Goal: Task Accomplishment & Management: Complete application form

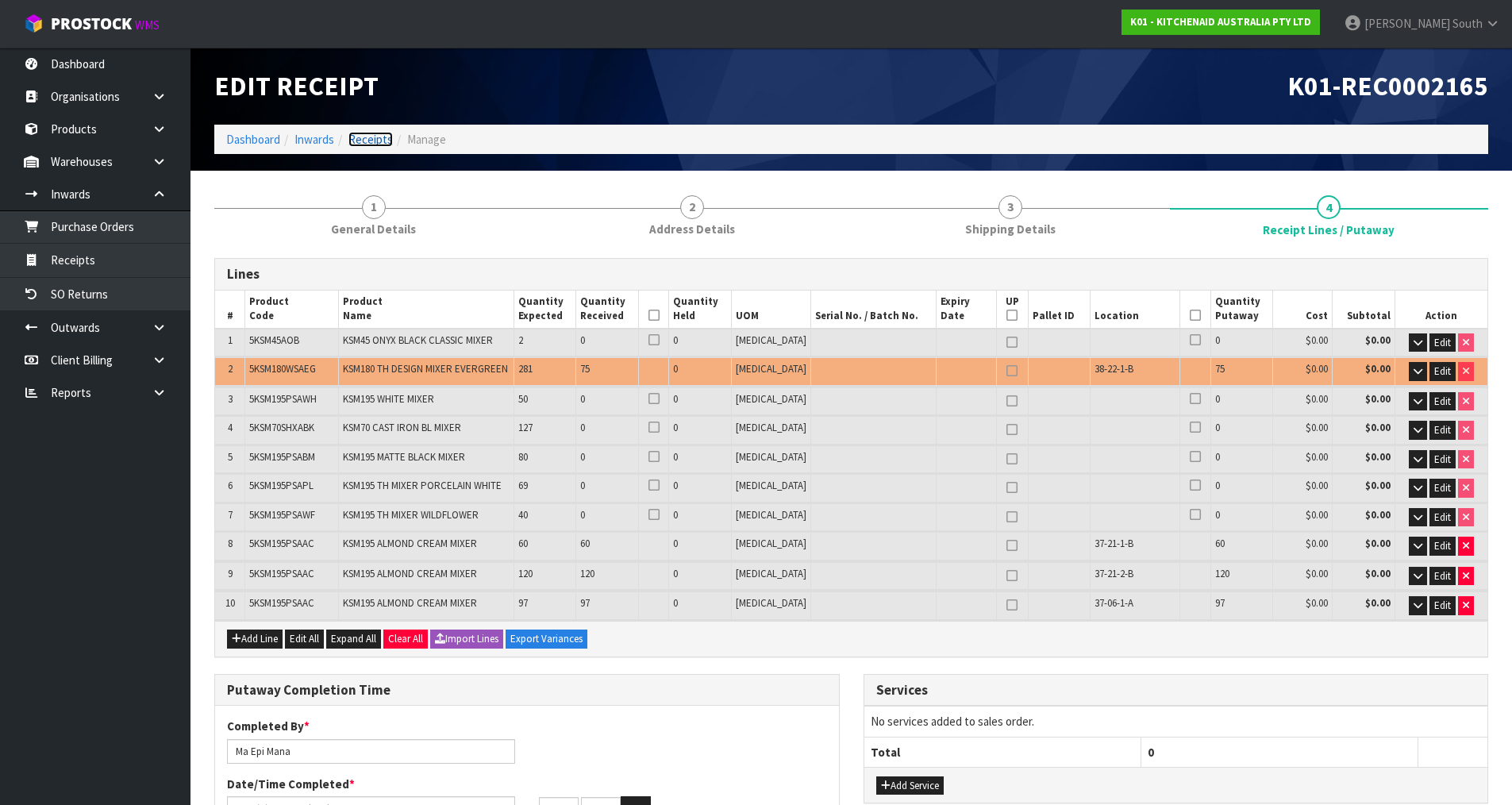
click at [367, 137] on link "Receipts" at bounding box center [370, 139] width 45 height 15
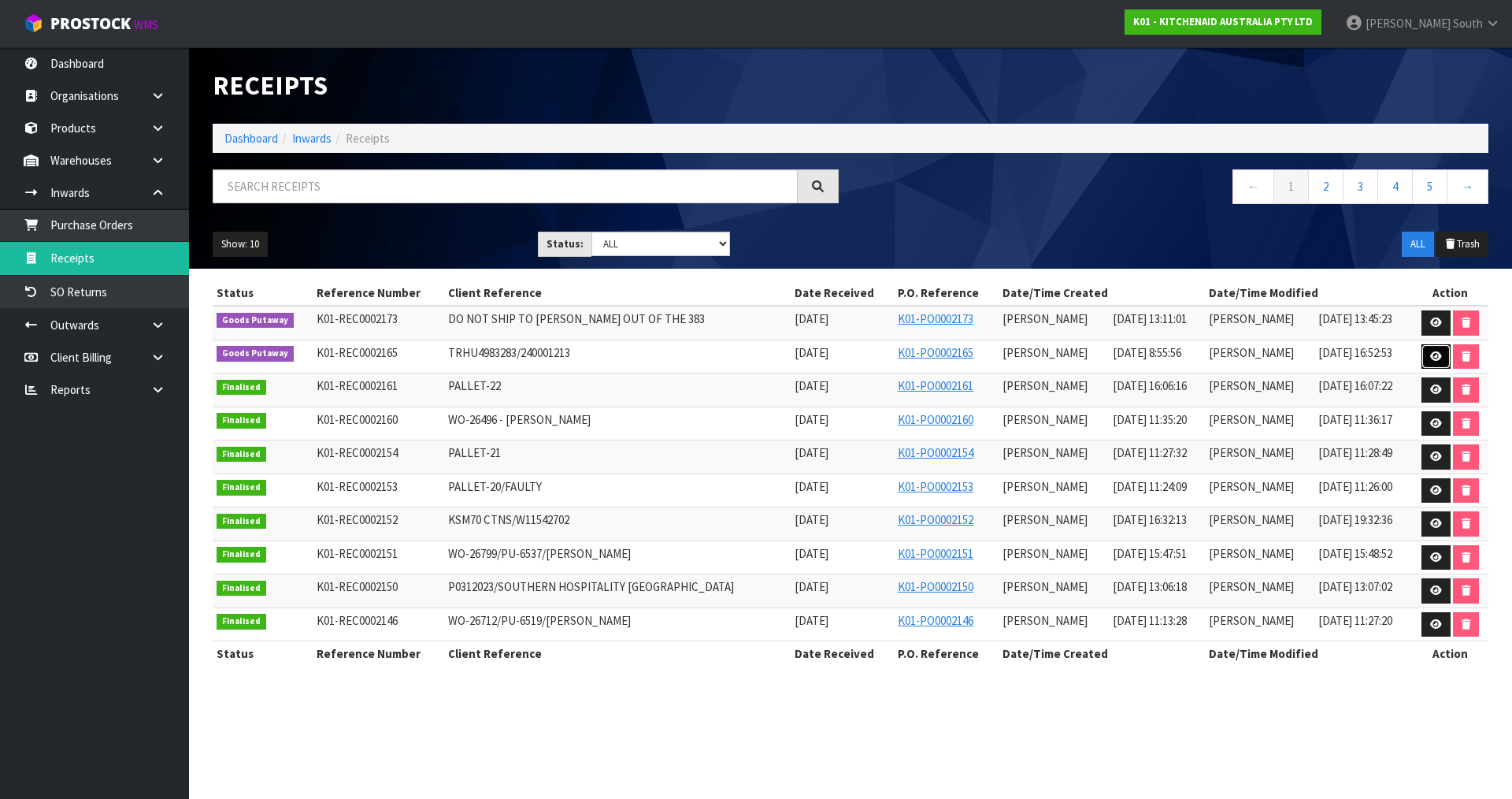
click at [1430, 354] on icon at bounding box center [1436, 356] width 12 height 10
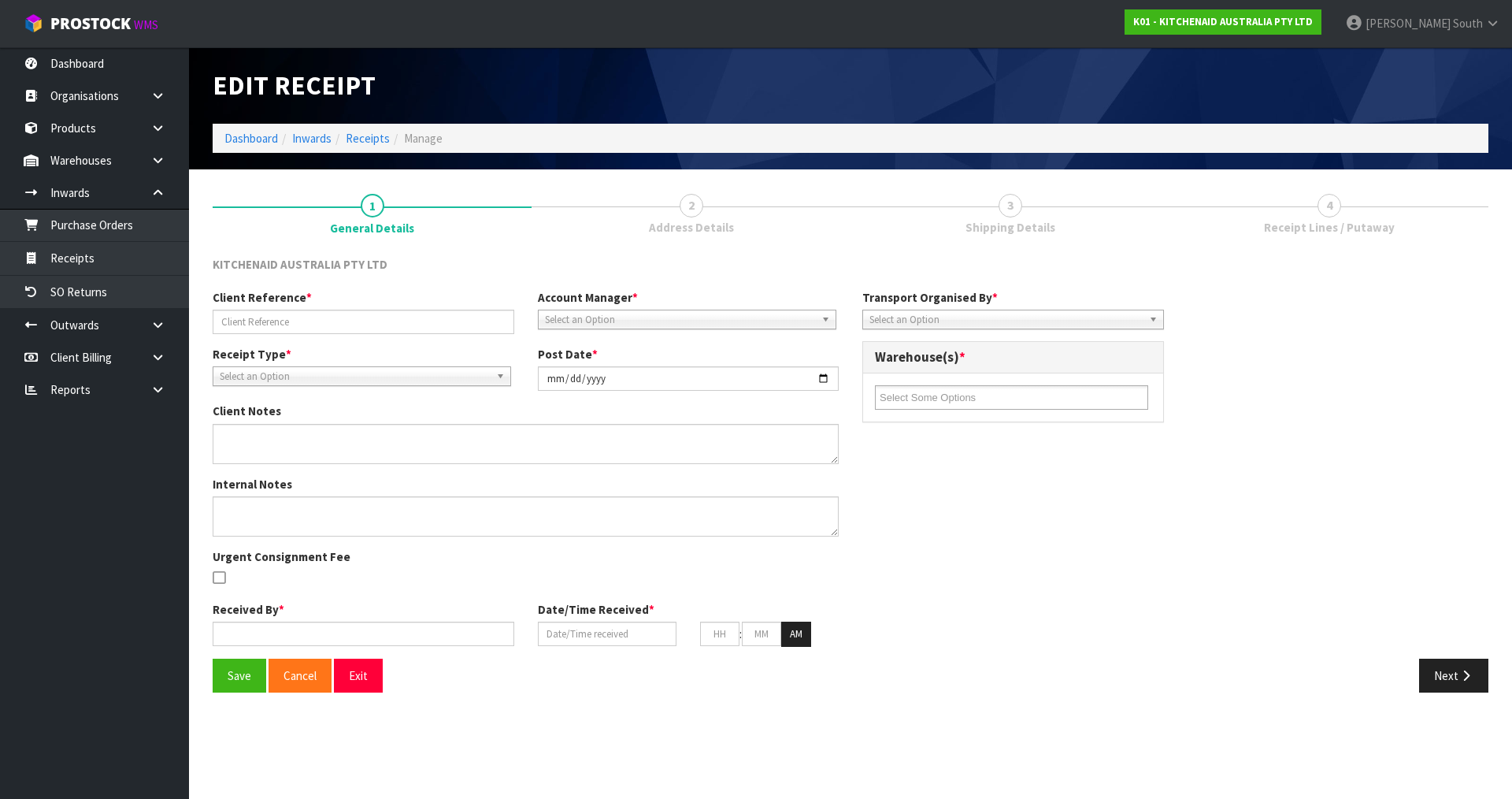
type input "TRHU4983283/240001213"
type input "[DATE]"
type textarea "DEMMURAGE CHARGES- 1 DAY. ([PERSON_NAME]) I ACCEPTED GO TO PAY AND [PERSON_NAME…"
type input "[PERSON_NAME]"
type input "[DATE]"
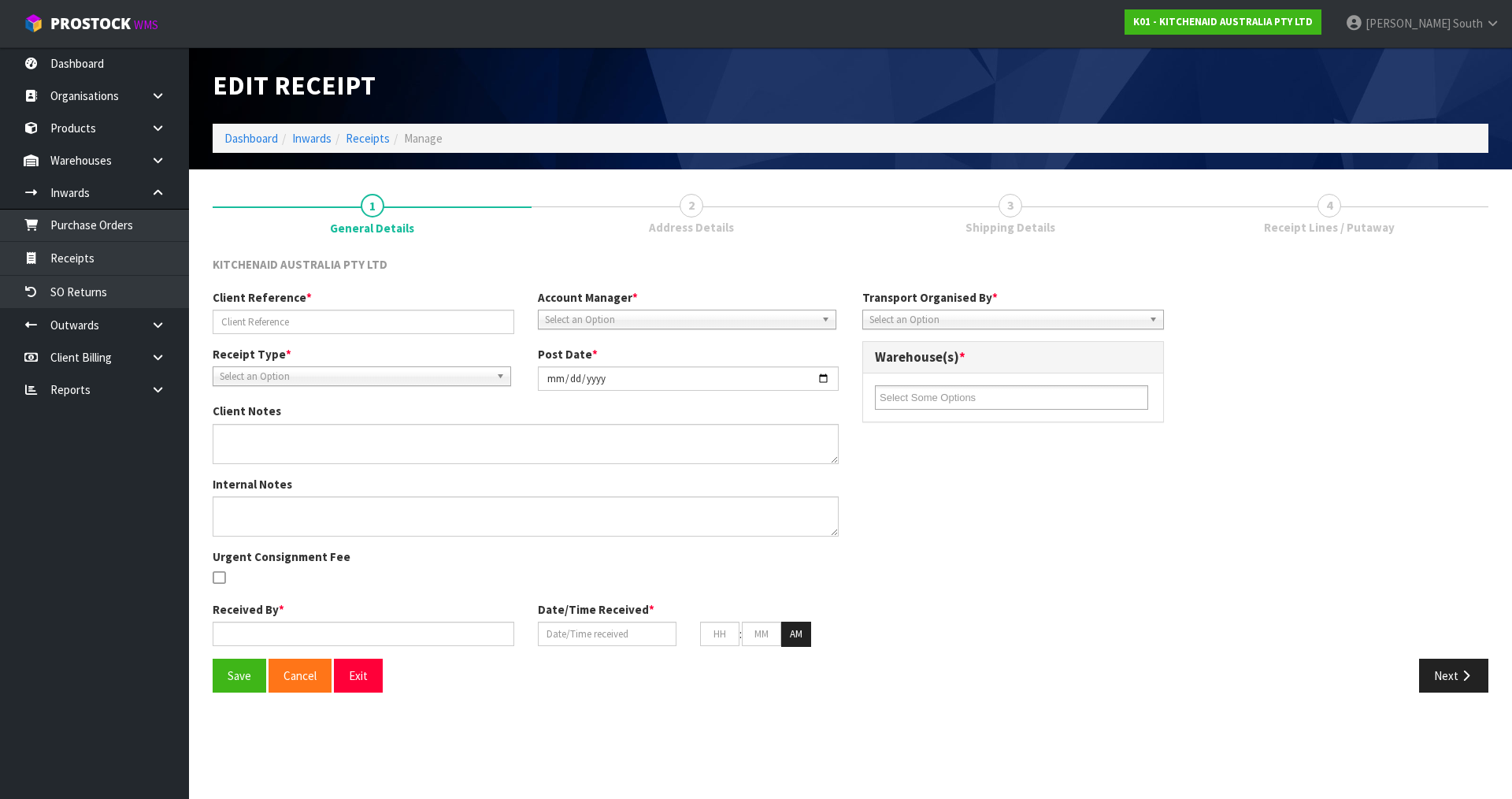
type input "08"
type input "55"
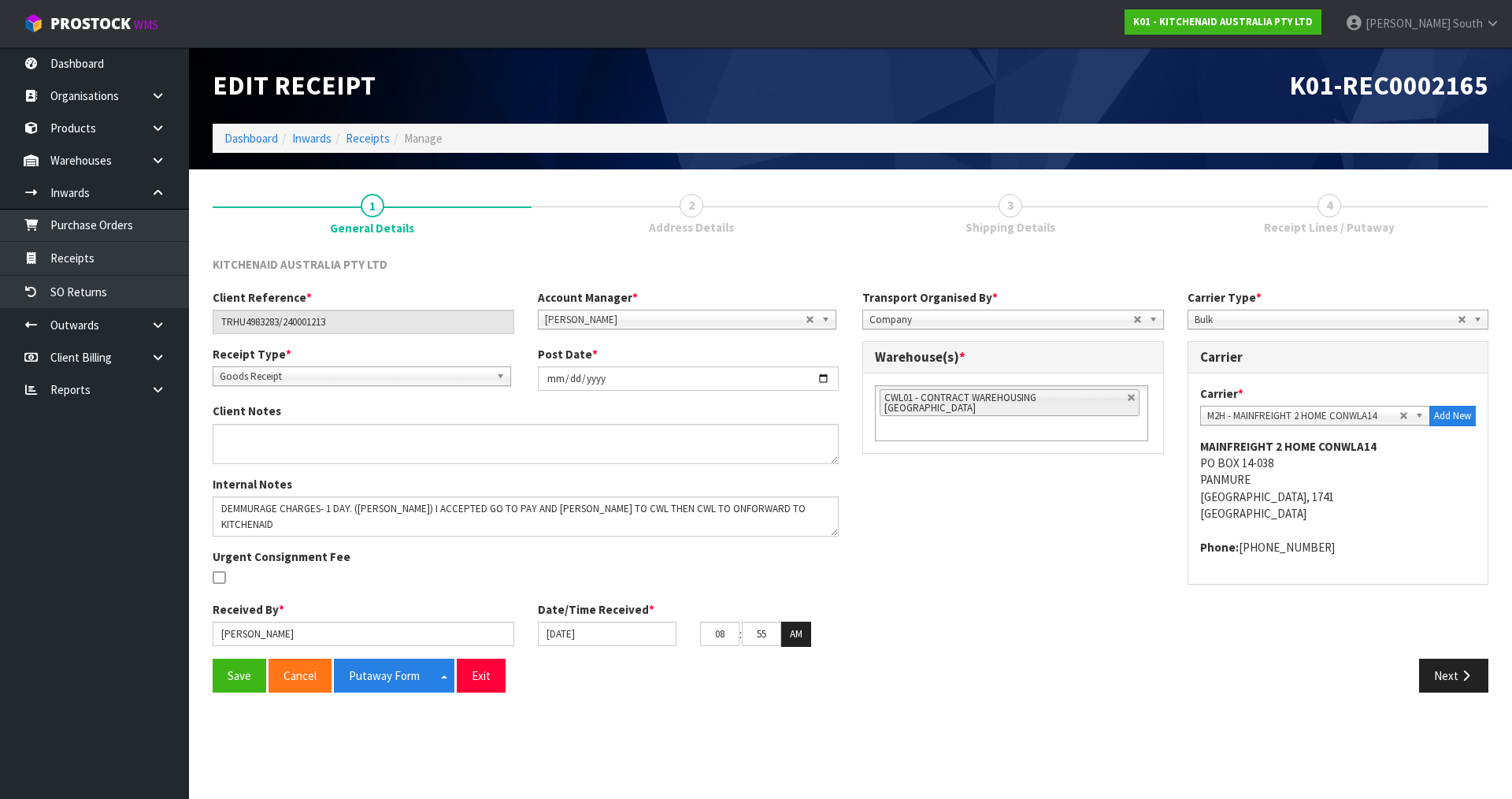
click at [1011, 602] on div "Client Reference * TRHU4983283/240001213 Account Manager * [PERSON_NAME] [PERSO…" at bounding box center [850, 474] width 1300 height 370
click at [1449, 672] on button "Next" at bounding box center [1453, 675] width 69 height 33
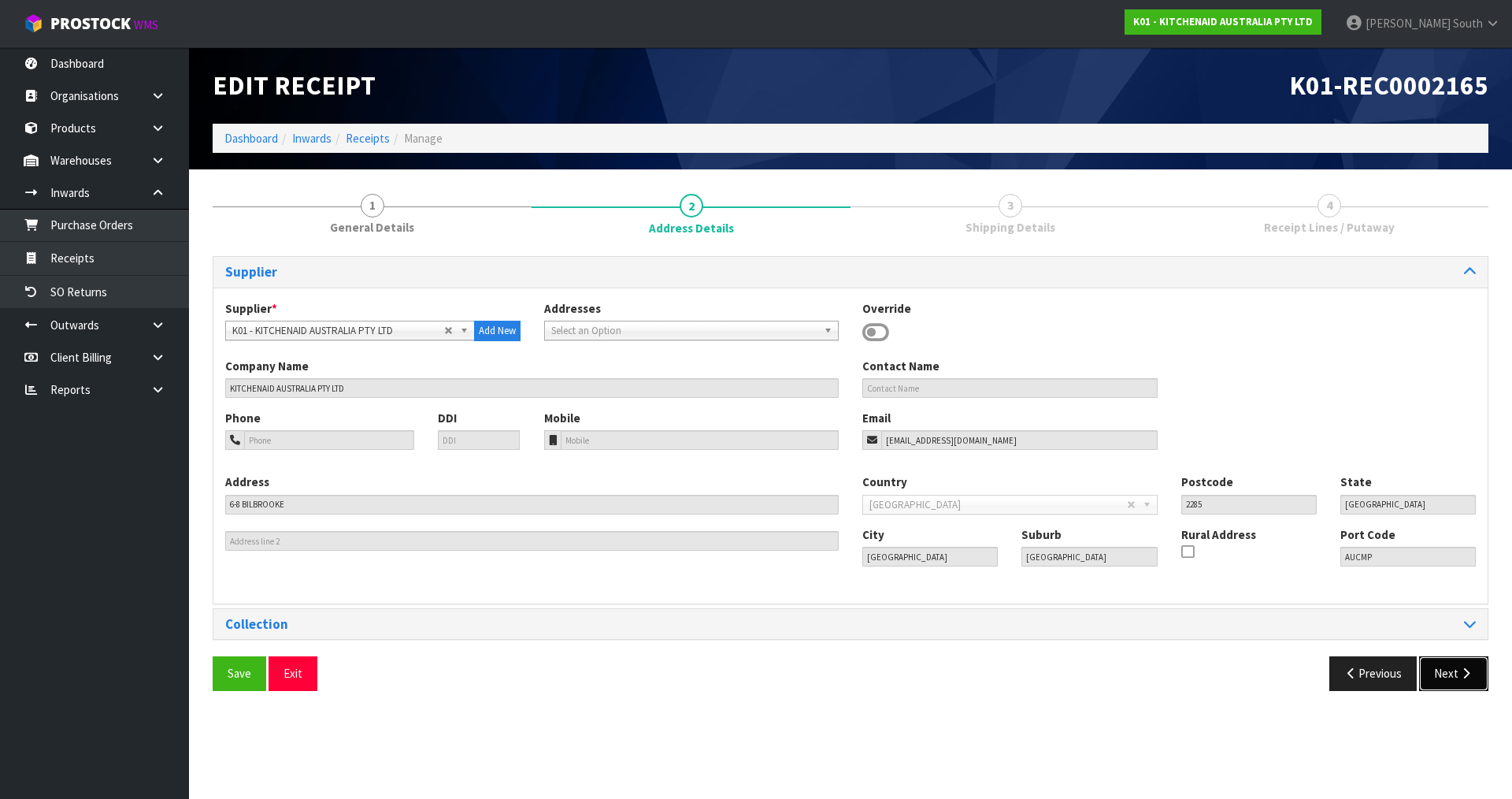
click at [1453, 675] on button "Next" at bounding box center [1453, 673] width 69 height 33
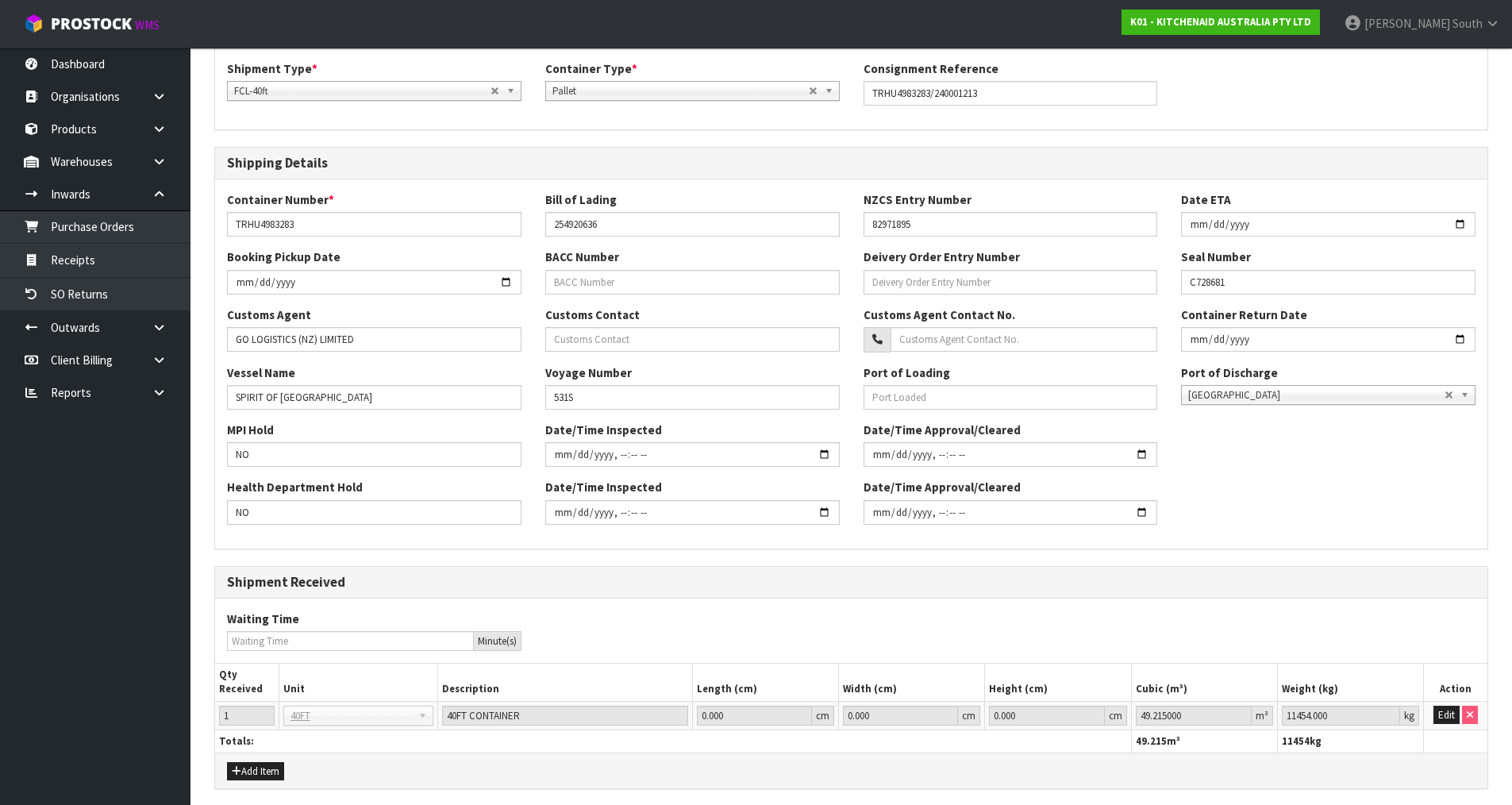
scroll to position [433, 0]
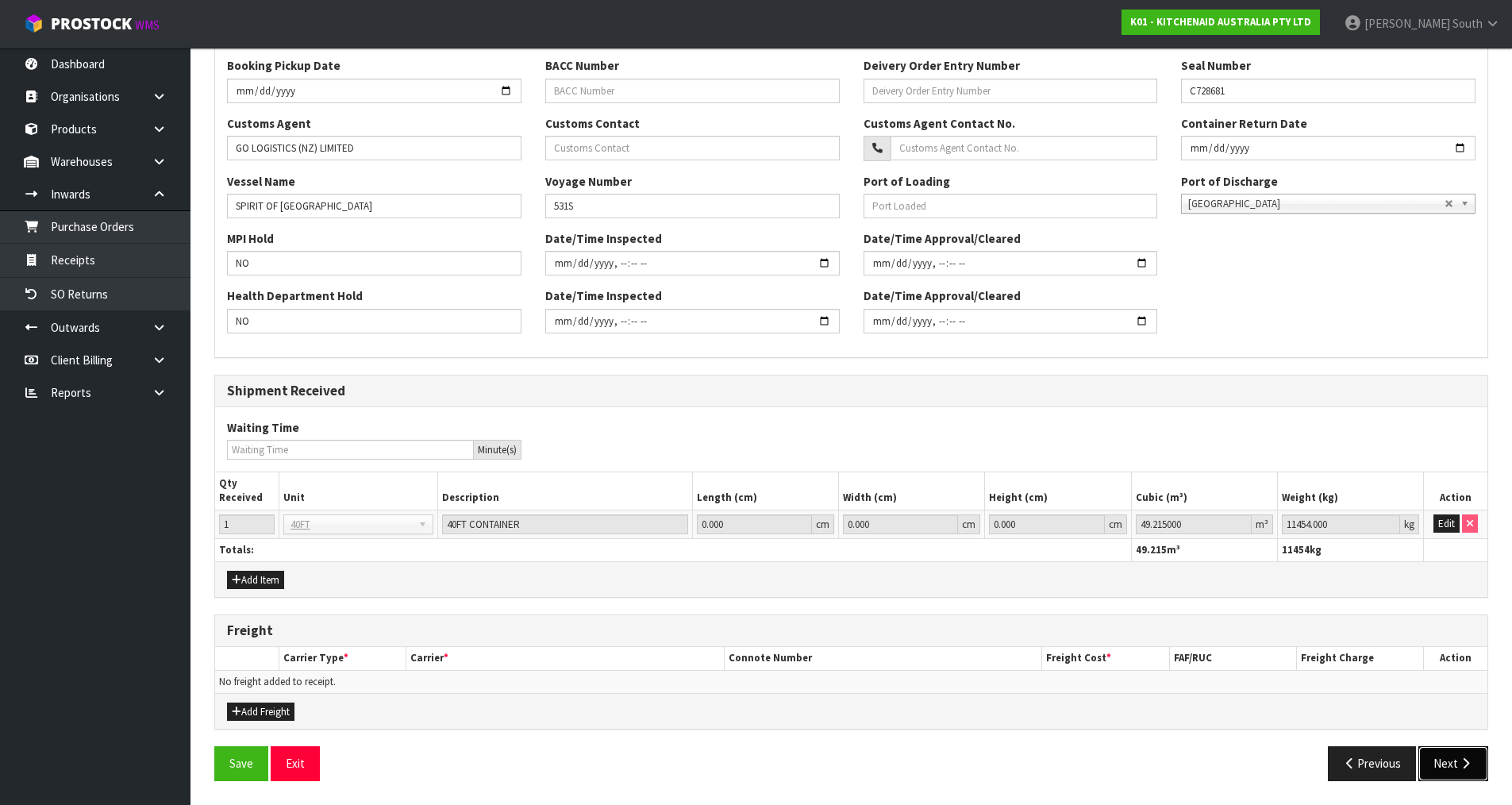
click at [1451, 748] on button "Next" at bounding box center [1453, 763] width 70 height 34
click at [1452, 765] on button "Next" at bounding box center [1453, 763] width 70 height 34
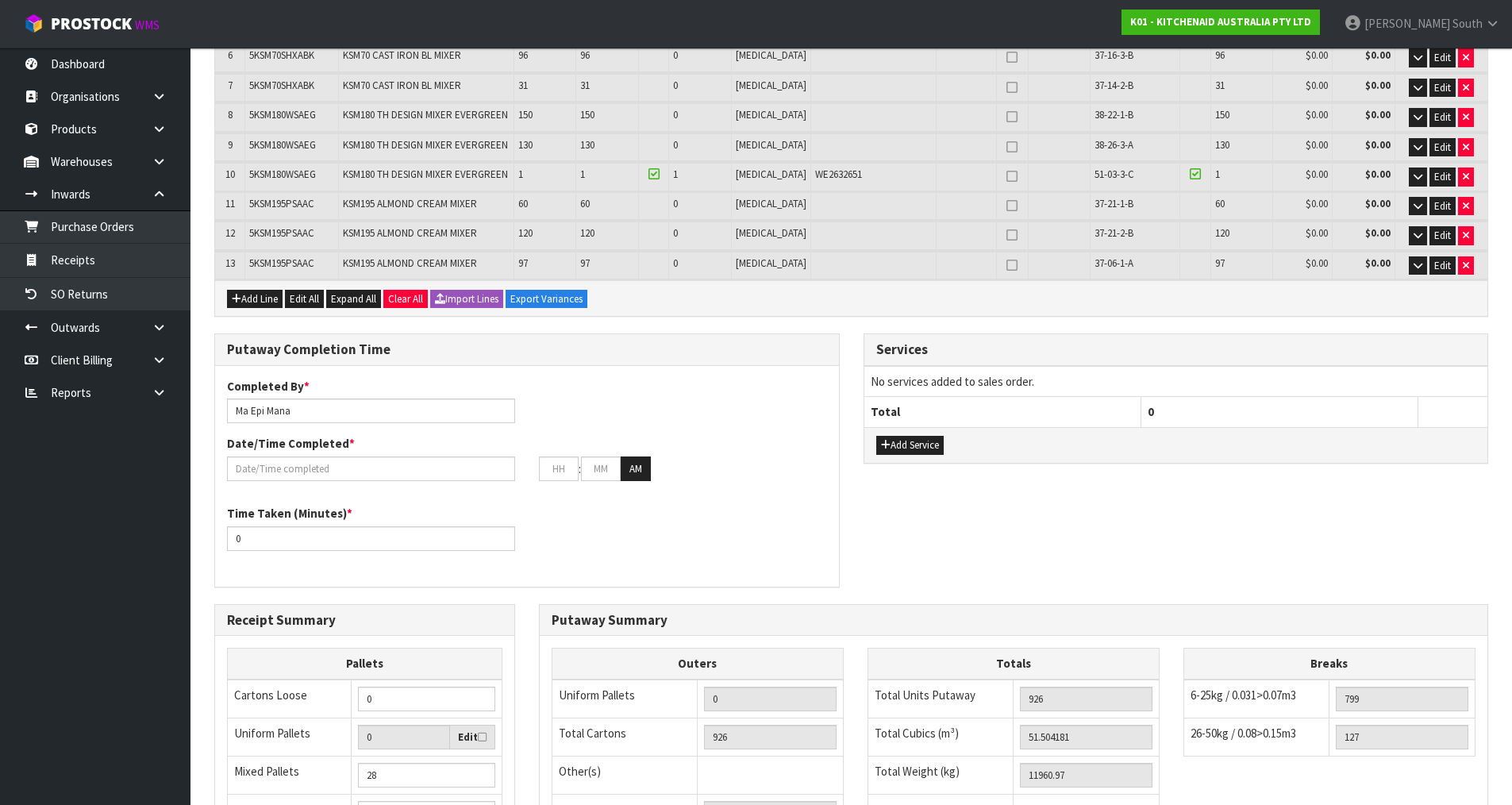
scroll to position [0, 0]
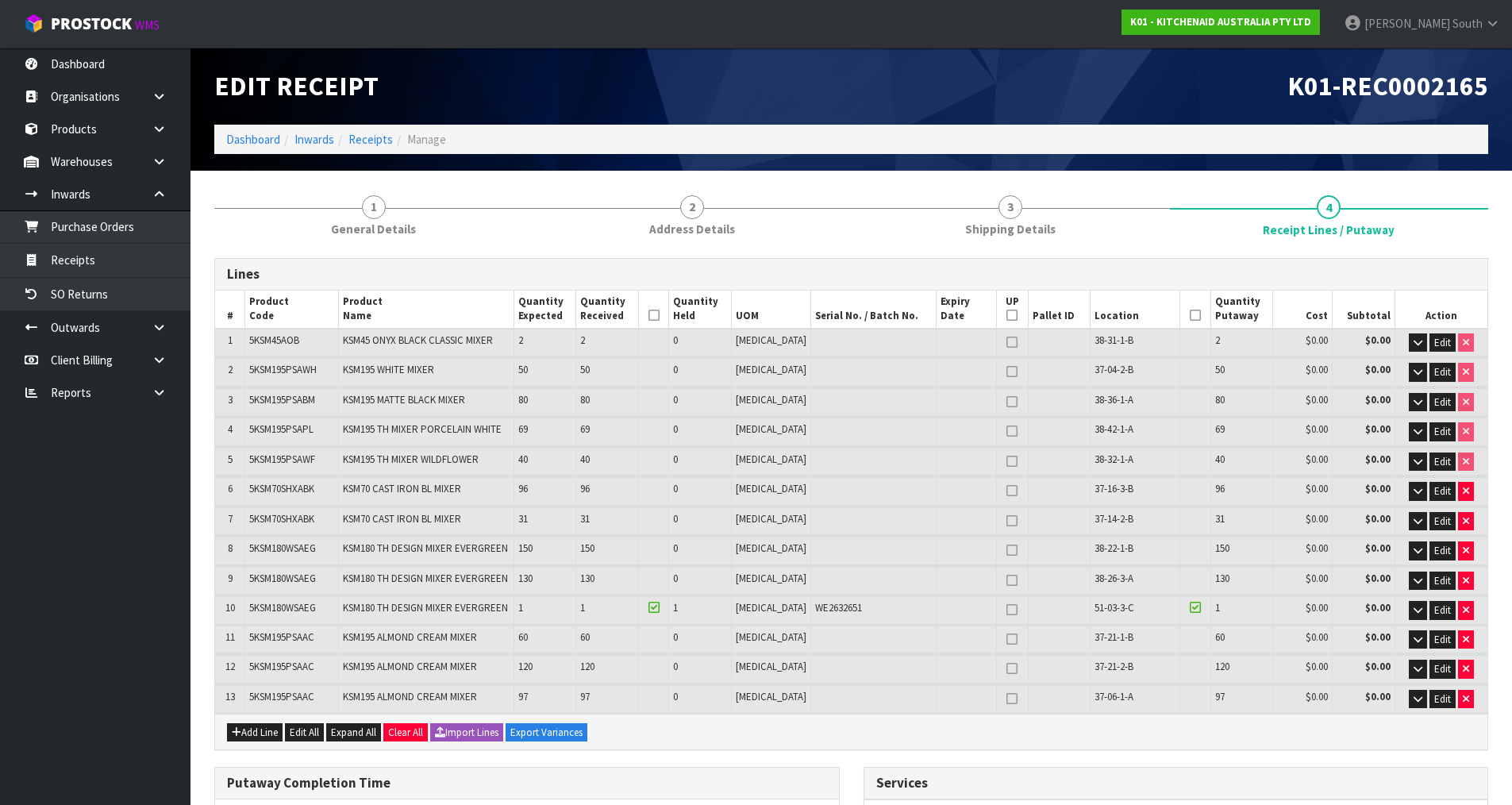
click at [991, 170] on div "Edit Receipt K01-REC0002165 Dashboard Inwards Receipts Manage" at bounding box center [851, 110] width 1298 height 123
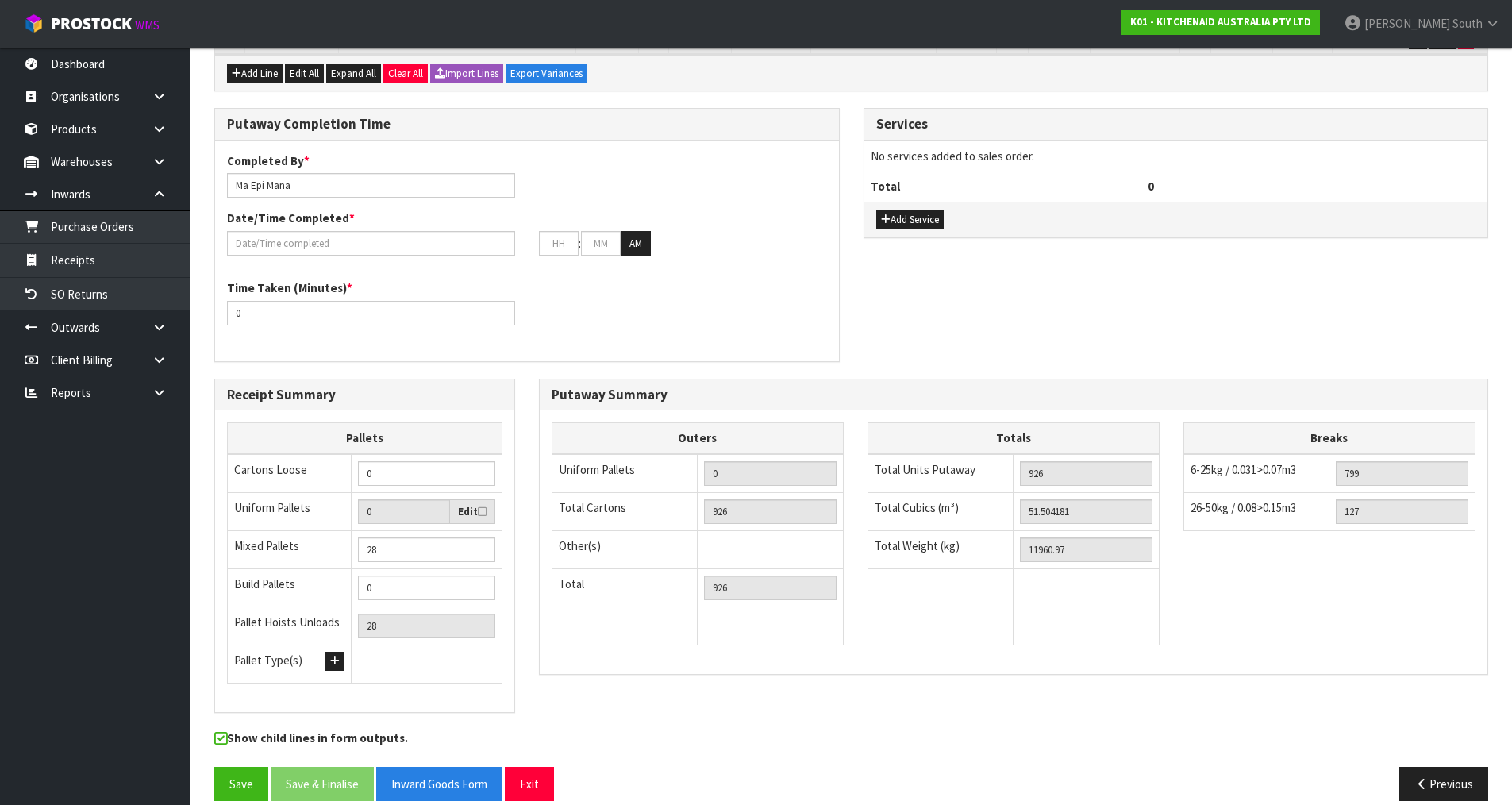
scroll to position [679, 0]
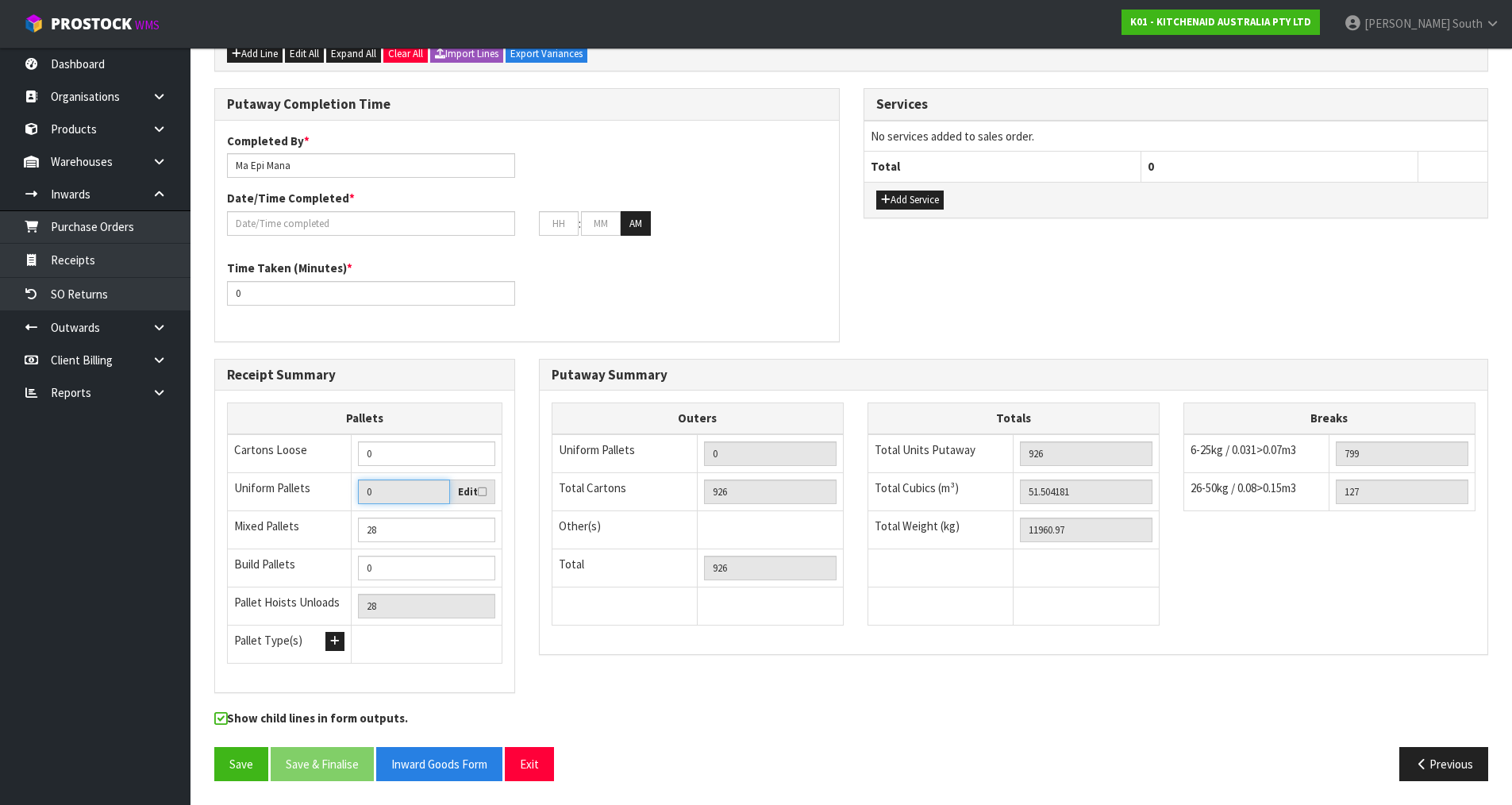
drag, startPoint x: 401, startPoint y: 480, endPoint x: 321, endPoint y: 481, distance: 80.0
click at [321, 481] on tr "Uniform Pallets 0 Edit" at bounding box center [365, 491] width 275 height 39
click at [480, 494] on icon at bounding box center [482, 491] width 8 height 10
click at [0, 0] on input "checkbox" at bounding box center [0, 0] width 0 height 0
click at [406, 492] on input "0" at bounding box center [404, 491] width 92 height 24
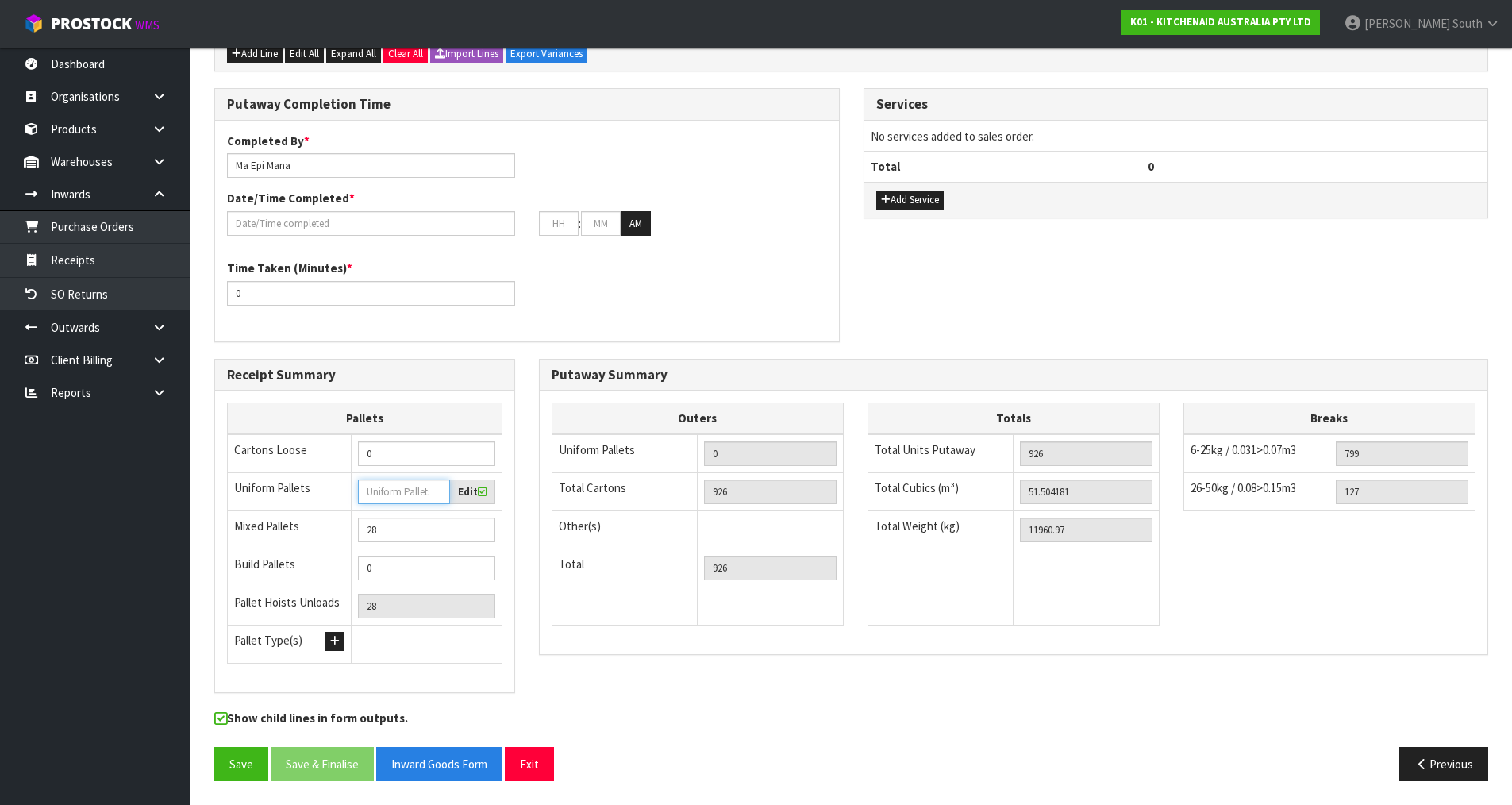
type input "2"
type input "30"
type input "23"
type input "51"
type input "23"
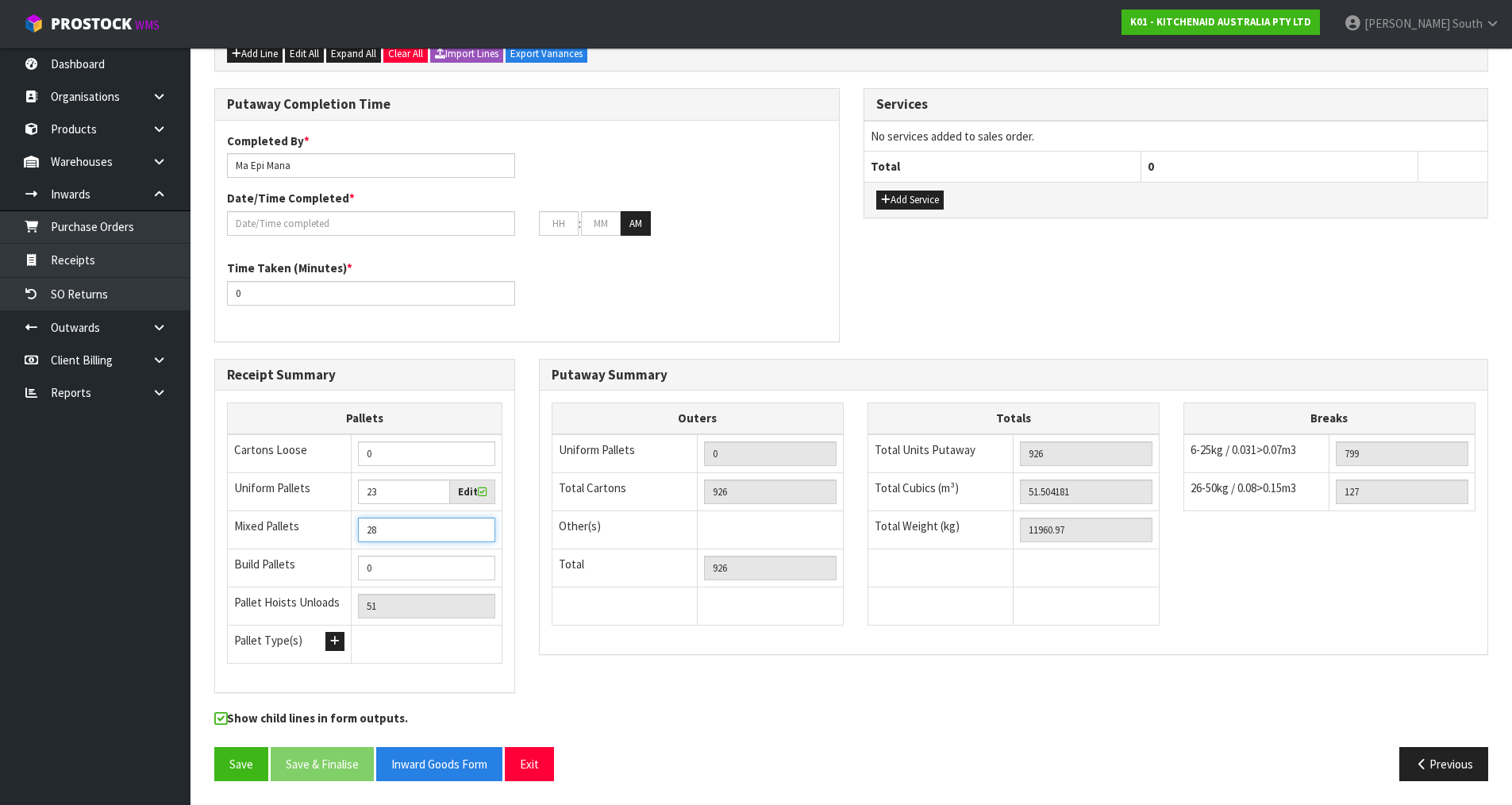
drag, startPoint x: 409, startPoint y: 528, endPoint x: 332, endPoint y: 524, distance: 77.1
click at [332, 524] on tr "Mixed Pallets 28" at bounding box center [365, 529] width 275 height 38
type input "5"
type input "28"
type input "5"
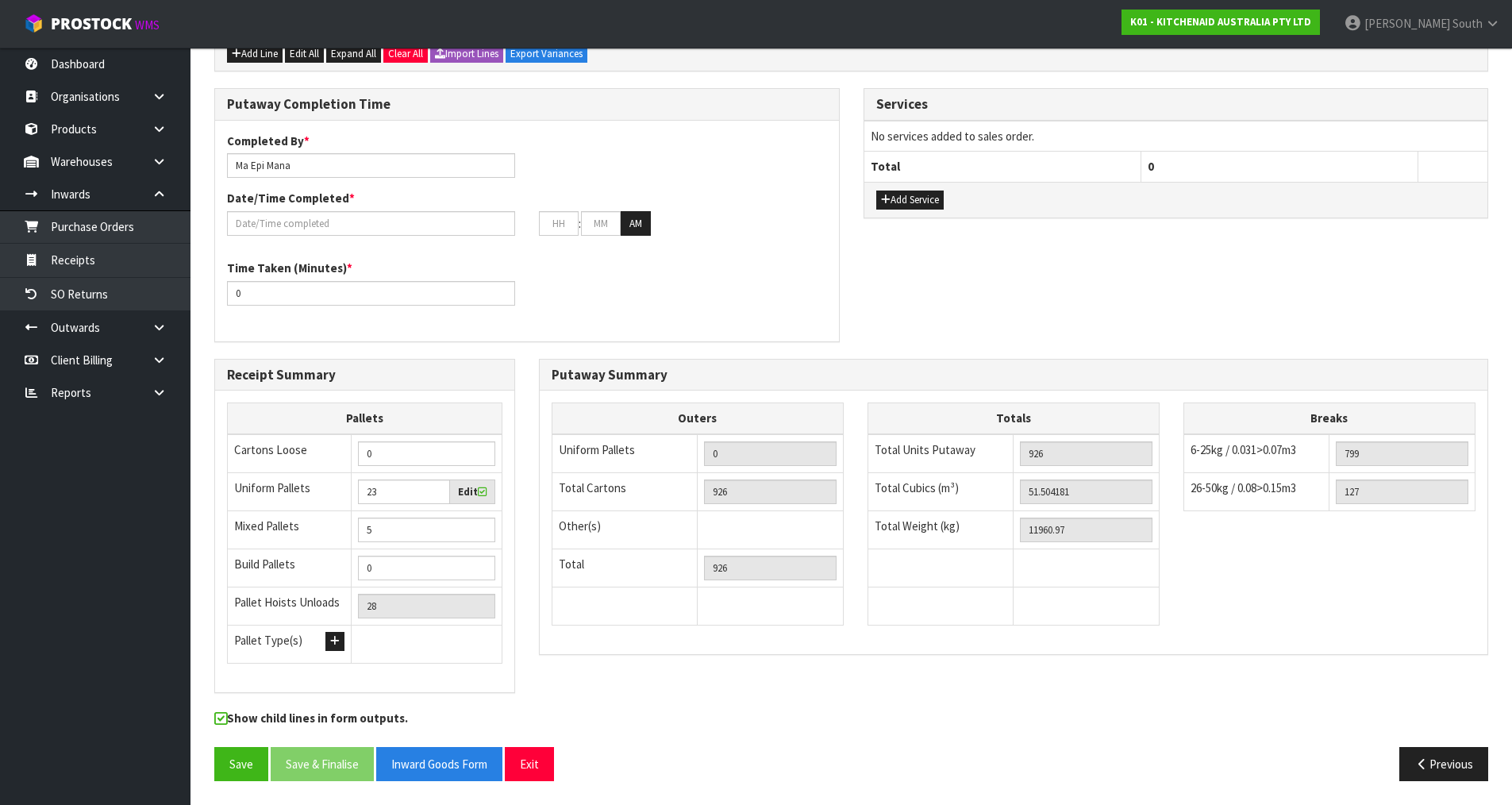
click at [591, 701] on div "Receipt Summary Pallets Cartons Loose 0 Uniform Pallets 23 Edit Mixed Pallets 5…" at bounding box center [851, 534] width 1298 height 352
click at [243, 754] on button "Save" at bounding box center [241, 764] width 54 height 34
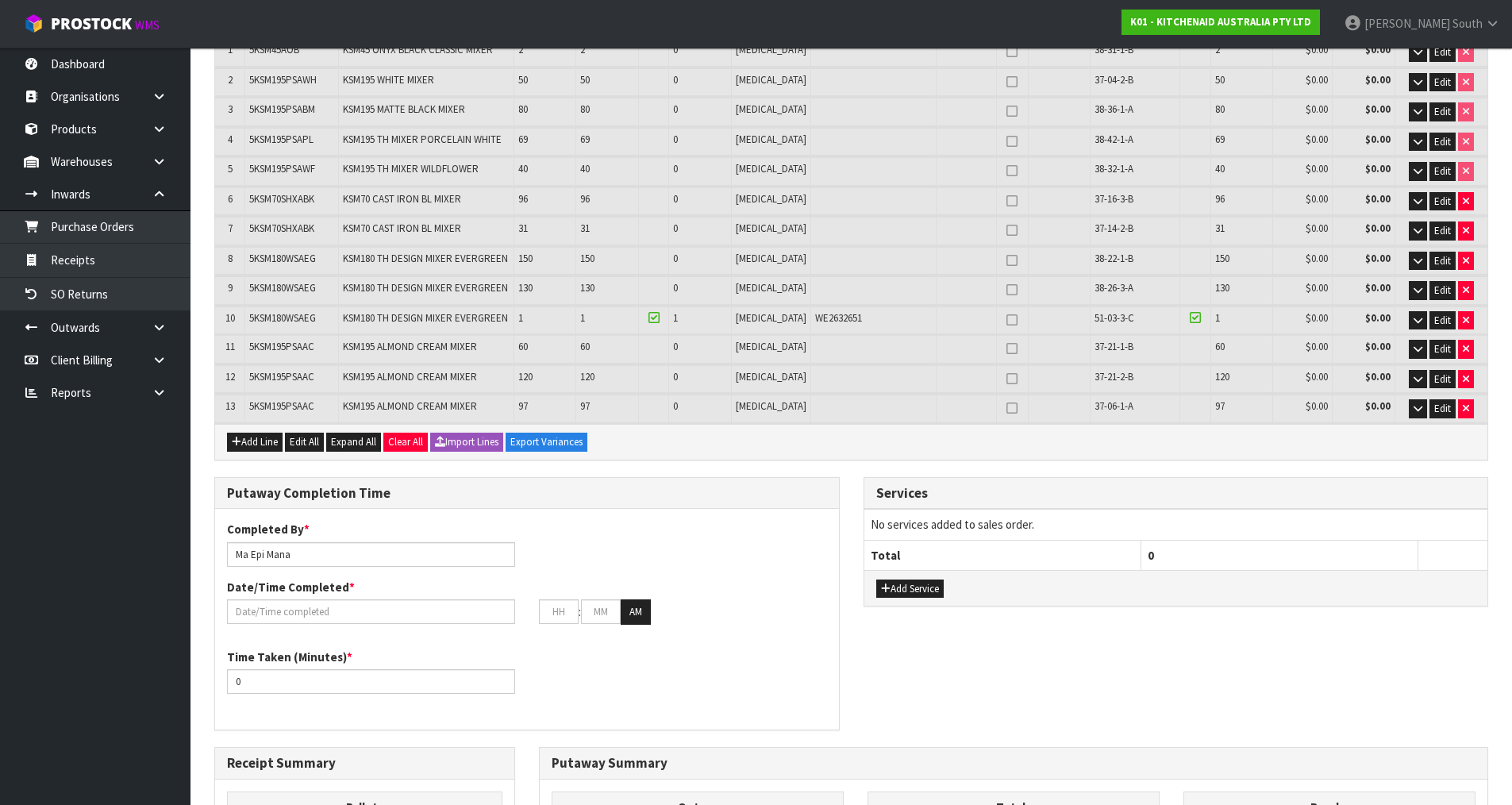
scroll to position [102, 0]
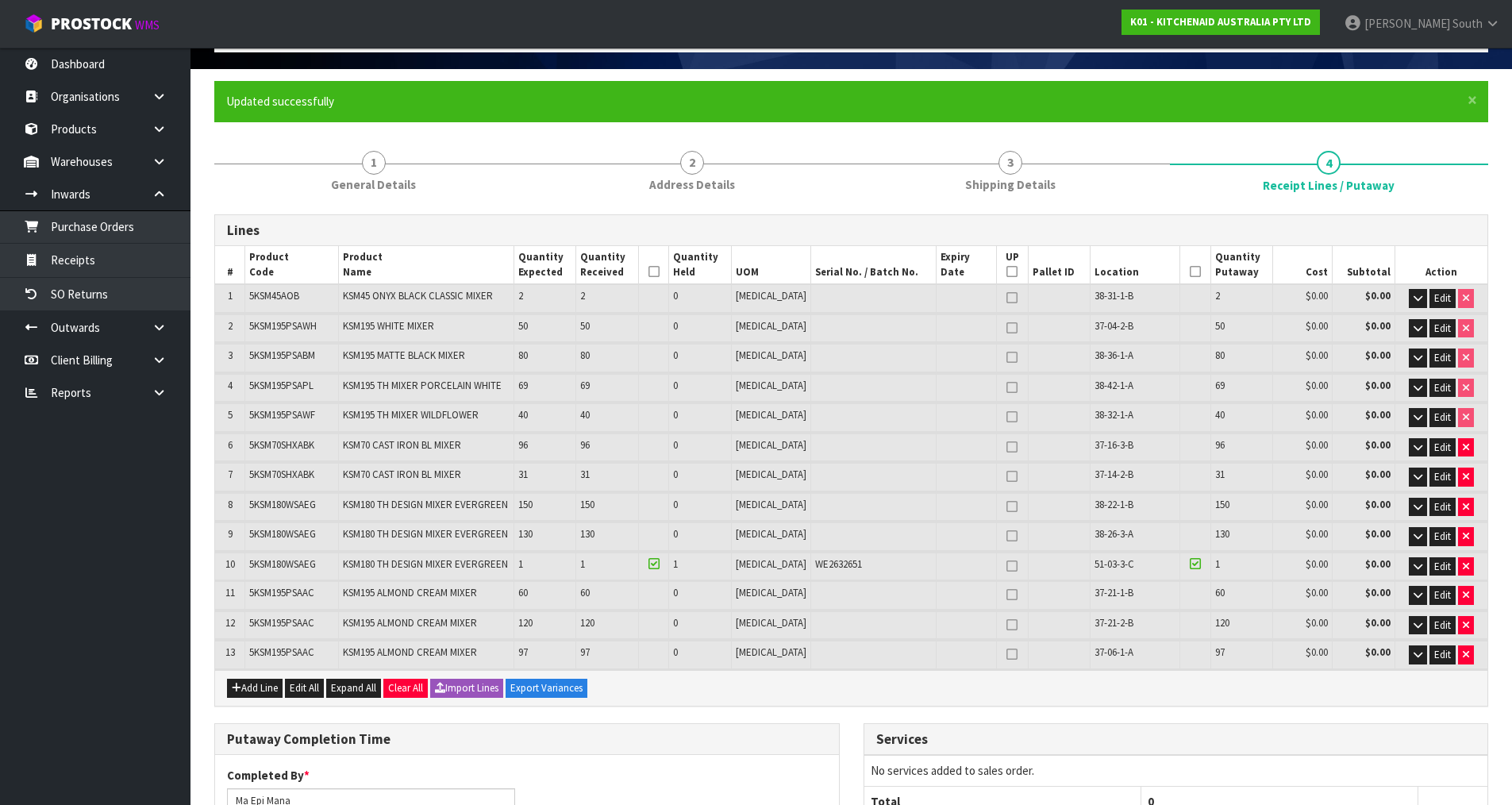
click at [1006, 271] on icon at bounding box center [1011, 271] width 11 height 1
type input "13"
type input "0"
type input "13"
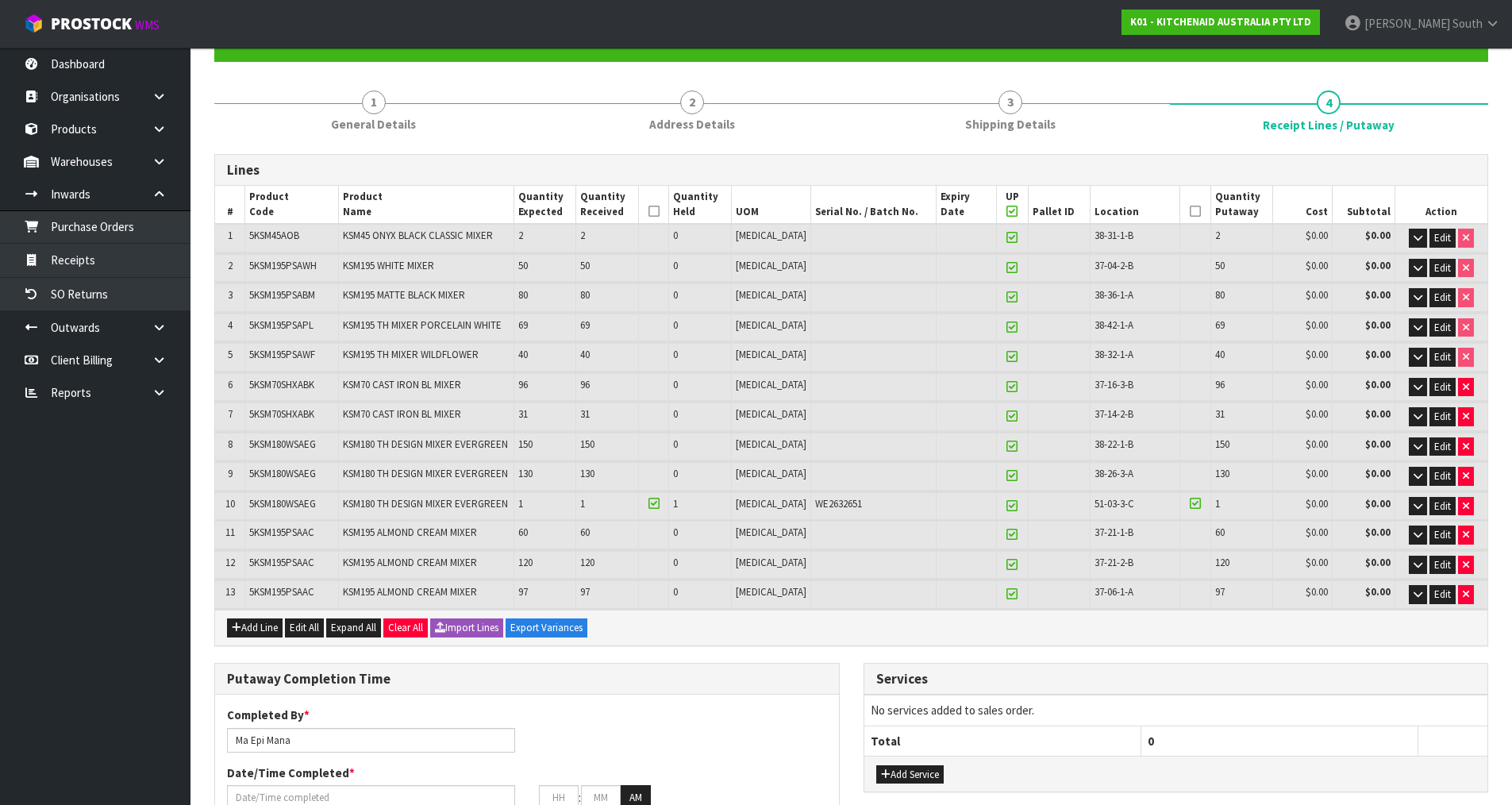
scroll to position [158, 0]
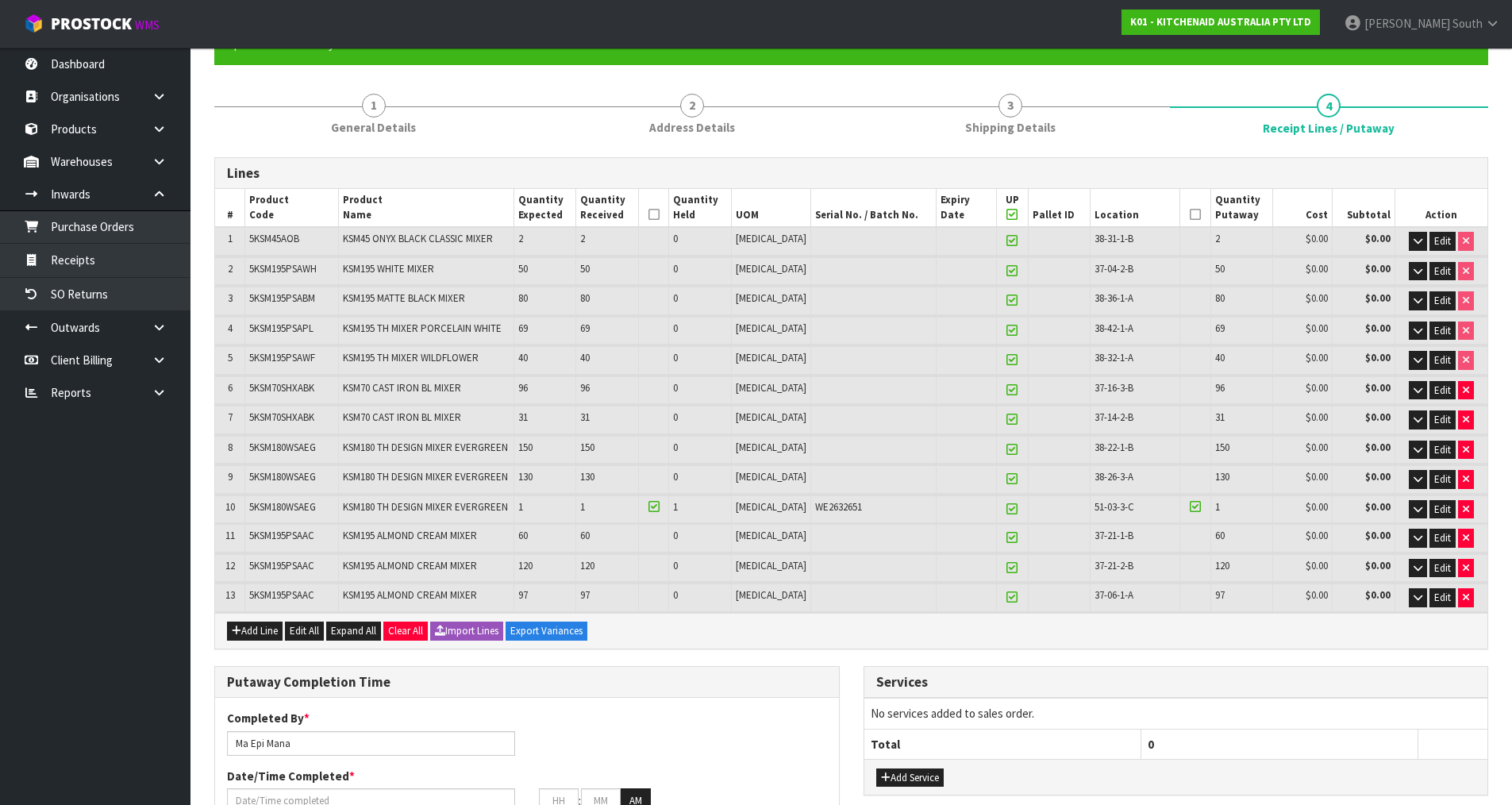
click at [1006, 215] on icon at bounding box center [1011, 214] width 11 height 1
type input "0"
type input "926"
click at [1006, 509] on icon at bounding box center [1011, 509] width 11 height 1
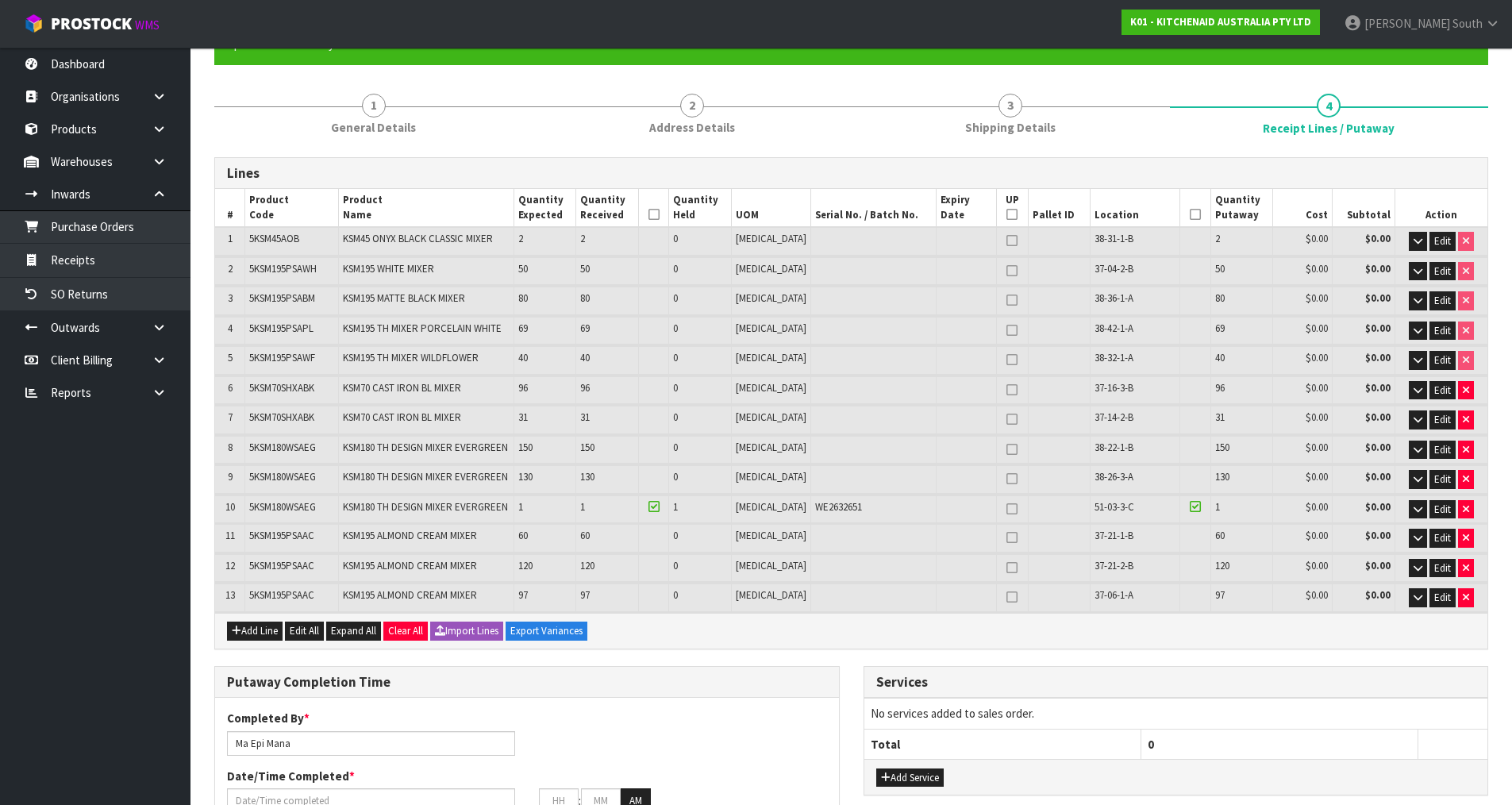
type input "1"
type input "925"
click at [1006, 215] on icon at bounding box center [1011, 214] width 11 height 1
type input "13"
type input "0"
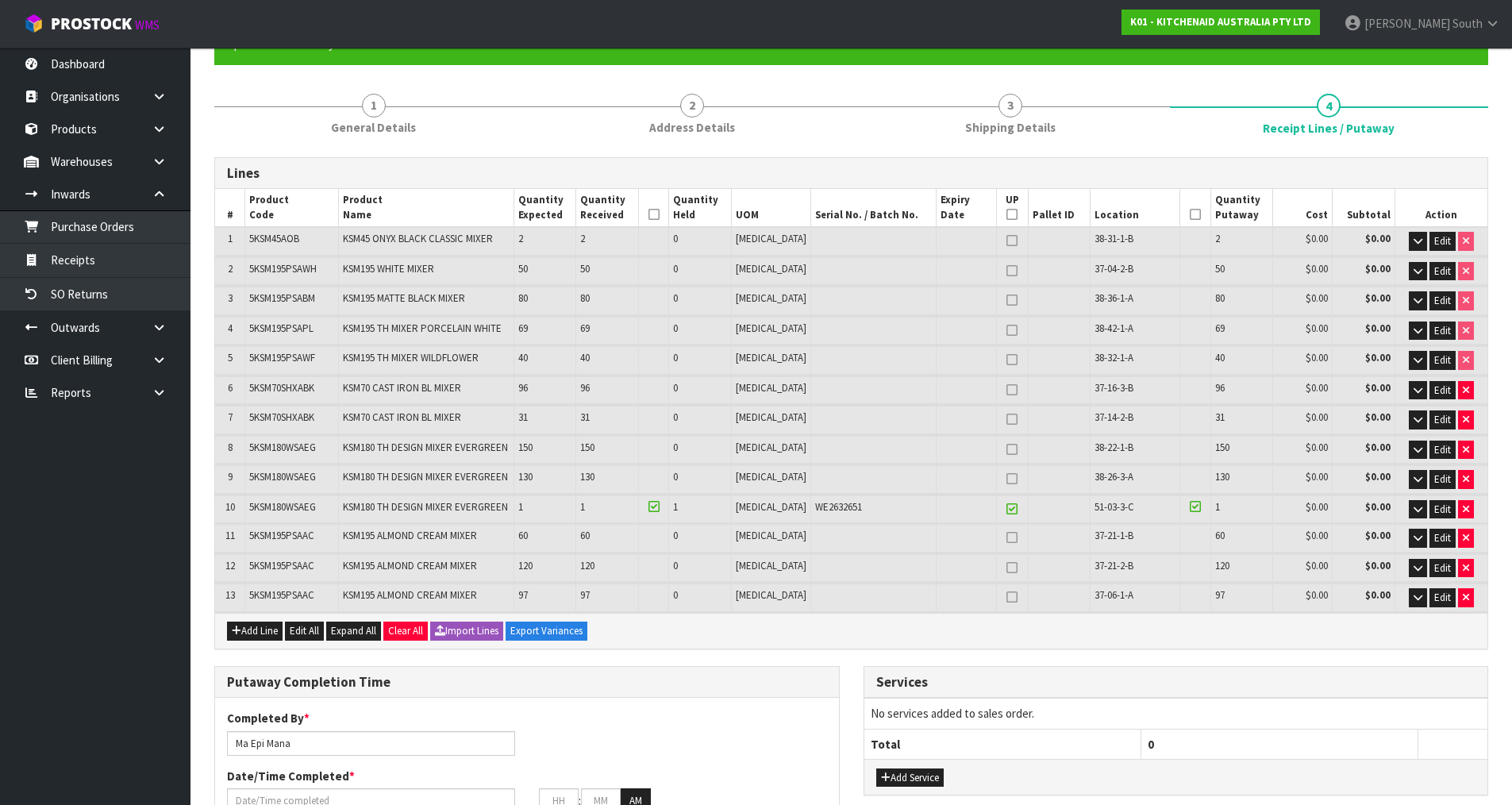
type input "13"
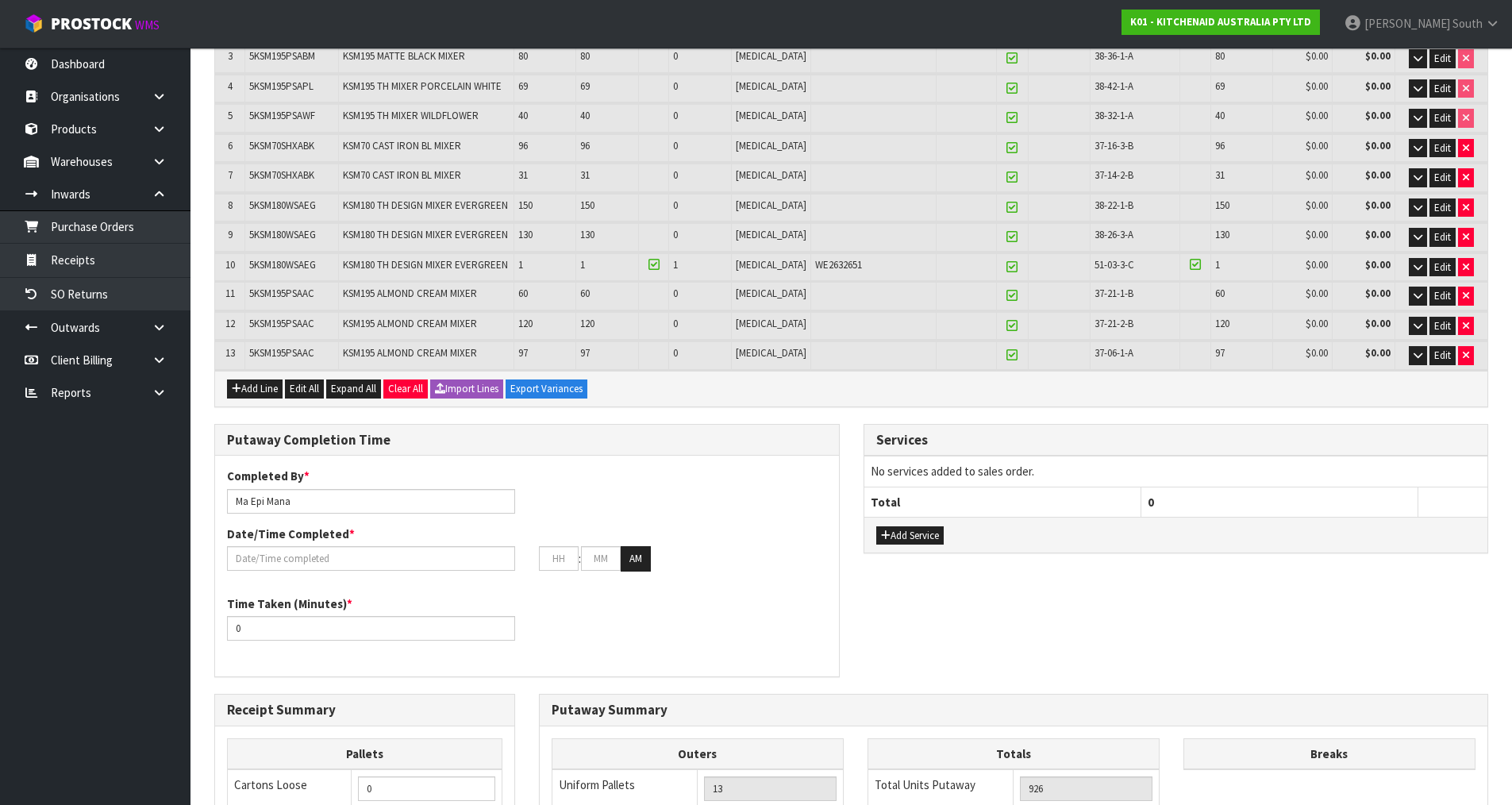
scroll to position [635, 0]
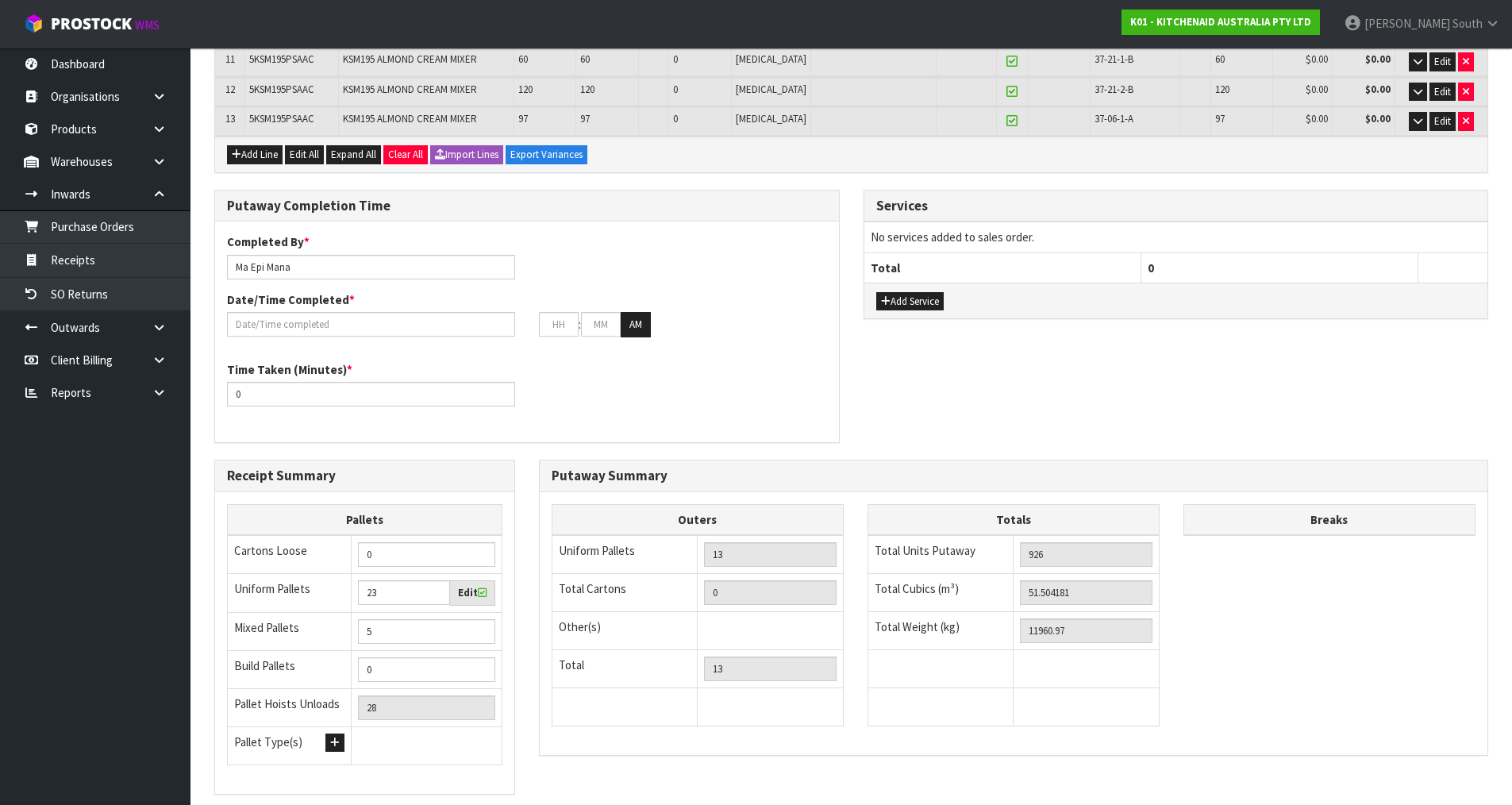
click at [481, 593] on icon at bounding box center [482, 593] width 8 height 10
click at [0, 0] on input "checkbox" at bounding box center [0, 0] width 0 height 0
type input "13"
type input "18"
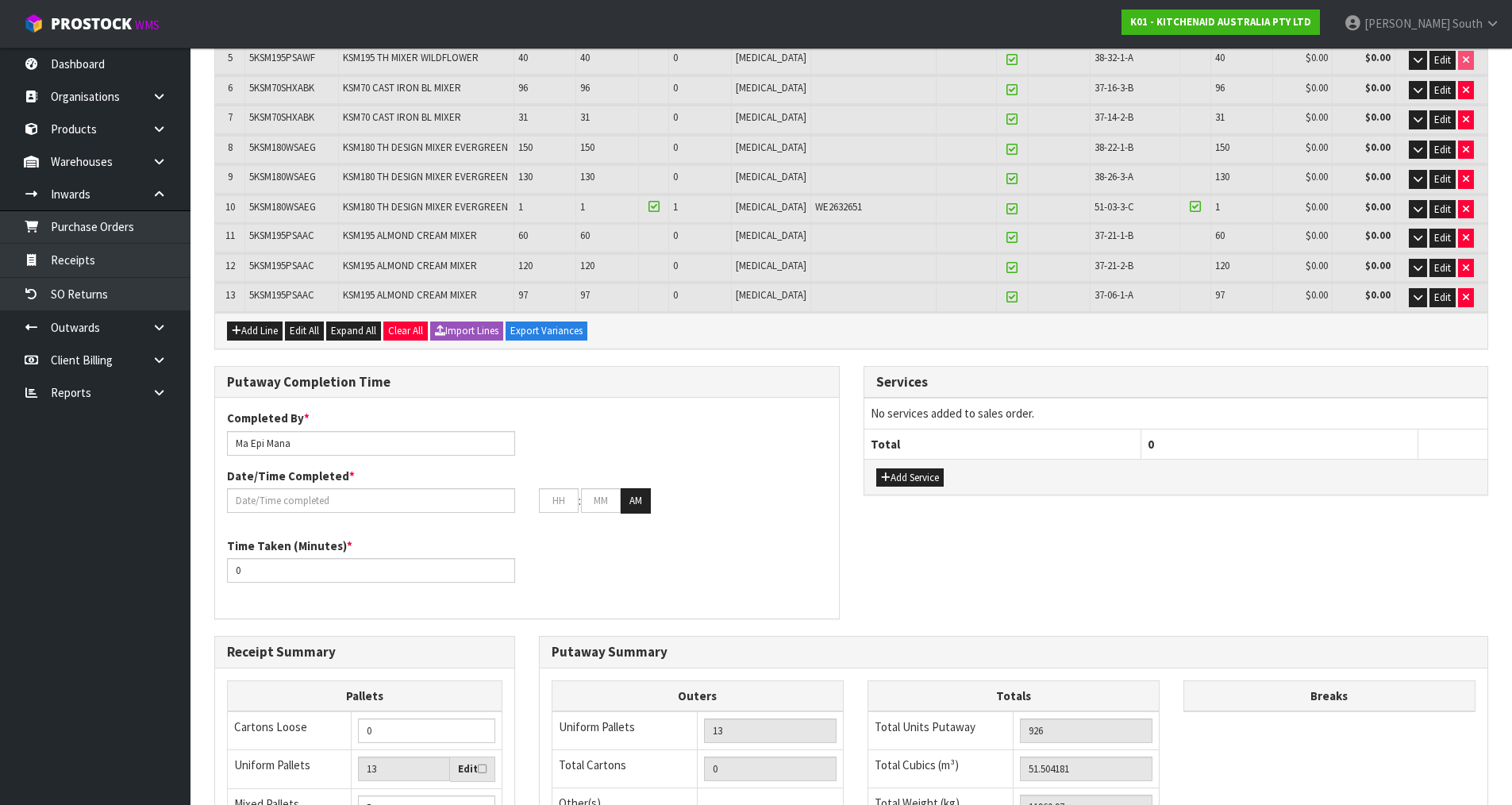
scroll to position [239, 0]
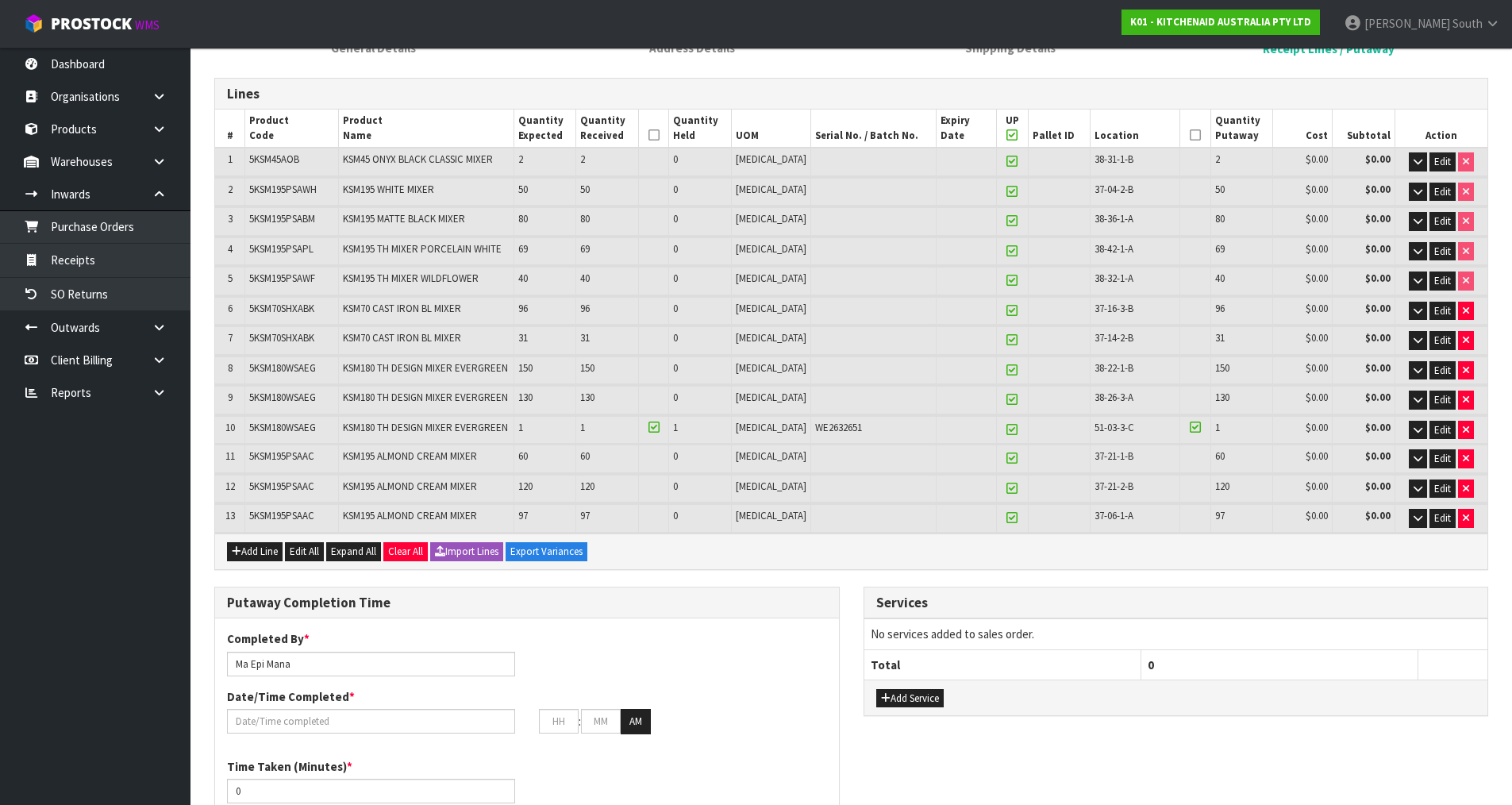
click at [1006, 429] on icon at bounding box center [1011, 429] width 11 height 1
type input "12"
type input "17"
type input "12"
type input "1"
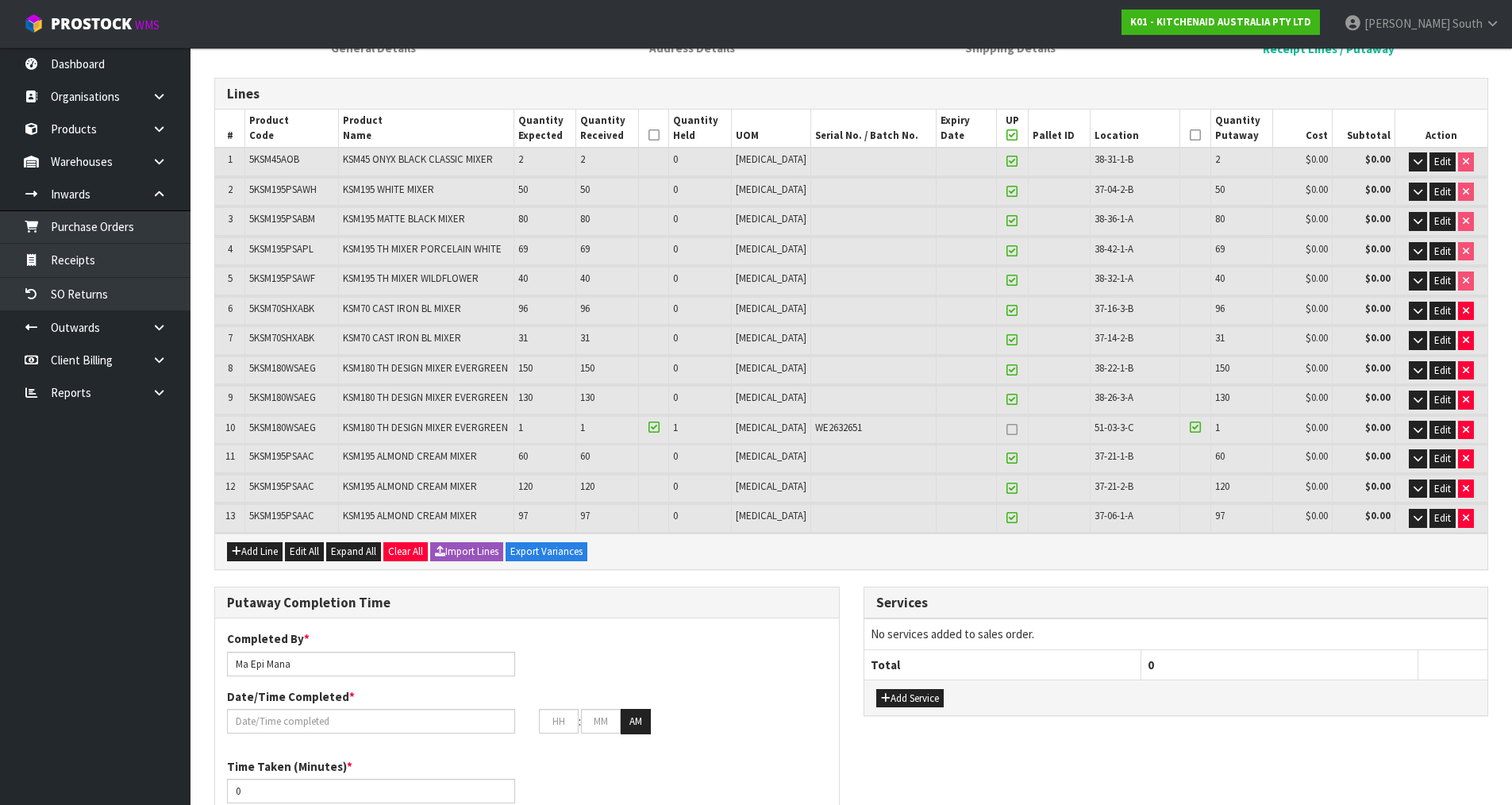
click at [1006, 161] on icon at bounding box center [1011, 161] width 11 height 1
type input "11"
type input "16"
type input "11"
type input "3"
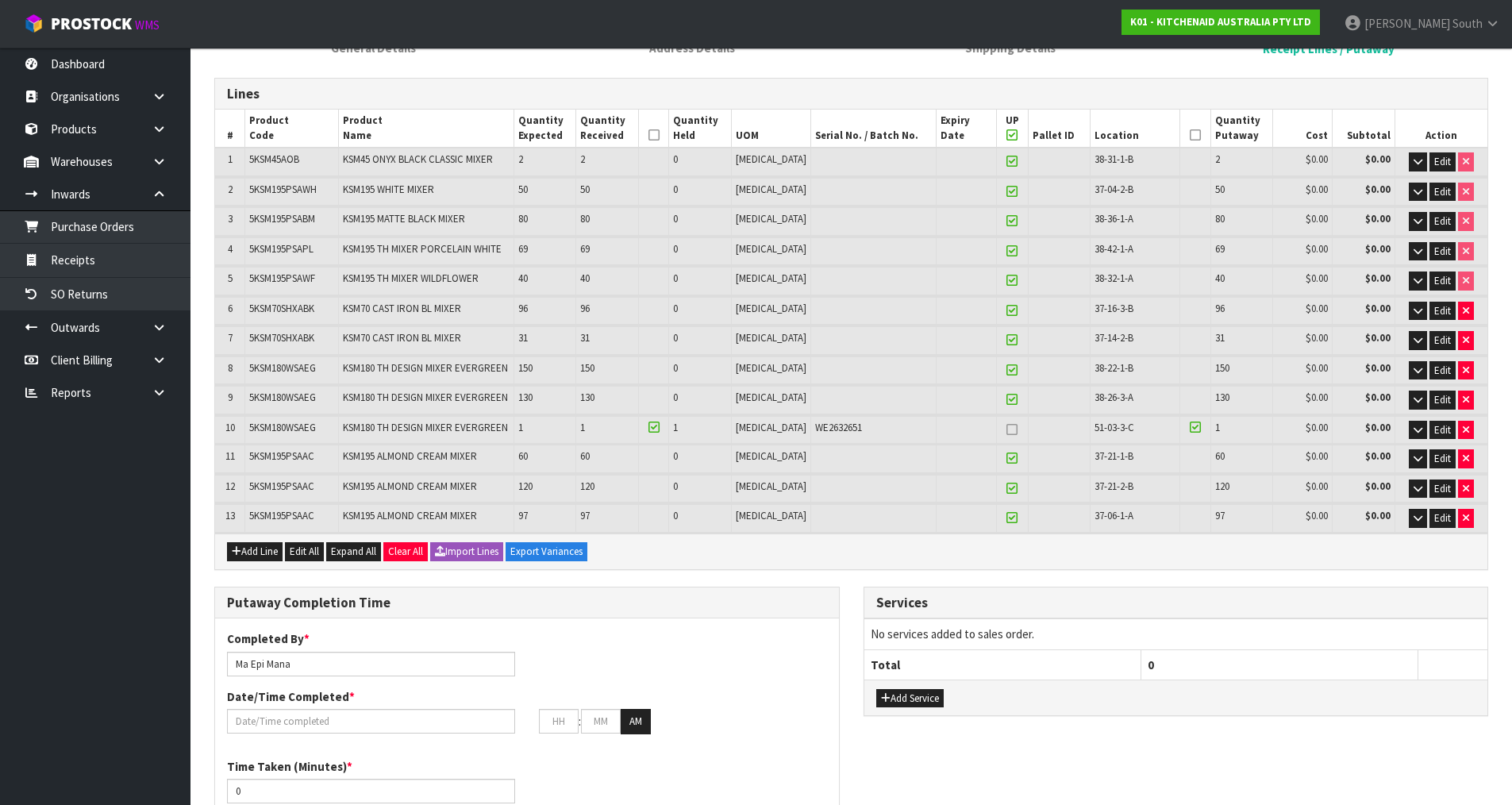
type input "14"
click at [1006, 310] on icon at bounding box center [1011, 310] width 11 height 1
type input "10"
type input "15"
type input "10"
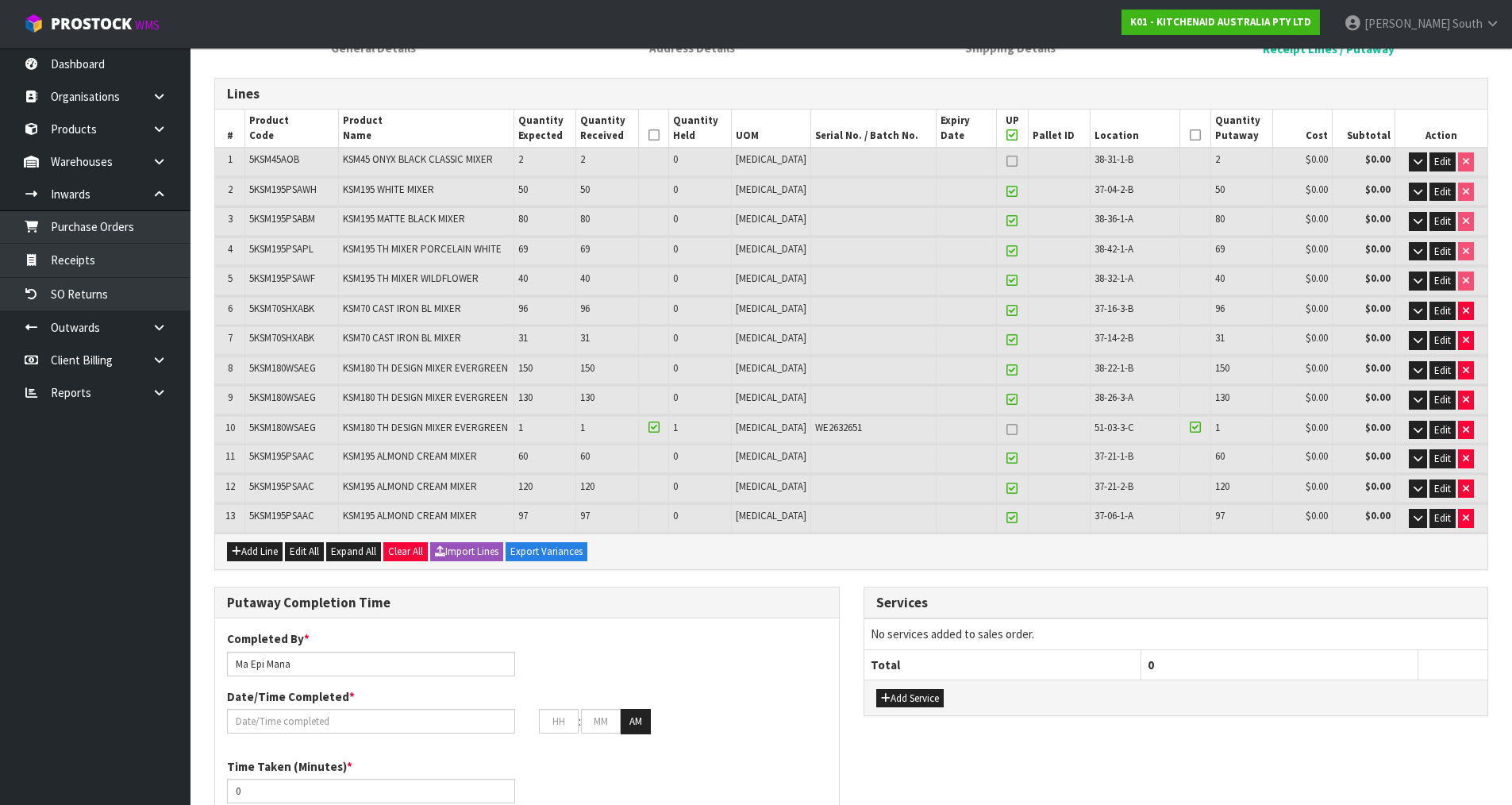
type input "99"
type input "109"
click at [1006, 518] on icon at bounding box center [1011, 518] width 11 height 1
type input "9"
type input "14"
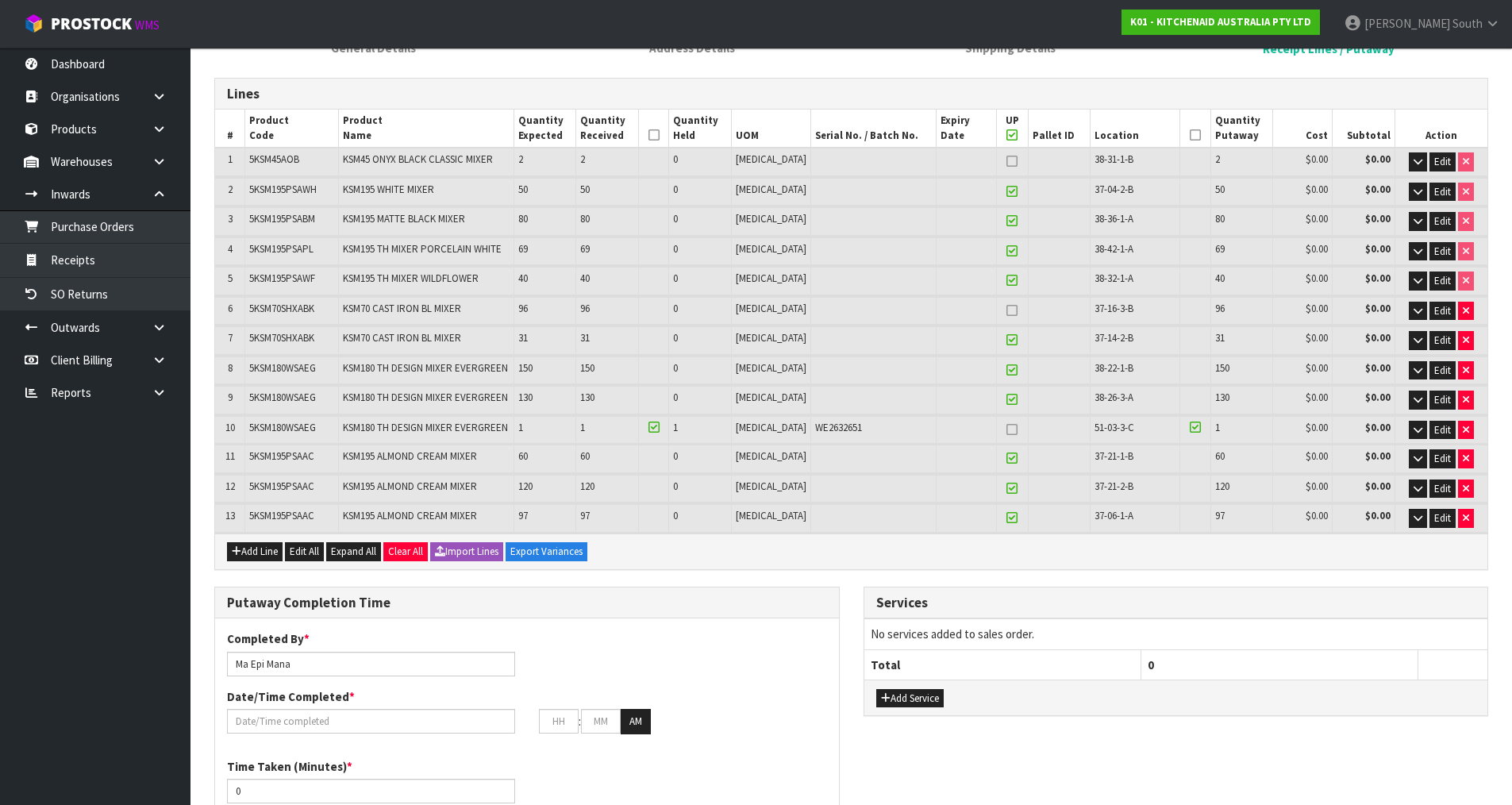
type input "9"
type input "196"
type input "205"
click at [1006, 251] on icon at bounding box center [1011, 251] width 11 height 1
type input "8"
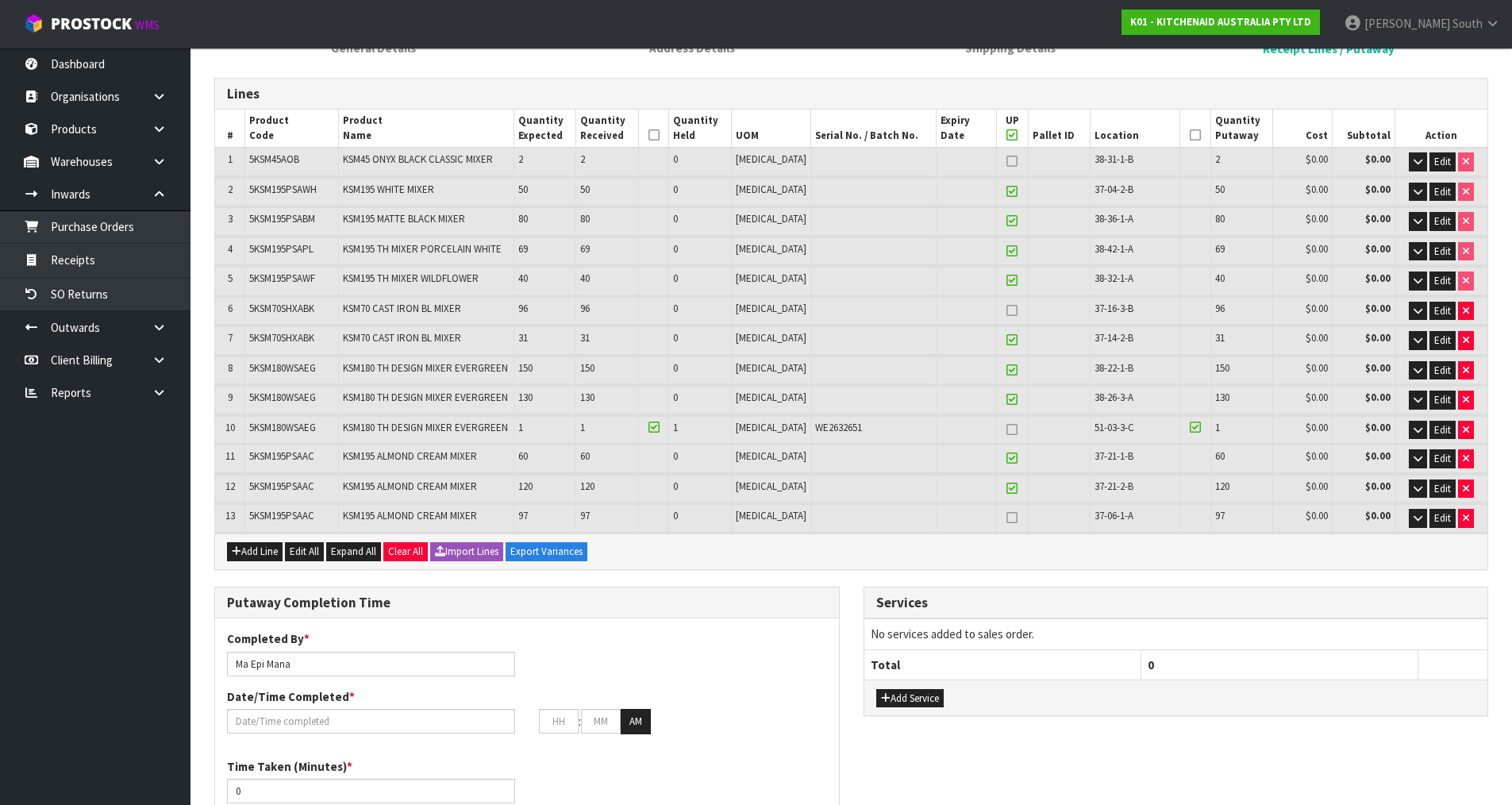
type input "13"
type input "8"
type input "265"
type input "273"
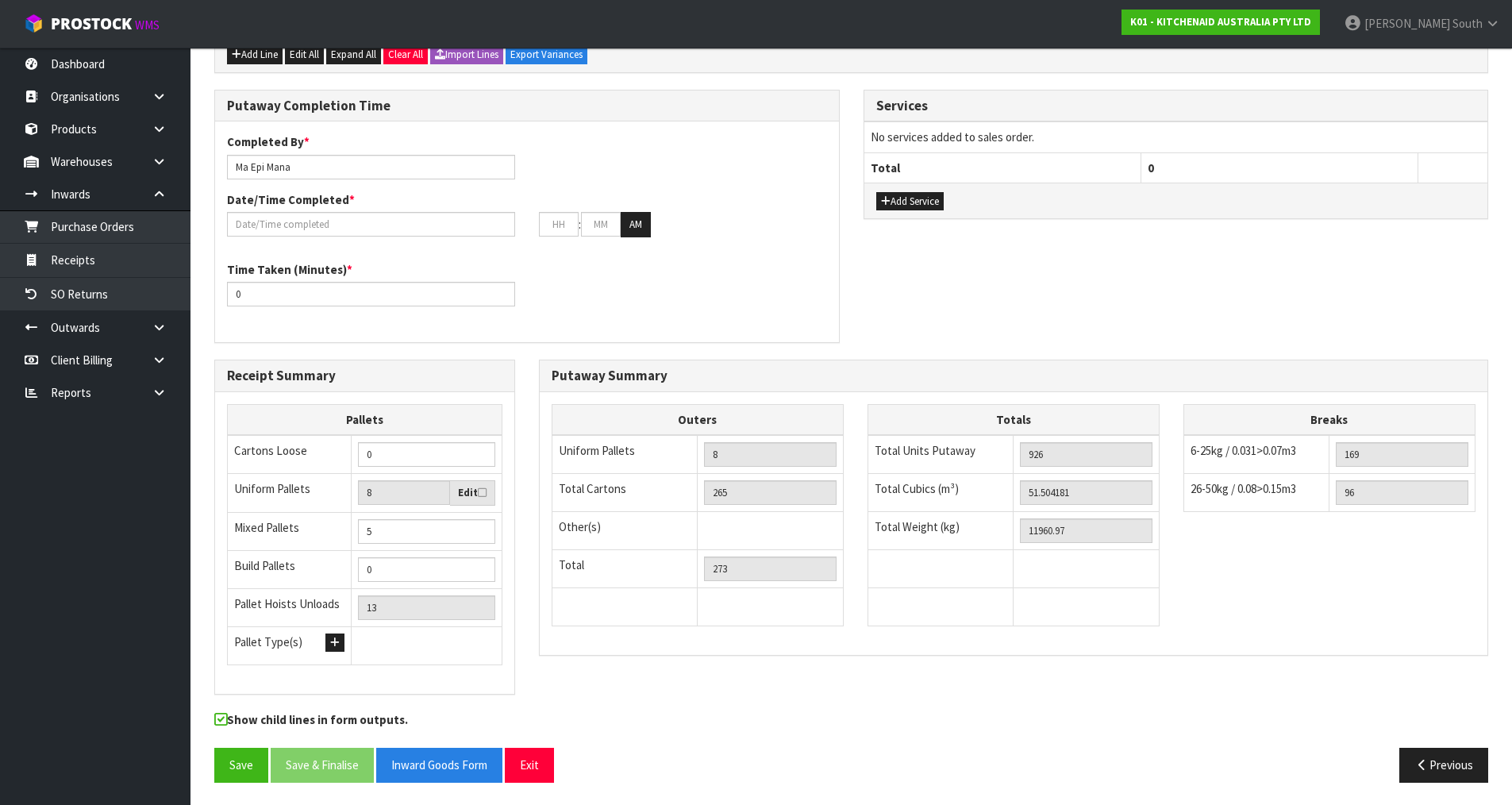
scroll to position [737, 0]
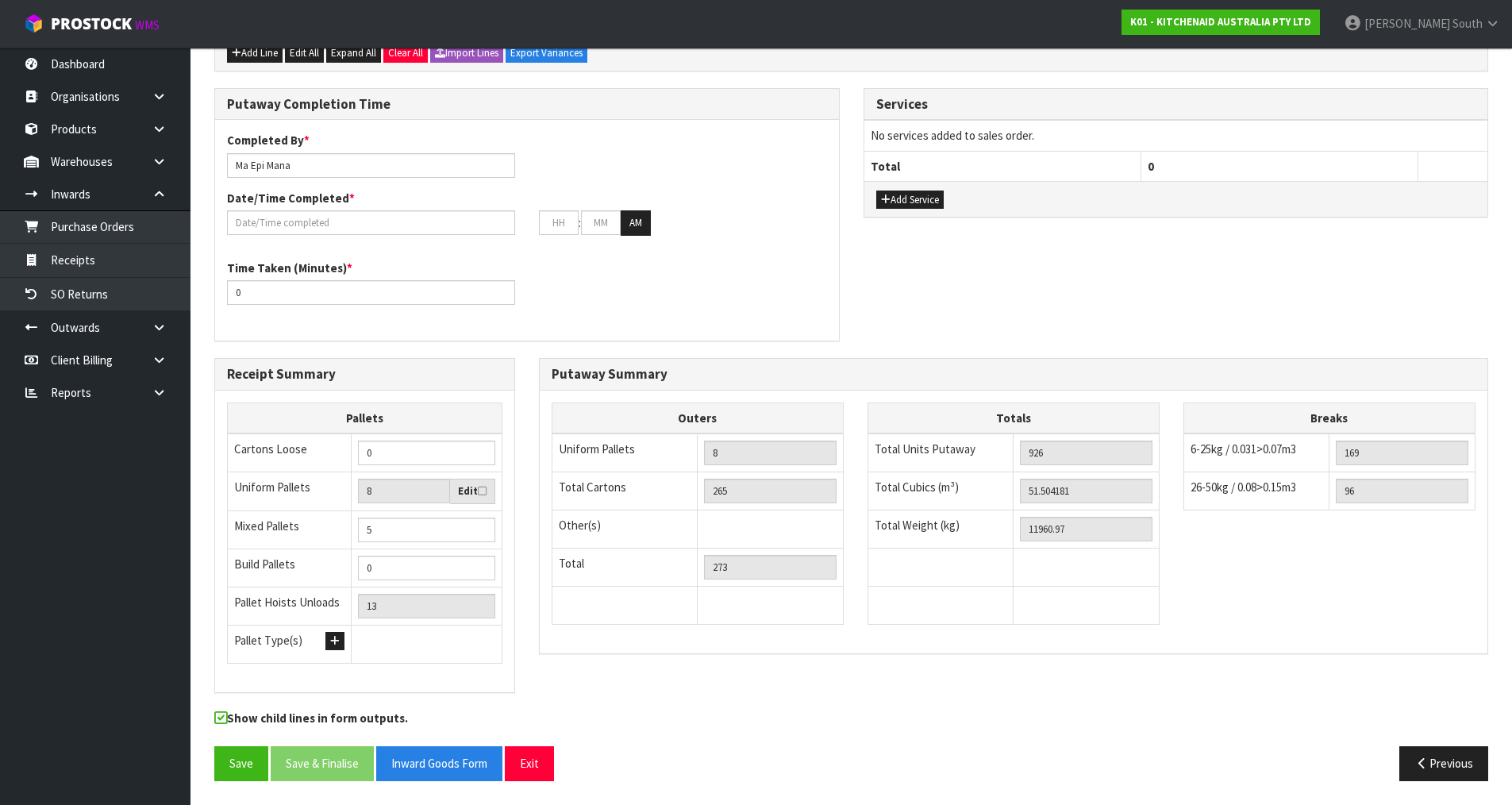
click at [480, 489] on icon at bounding box center [482, 491] width 8 height 10
click at [0, 0] on input "checkbox" at bounding box center [0, 0] width 0 height 0
drag, startPoint x: 403, startPoint y: 491, endPoint x: 357, endPoint y: 490, distance: 46.0
click at [357, 490] on td "8 Edit" at bounding box center [426, 491] width 151 height 39
type input "2"
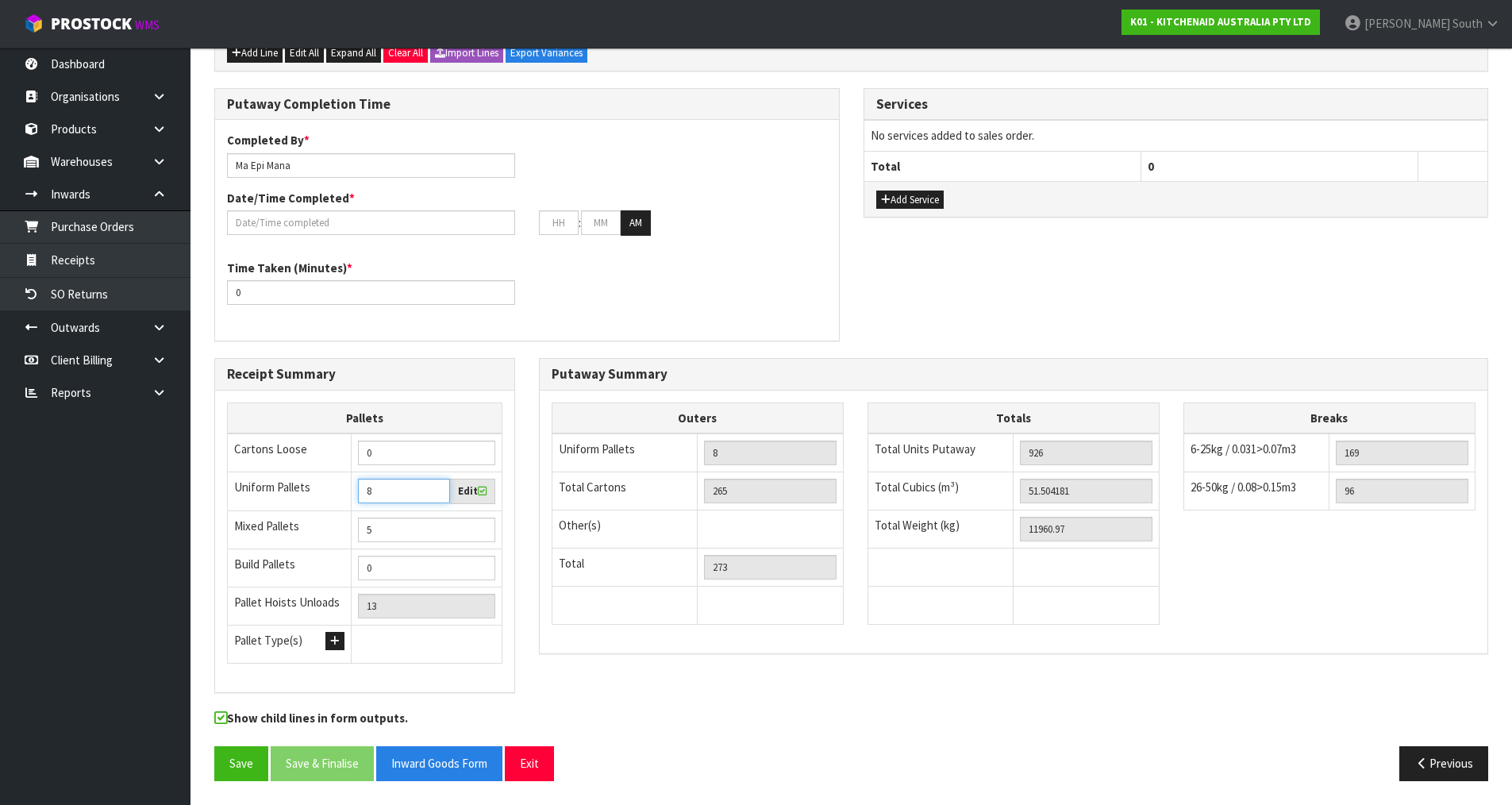
type input "7"
type input "23"
type input "28"
click at [500, 658] on td at bounding box center [426, 643] width 151 height 38
click at [480, 491] on icon at bounding box center [482, 491] width 8 height 10
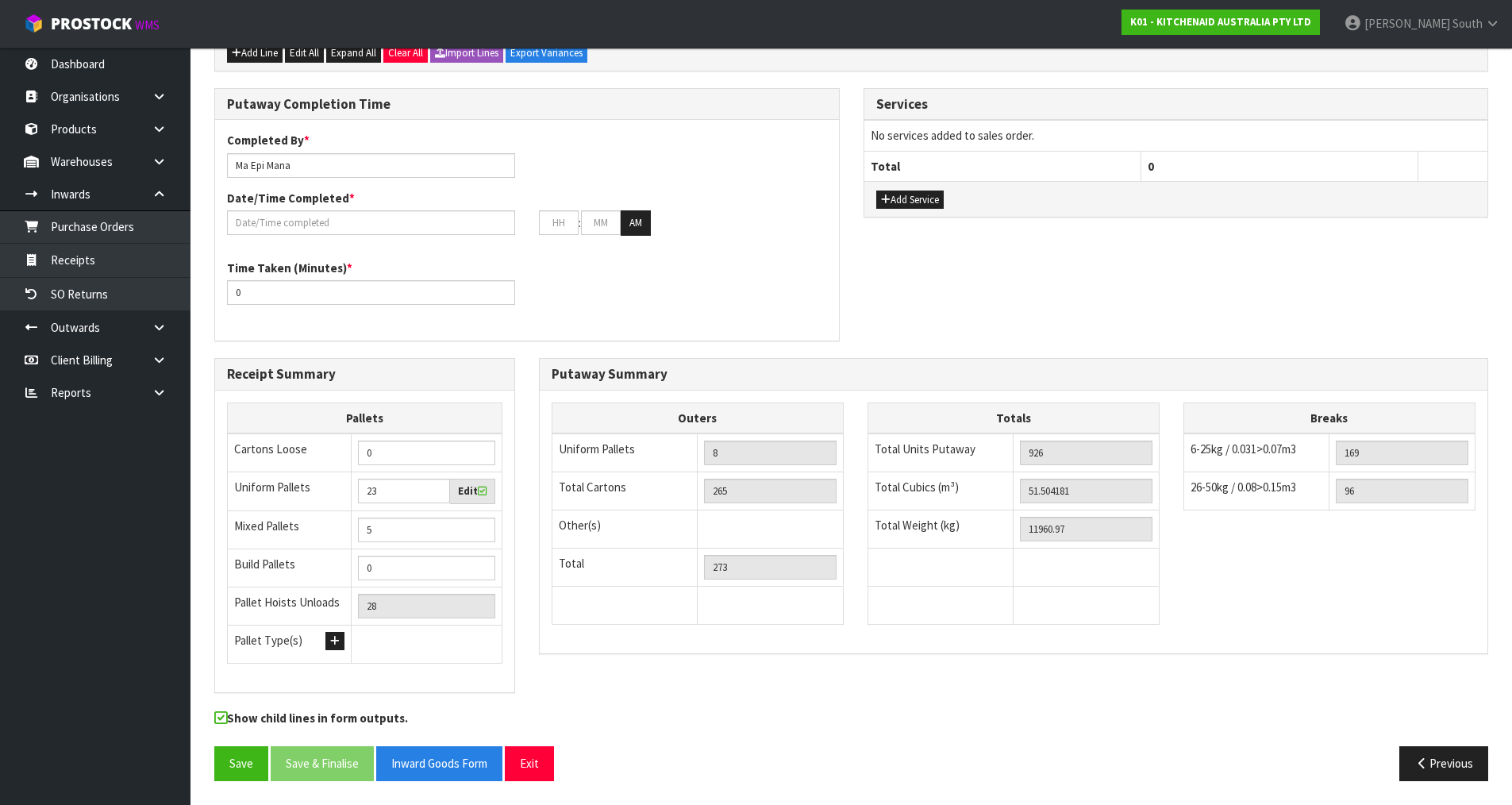
click at [0, 0] on input "checkbox" at bounding box center [0, 0] width 0 height 0
type input "8"
type input "13"
click at [480, 487] on icon at bounding box center [482, 491] width 8 height 10
click at [0, 0] on input "checkbox" at bounding box center [0, 0] width 0 height 0
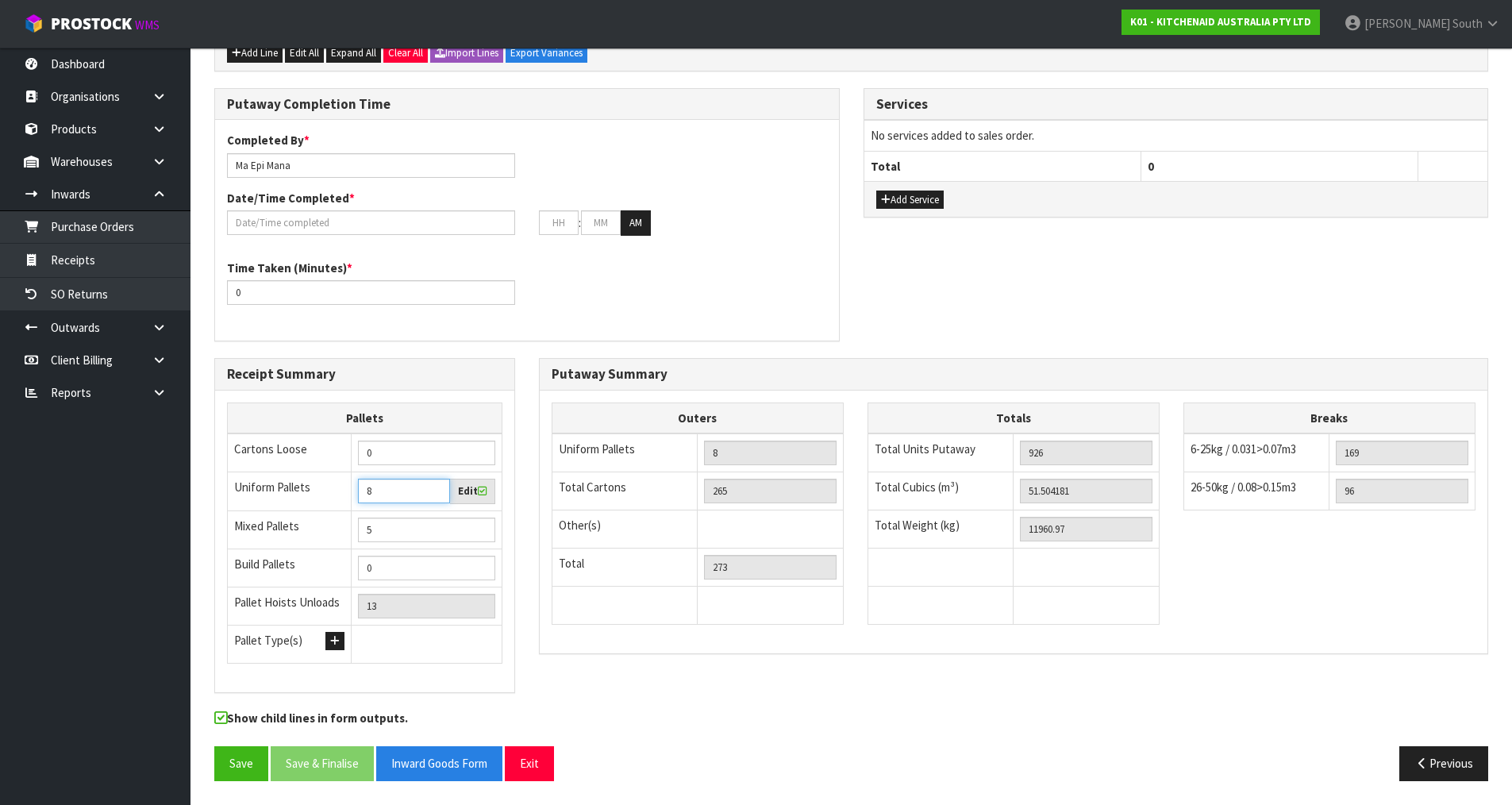
drag, startPoint x: 399, startPoint y: 486, endPoint x: 299, endPoint y: 495, distance: 100.4
click at [299, 495] on tr "Uniform Pallets 8 Edit" at bounding box center [365, 491] width 275 height 39
type input "2"
type input "7"
type input "23"
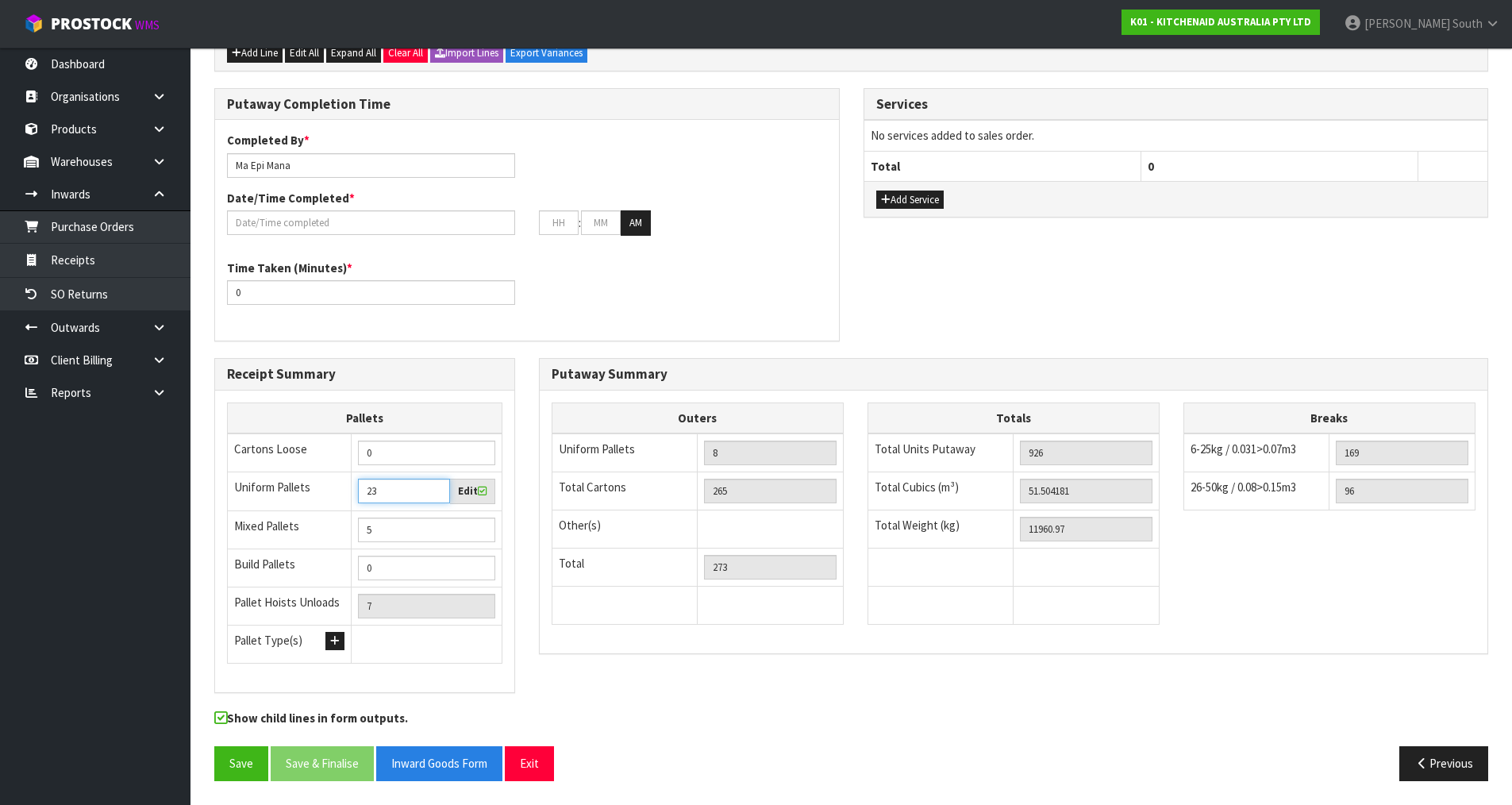
type input "28"
type input "23"
click at [673, 661] on div "Putaway Summary Outers Uniform Pallets 8 Total Cartons 265 Other(s) Bag x 0 Bar…" at bounding box center [1013, 514] width 973 height 313
click at [242, 749] on button "Save" at bounding box center [241, 763] width 54 height 34
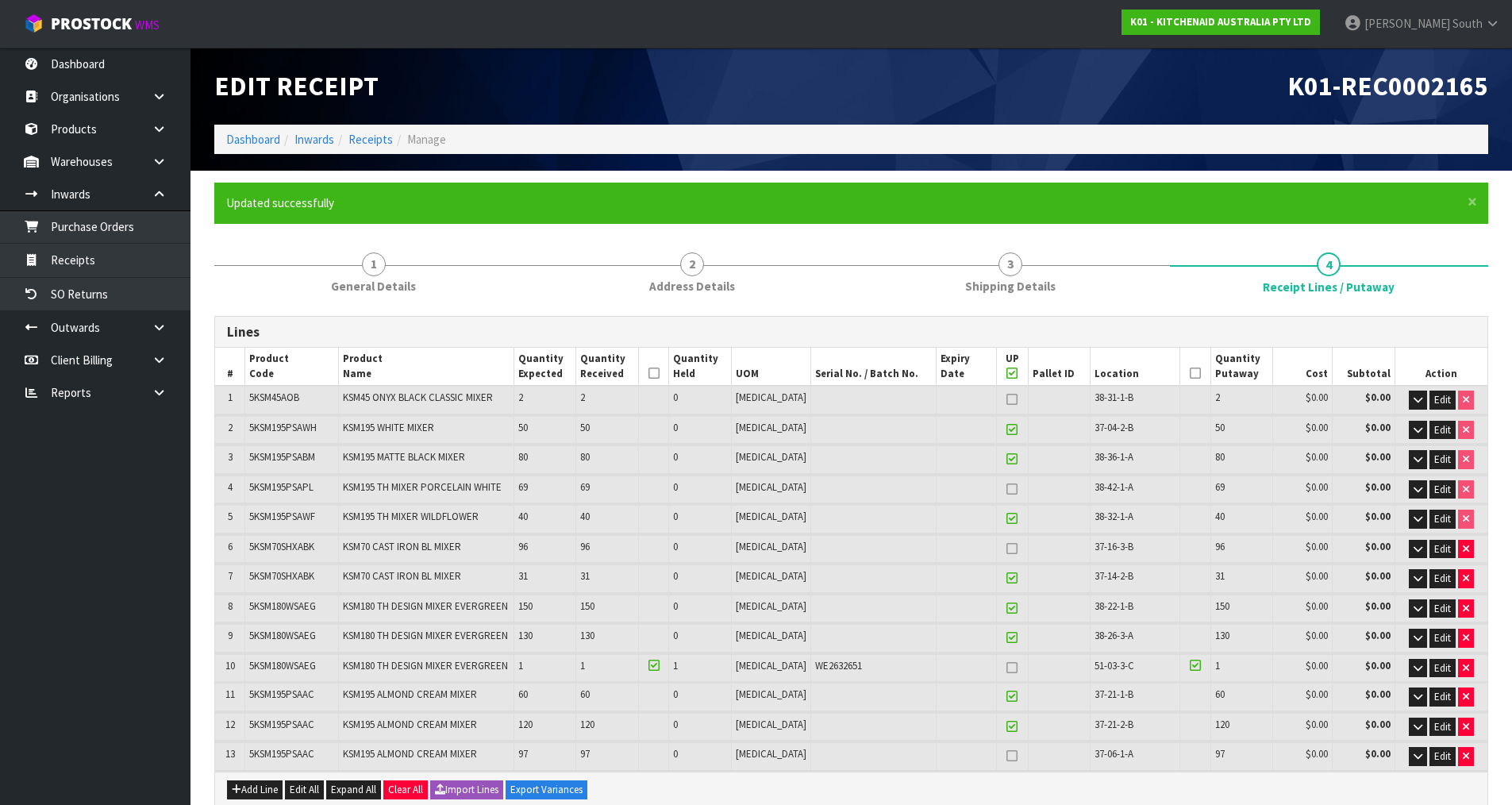
click at [298, 186] on div "× Close Updated successfully" at bounding box center [850, 203] width 1273 height 40
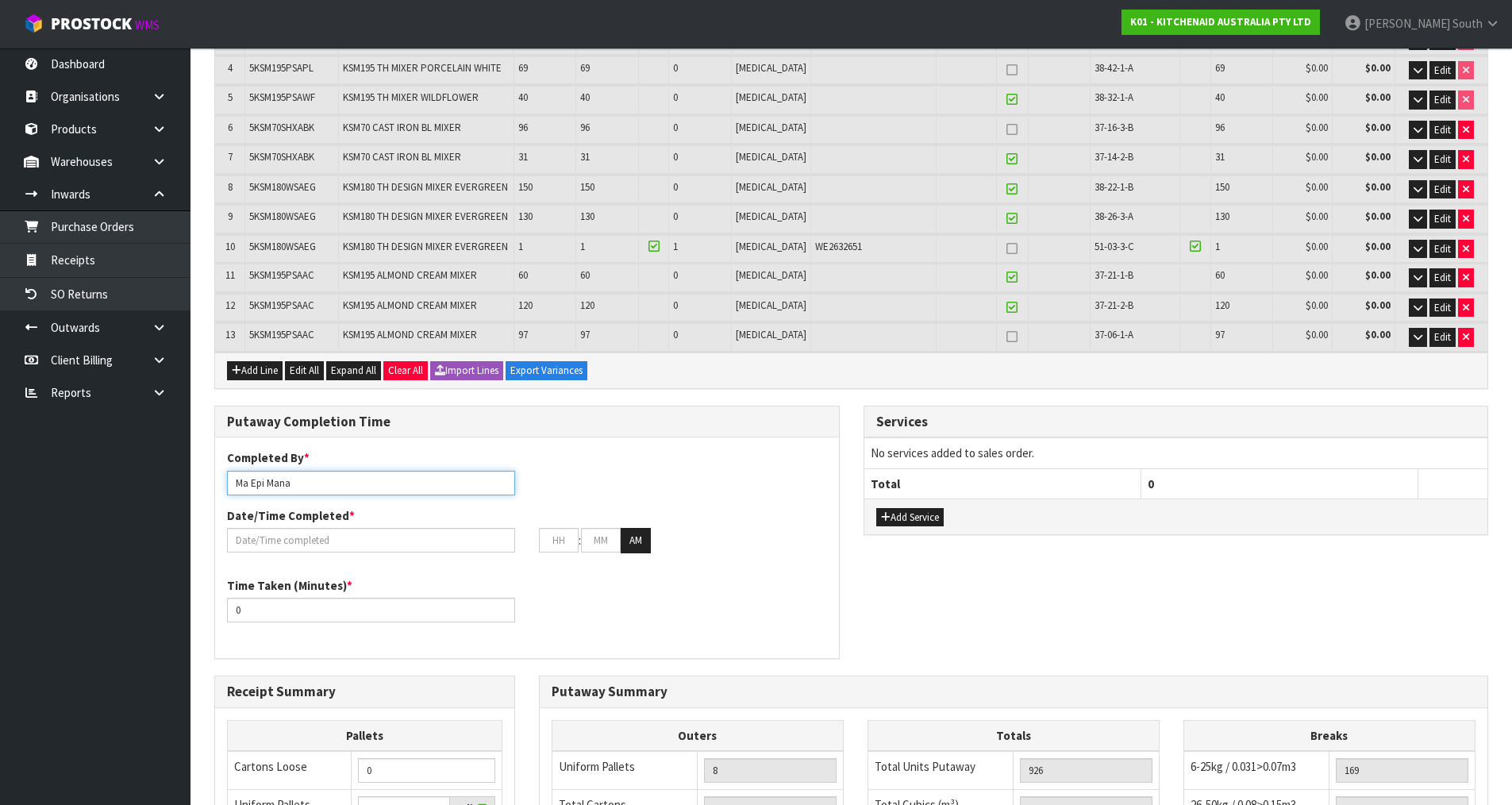
click at [329, 488] on input "Ma Epi Mana" at bounding box center [371, 482] width 288 height 24
type input "[PERSON_NAME] + ma + [PERSON_NAME] + [PERSON_NAME]"
click at [373, 539] on input "text" at bounding box center [371, 539] width 288 height 24
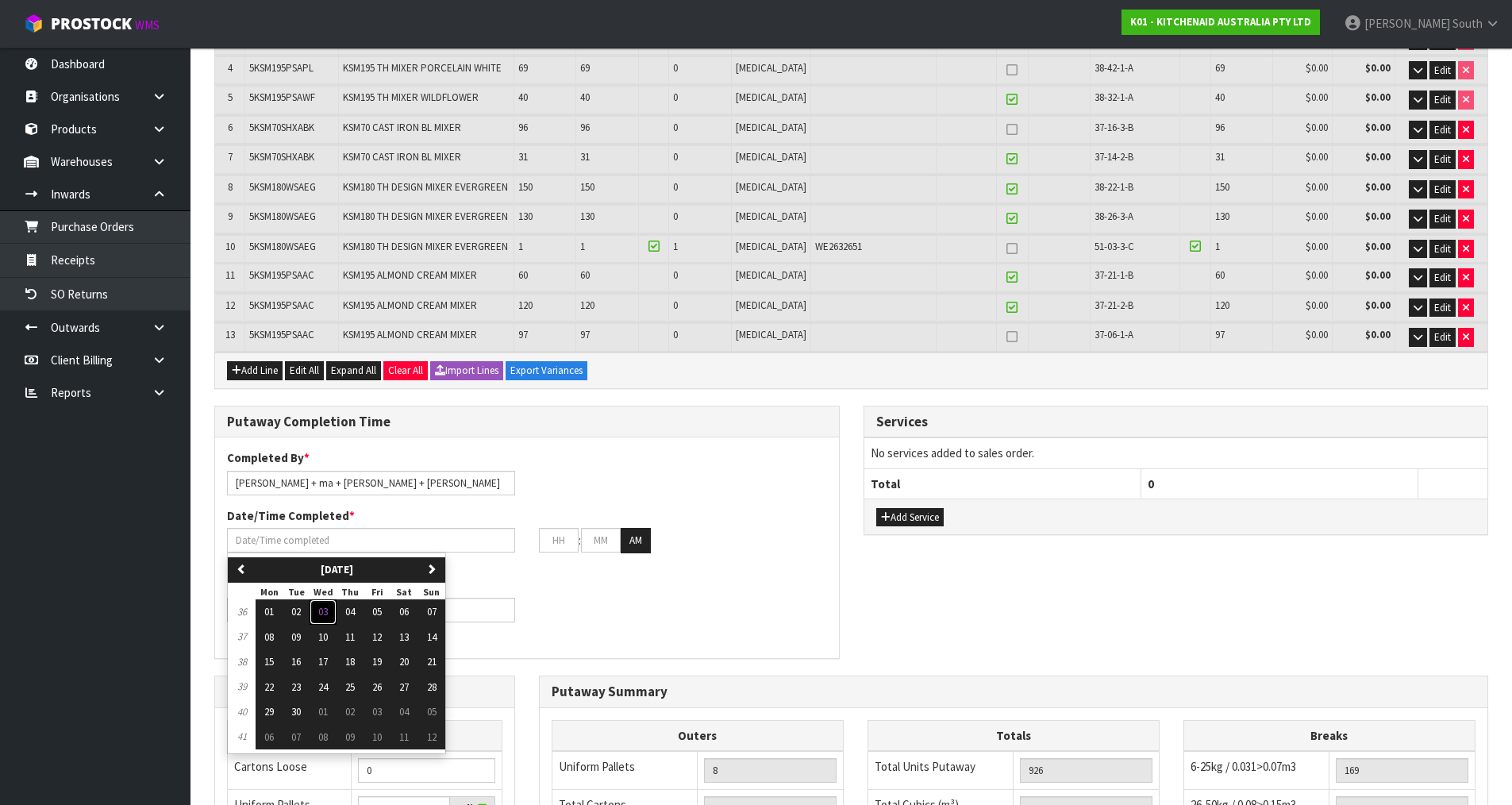
click at [324, 613] on span "03" at bounding box center [323, 612] width 9 height 13
type input "[DATE]"
type input "12"
type input "00"
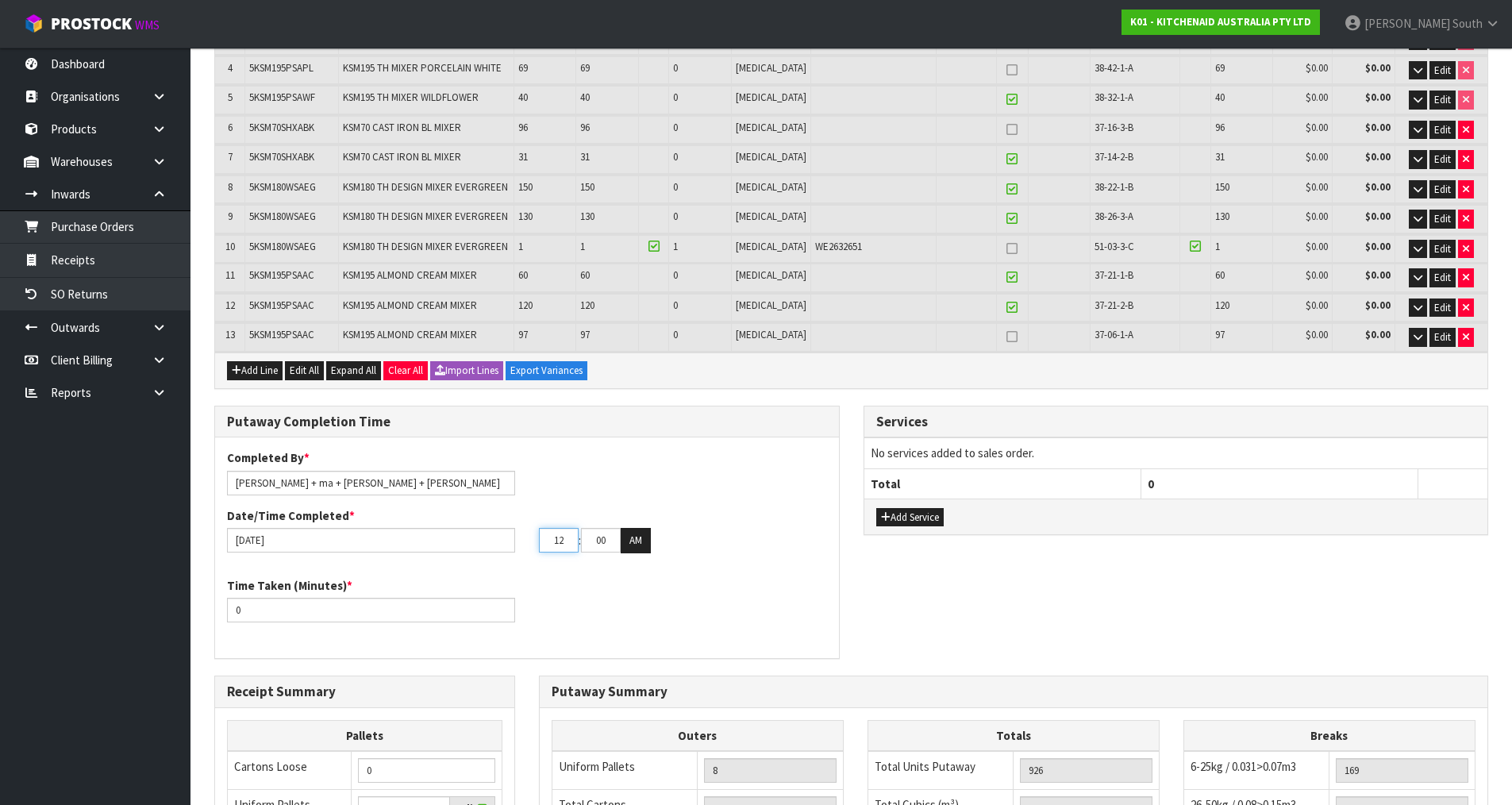
drag, startPoint x: 562, startPoint y: 539, endPoint x: 496, endPoint y: 545, distance: 66.3
click at [496, 545] on div "[DATE] 12 : 00 : 00 AM" at bounding box center [527, 540] width 624 height 25
type input "05"
click at [643, 551] on button "AM" at bounding box center [635, 540] width 30 height 25
click at [663, 604] on div "Time Taken (Minutes) * 0" at bounding box center [527, 606] width 624 height 57
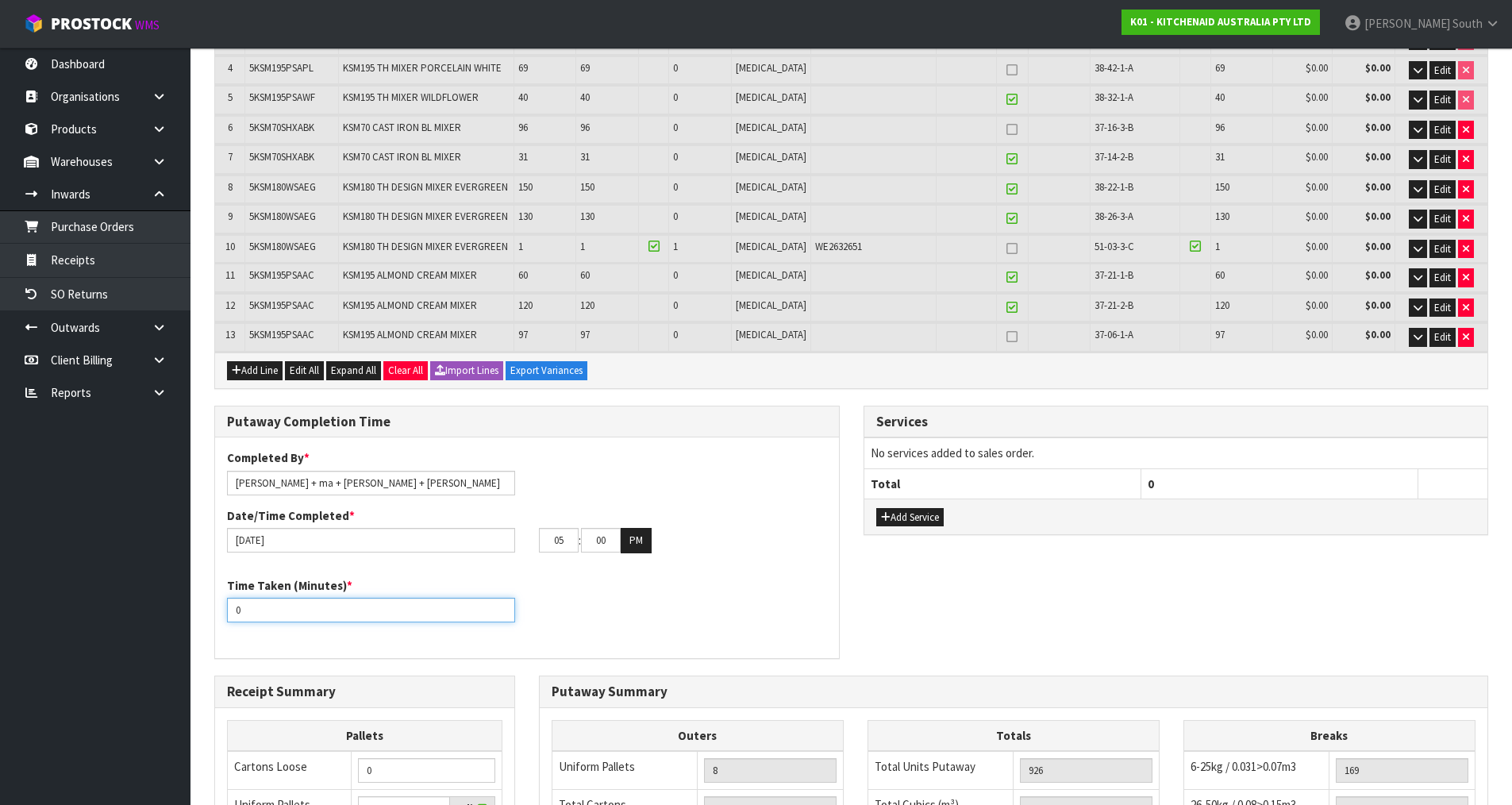
drag, startPoint x: 398, startPoint y: 606, endPoint x: 211, endPoint y: 591, distance: 187.6
click at [211, 591] on div "Putaway Completion Time Completed By * [PERSON_NAME] + ma + [PERSON_NAME] + [PE…" at bounding box center [527, 540] width 649 height 270
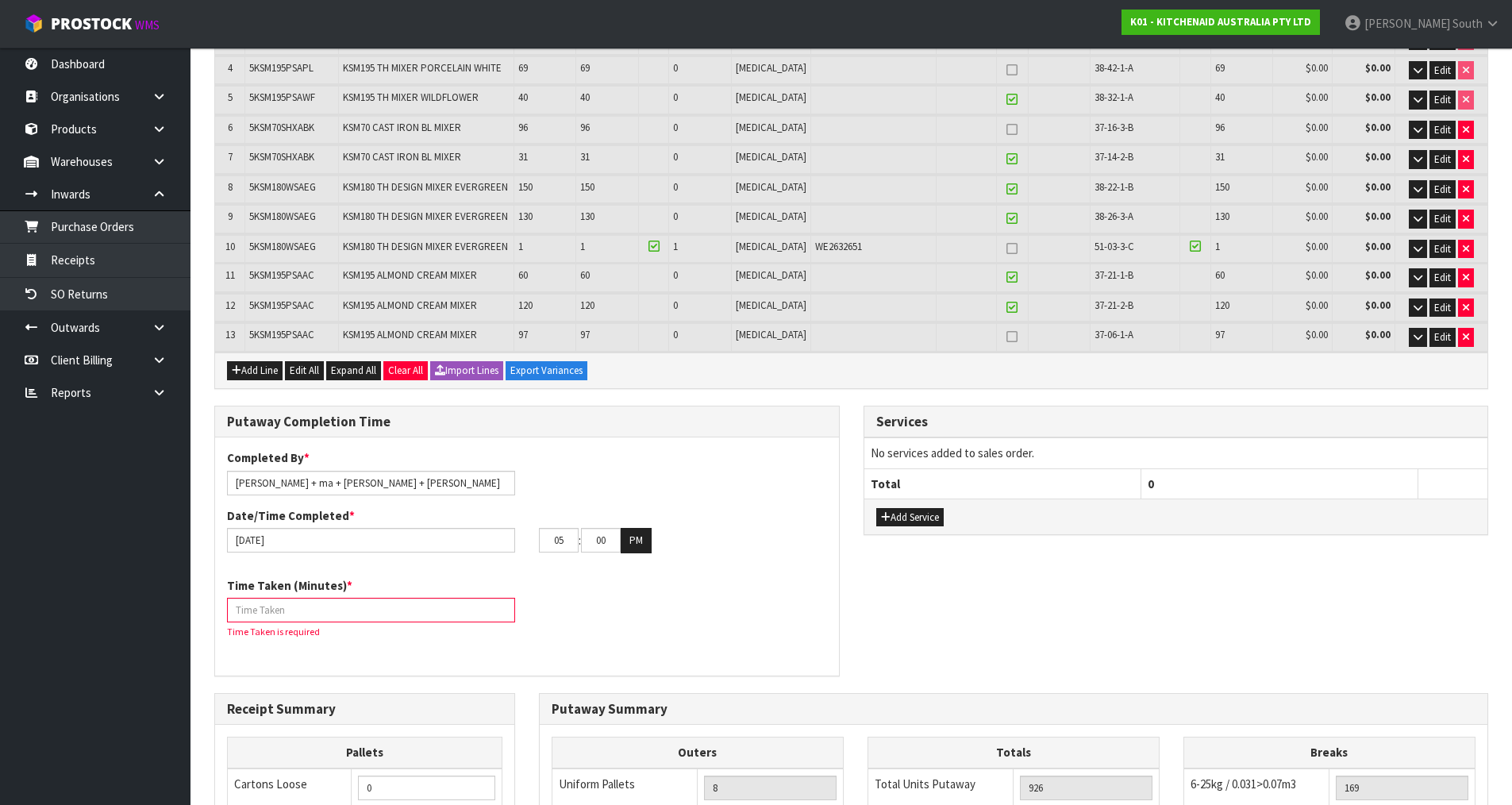
click at [309, 604] on input "number" at bounding box center [371, 609] width 288 height 24
click at [320, 608] on input "number" at bounding box center [371, 609] width 288 height 24
paste input "120"
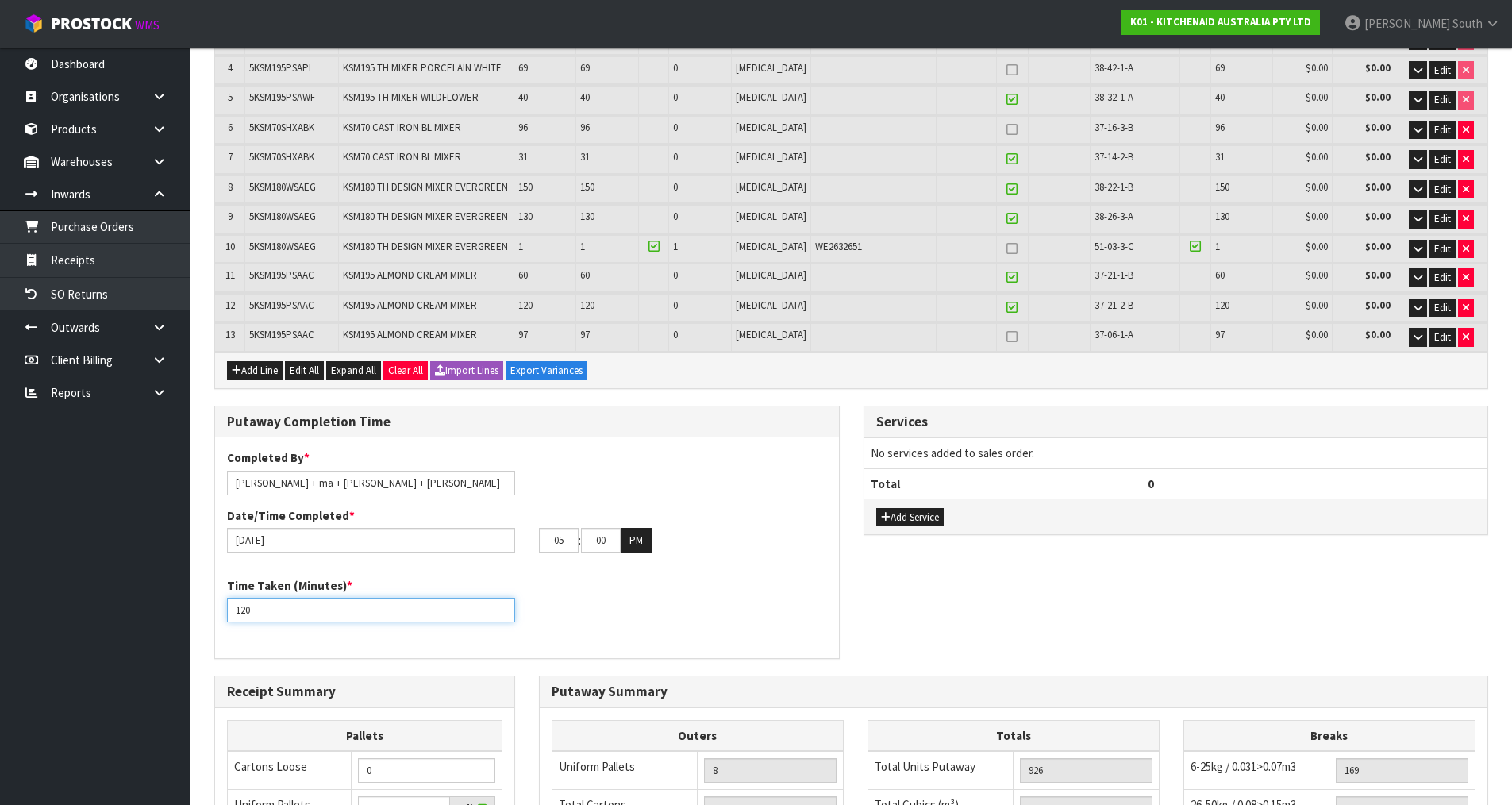
drag, startPoint x: 282, startPoint y: 601, endPoint x: 163, endPoint y: 598, distance: 119.0
paste input "96"
drag, startPoint x: 288, startPoint y: 598, endPoint x: 251, endPoint y: 607, distance: 38.1
click at [244, 604] on div "Time Taken (Minutes) * 960" at bounding box center [371, 600] width 312 height 46
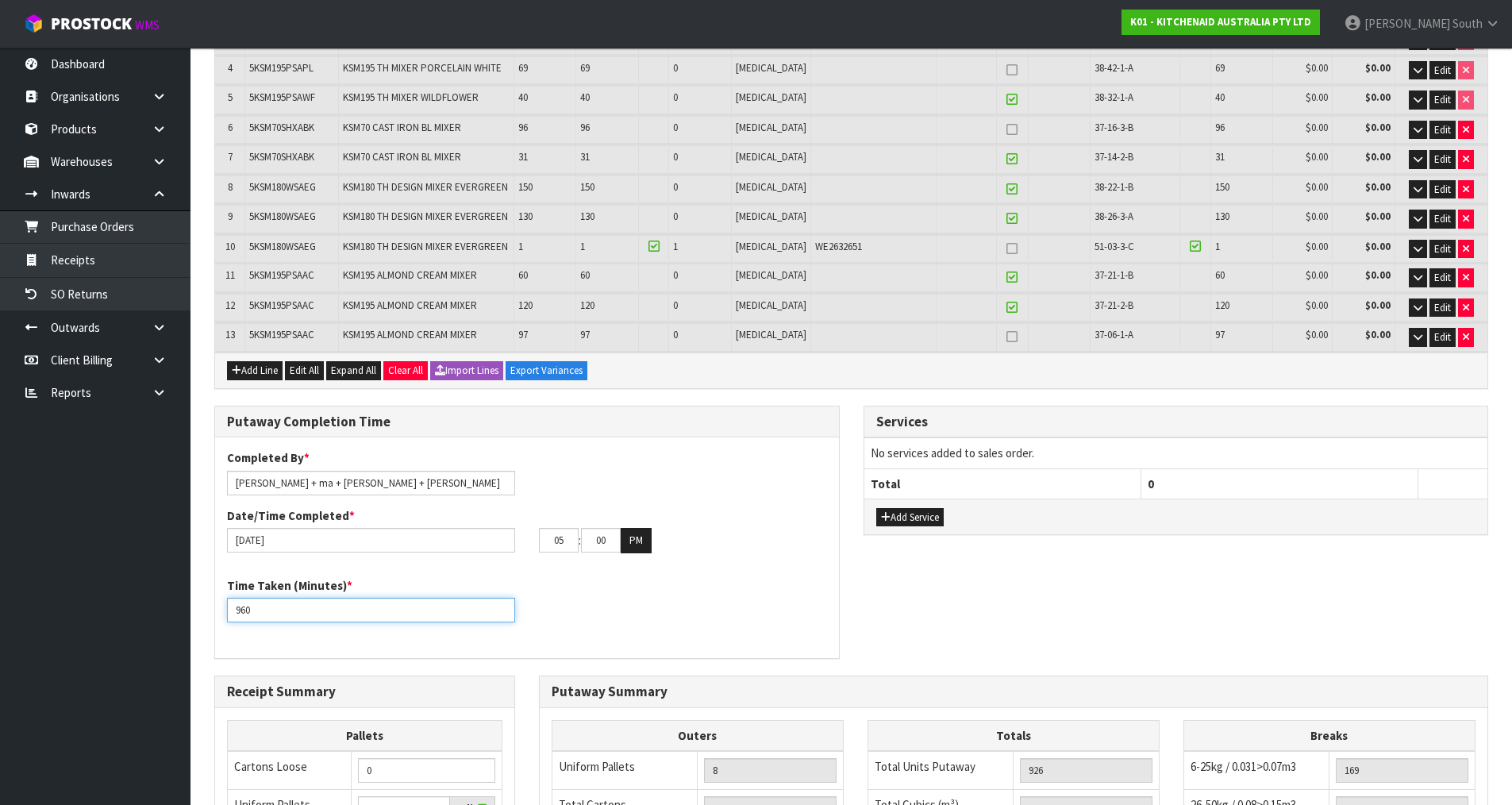
drag, startPoint x: 267, startPoint y: 614, endPoint x: 213, endPoint y: 614, distance: 54.0
click at [208, 616] on div "Putaway Completion Time Completed By * [PERSON_NAME] + ma + [PERSON_NAME] + [PE…" at bounding box center [527, 540] width 649 height 270
type input "1080"
click at [1102, 571] on div "Putaway Completion Time Completed By * [PERSON_NAME] + ma + [PERSON_NAME] + [PE…" at bounding box center [851, 540] width 1298 height 270
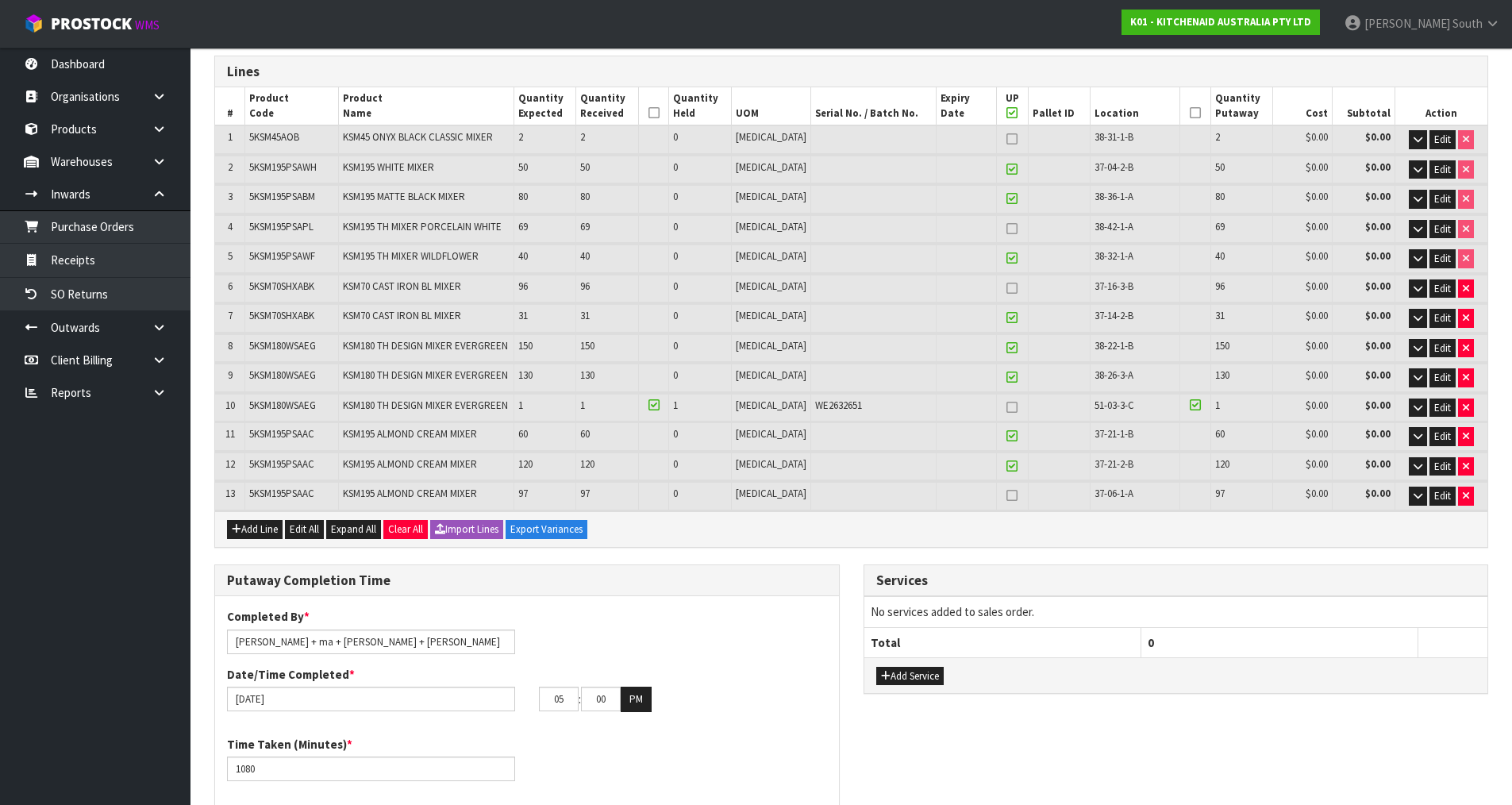
scroll to position [578, 0]
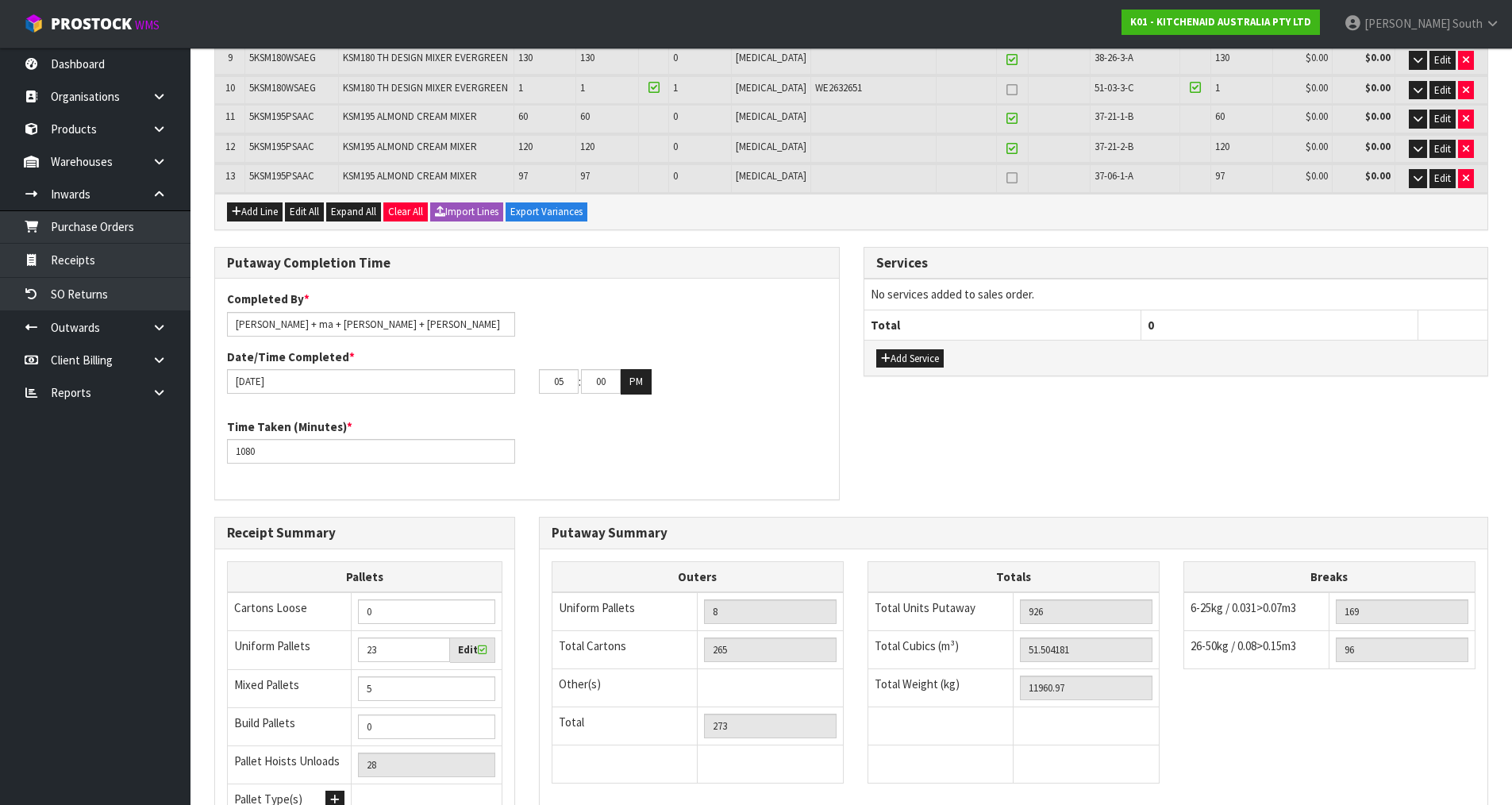
click at [1177, 426] on div "Putaway Completion Time Completed By * [PERSON_NAME] + ma + [PERSON_NAME] + [PE…" at bounding box center [851, 382] width 1298 height 270
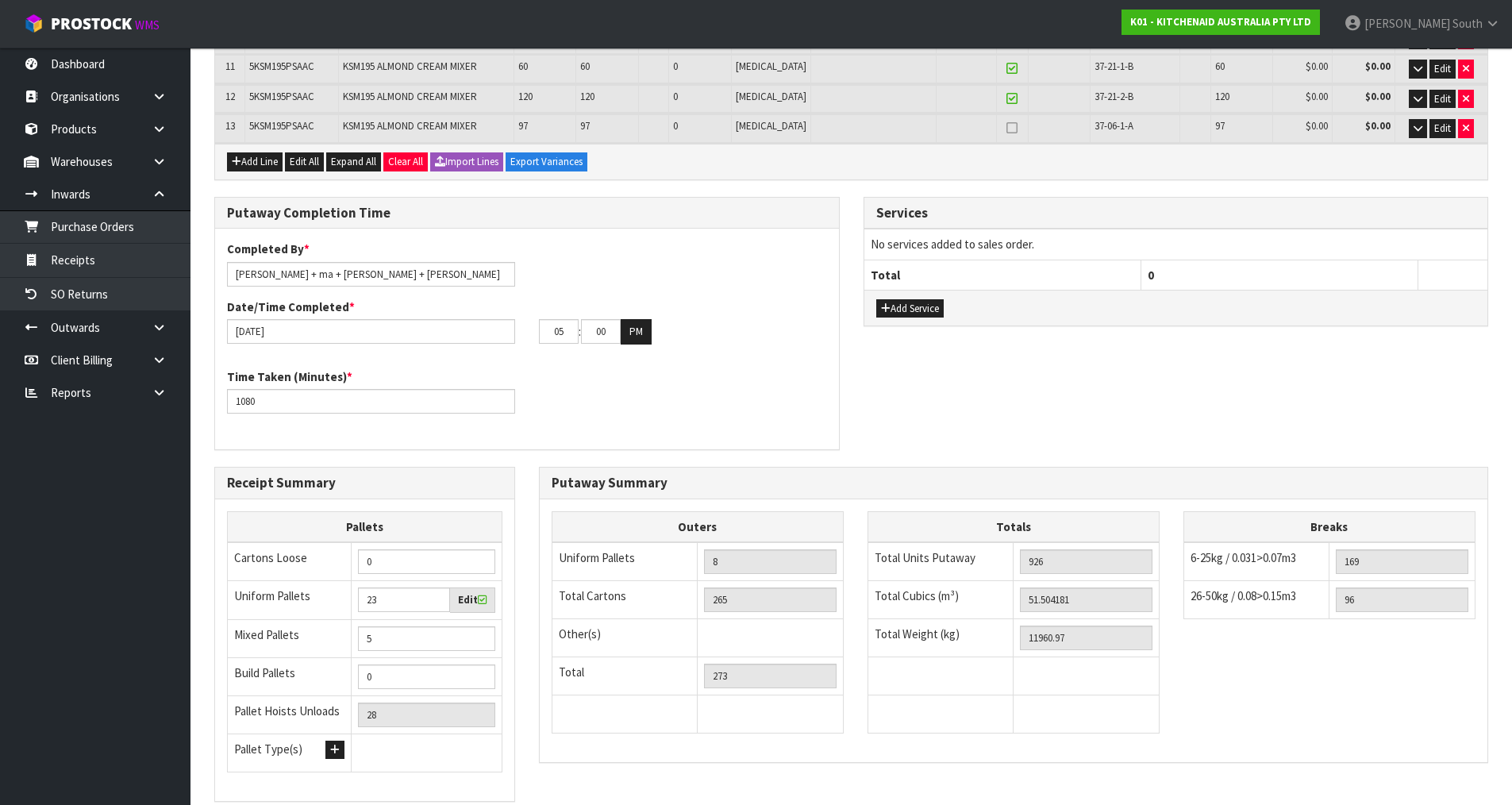
scroll to position [737, 0]
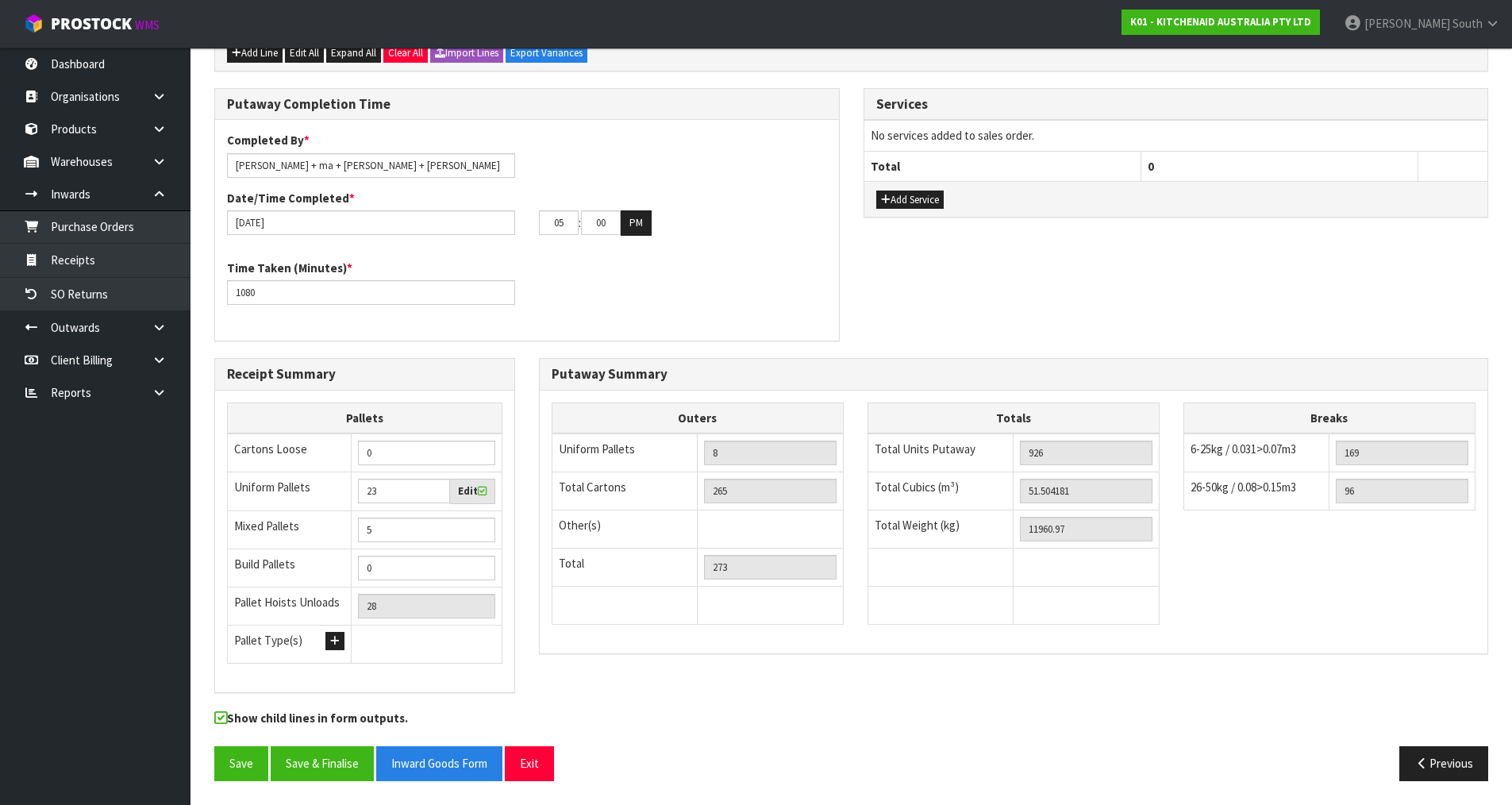
click at [956, 653] on div "Outers Uniform Pallets 8 Total Cartons 265 Other(s) Bag x 0 Bar x 0 Basket x 0 …" at bounding box center [1013, 522] width 947 height 263
click at [929, 670] on div "Putaway Summary Outers Uniform Pallets 8 Total Cartons 265 Other(s) Bag x 0 Bar…" at bounding box center [1013, 514] width 973 height 313
click at [1198, 577] on div "Outers Uniform Pallets 8 Total Cartons 265 Other(s) Bag x 0 Bar x 0 Basket x 0 …" at bounding box center [1013, 521] width 947 height 239
click at [1026, 625] on div "Totals Total Units Putaway 926 Total Cubics (m³) 51.504181 Total Weight (kg) 11…" at bounding box center [1013, 521] width 292 height 239
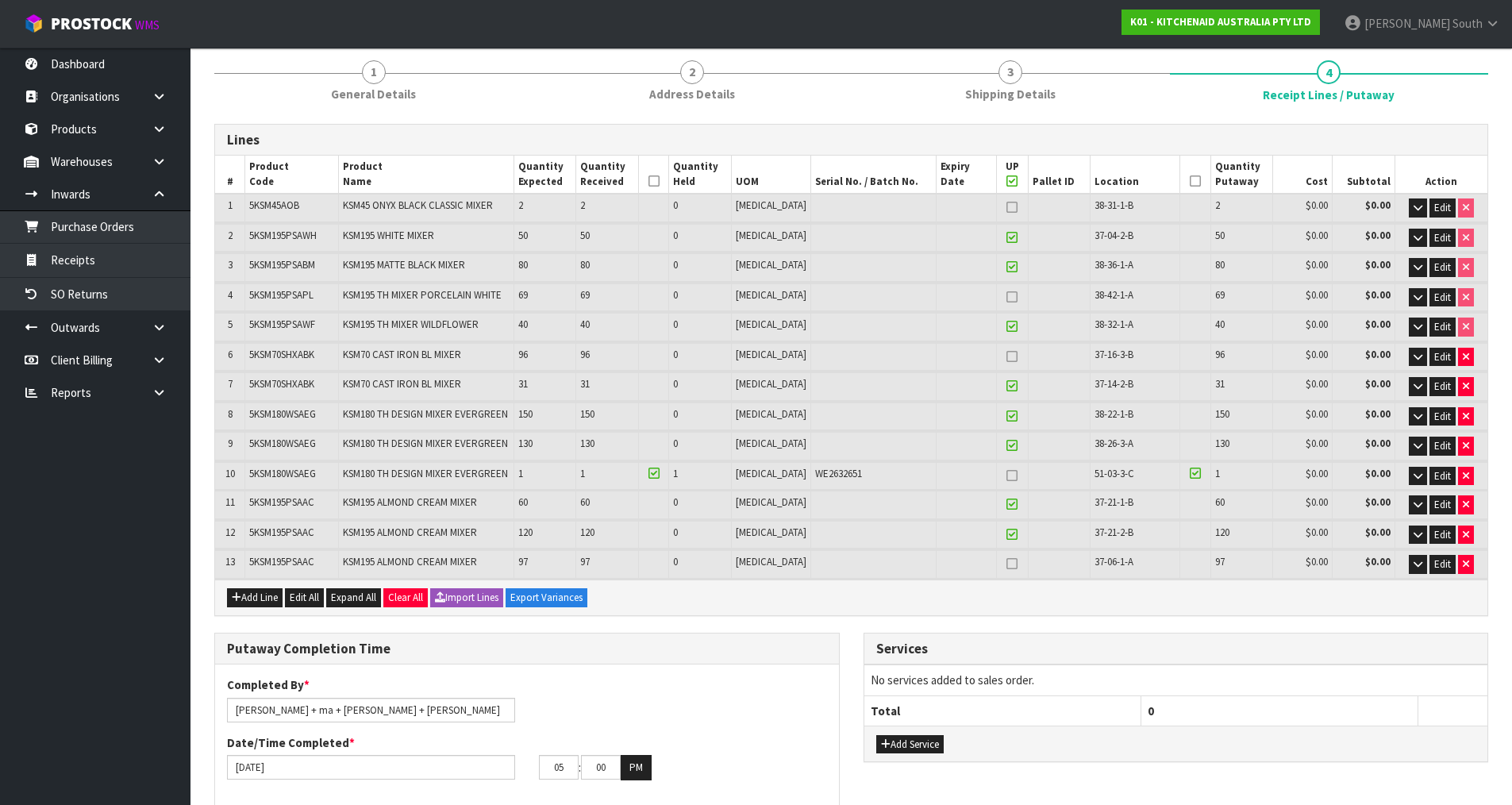
scroll to position [0, 0]
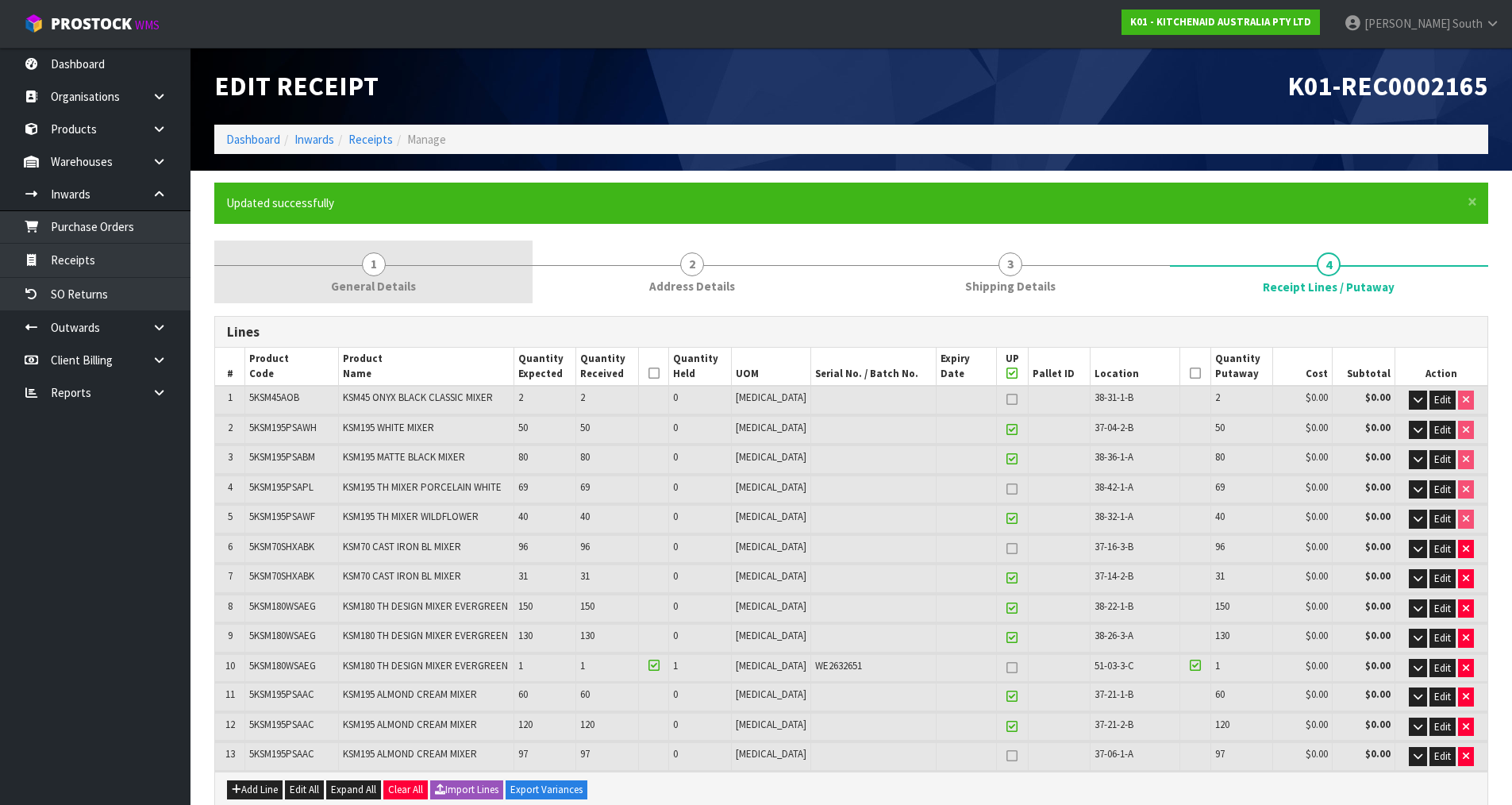
click at [348, 269] on link "1 General Details" at bounding box center [373, 271] width 319 height 62
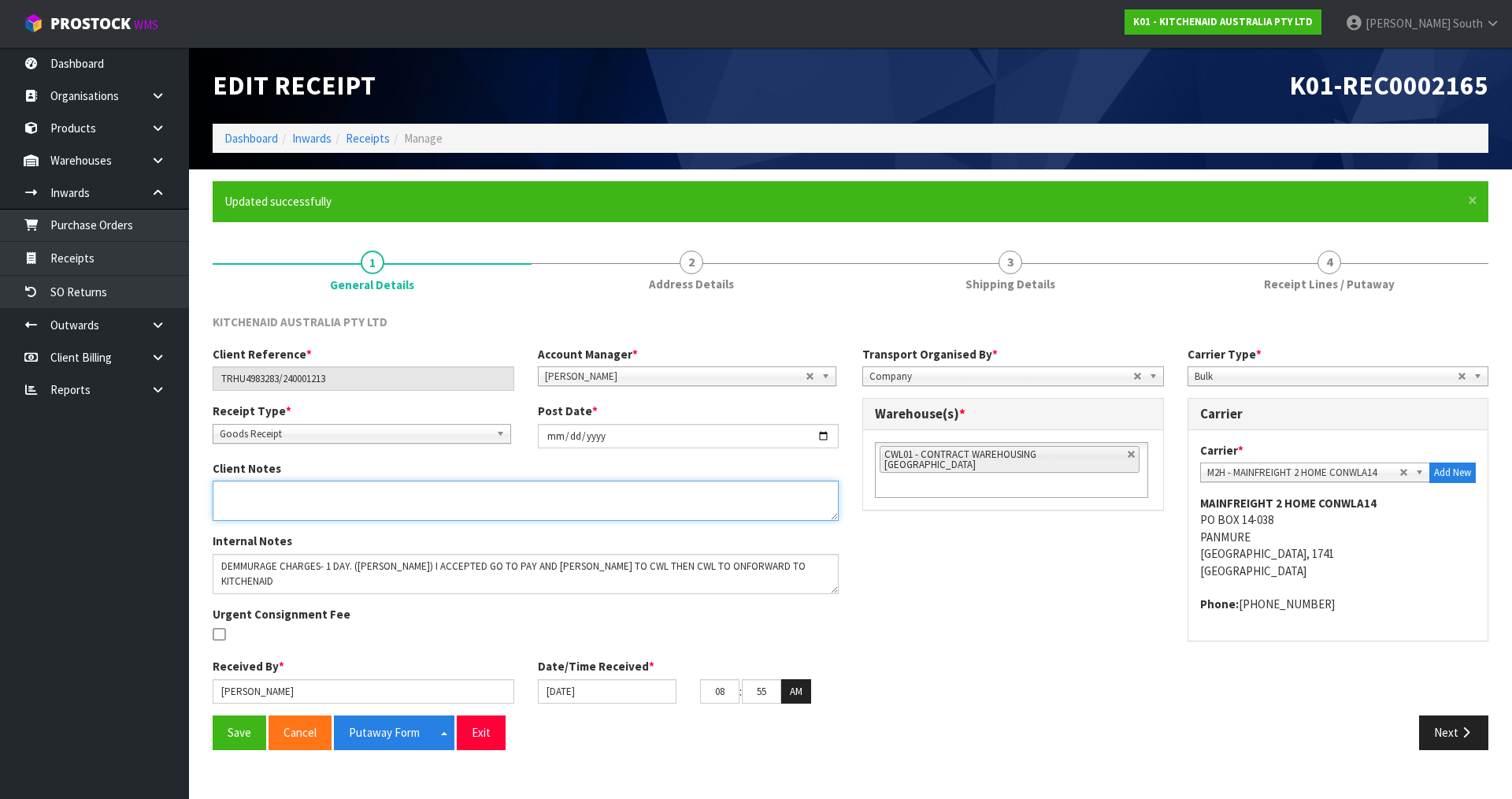
click at [288, 507] on textarea at bounding box center [525, 500] width 626 height 40
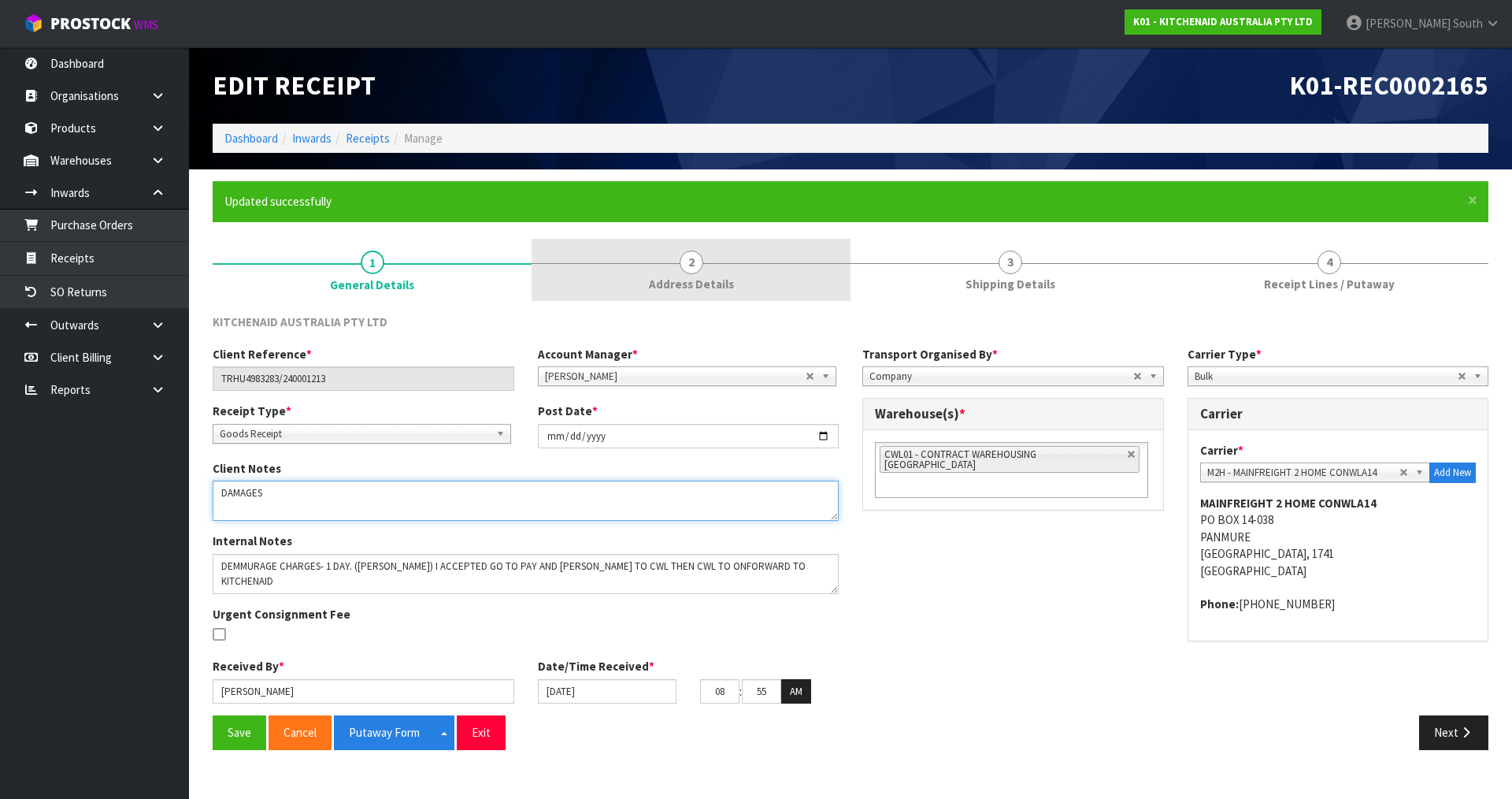
type textarea "DAMAGES"
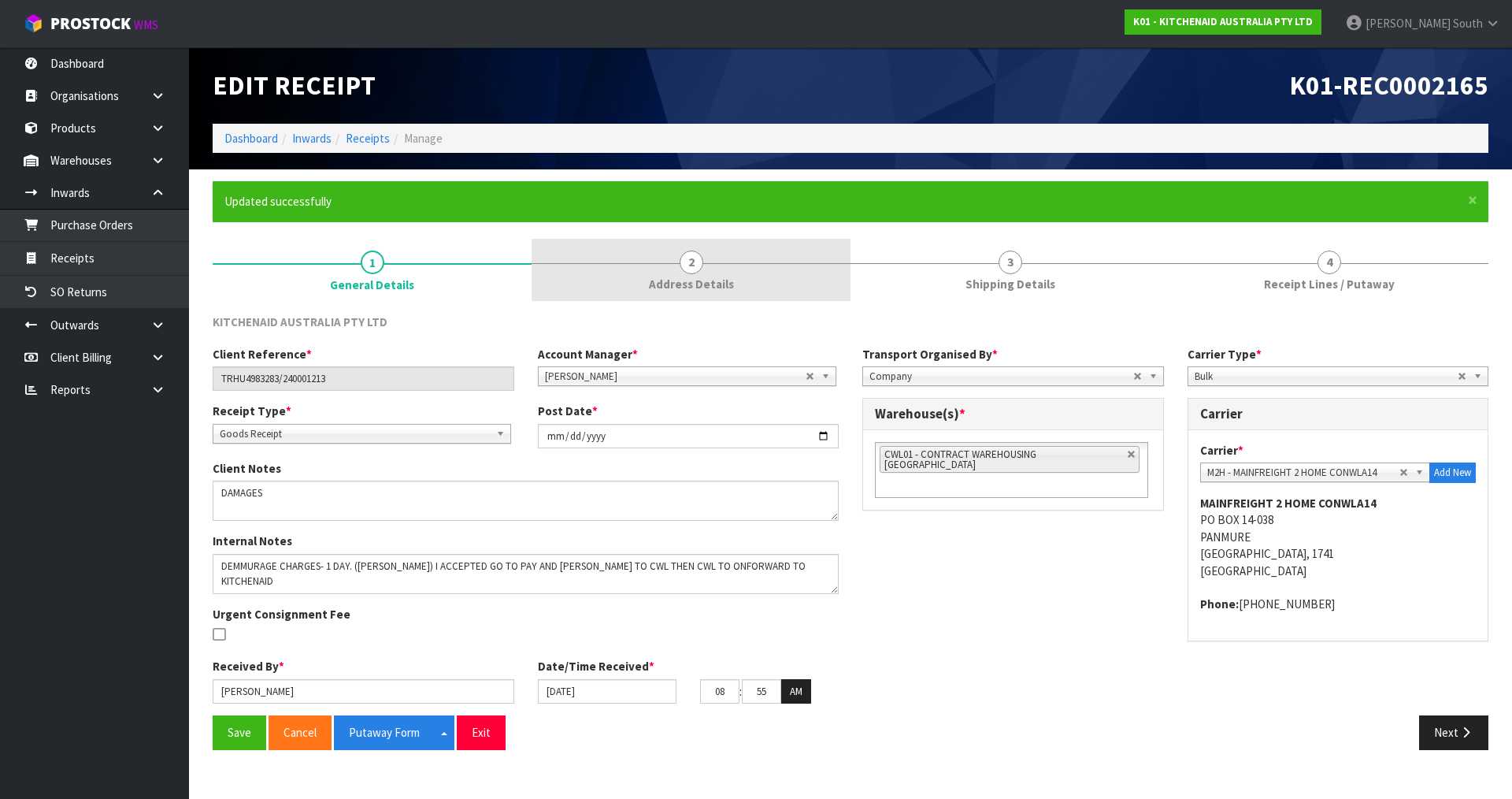
click at [1357, 270] on link "4 Receipt Lines / Putaway" at bounding box center [1328, 269] width 319 height 62
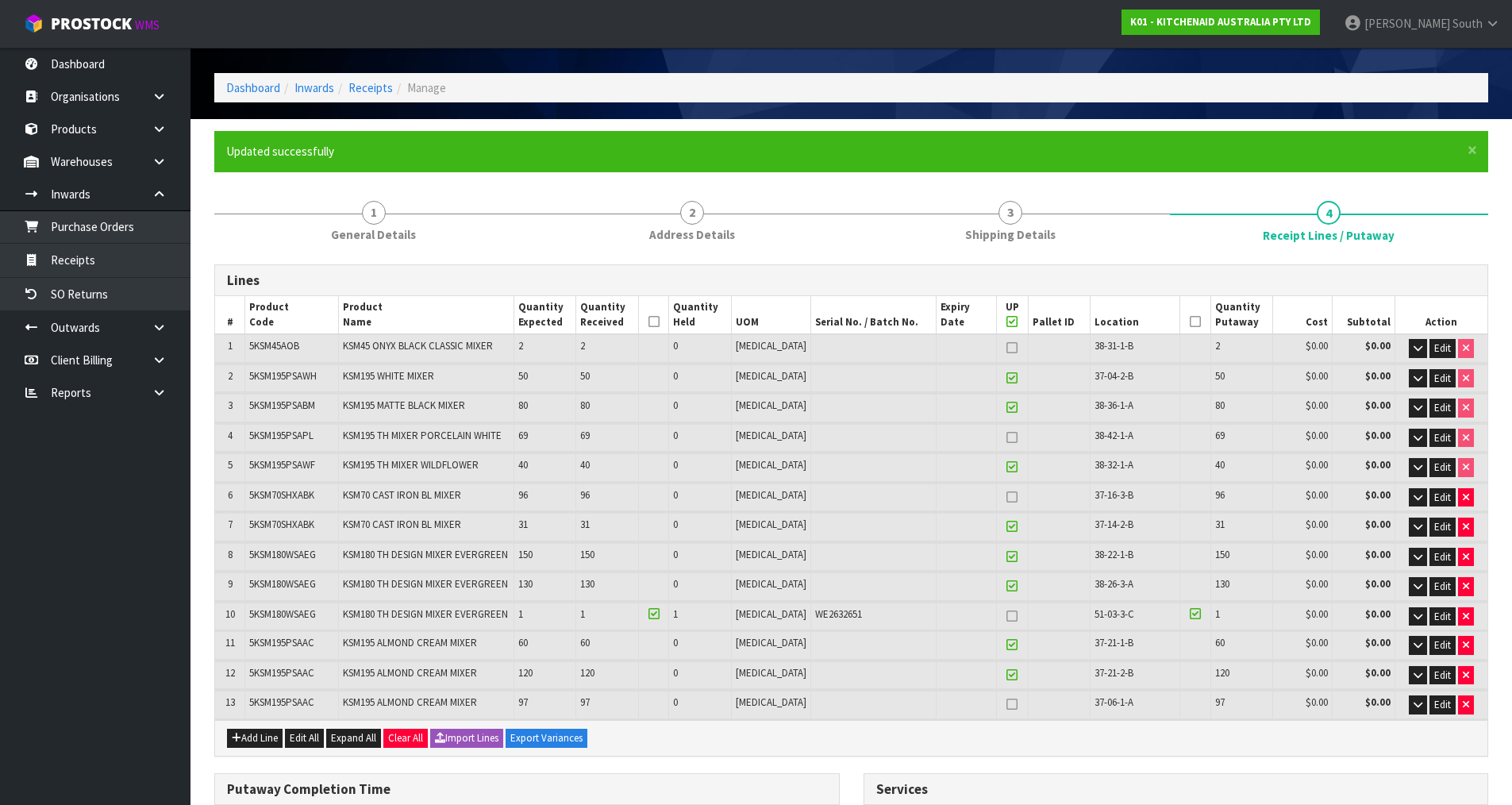
scroll to position [79, 0]
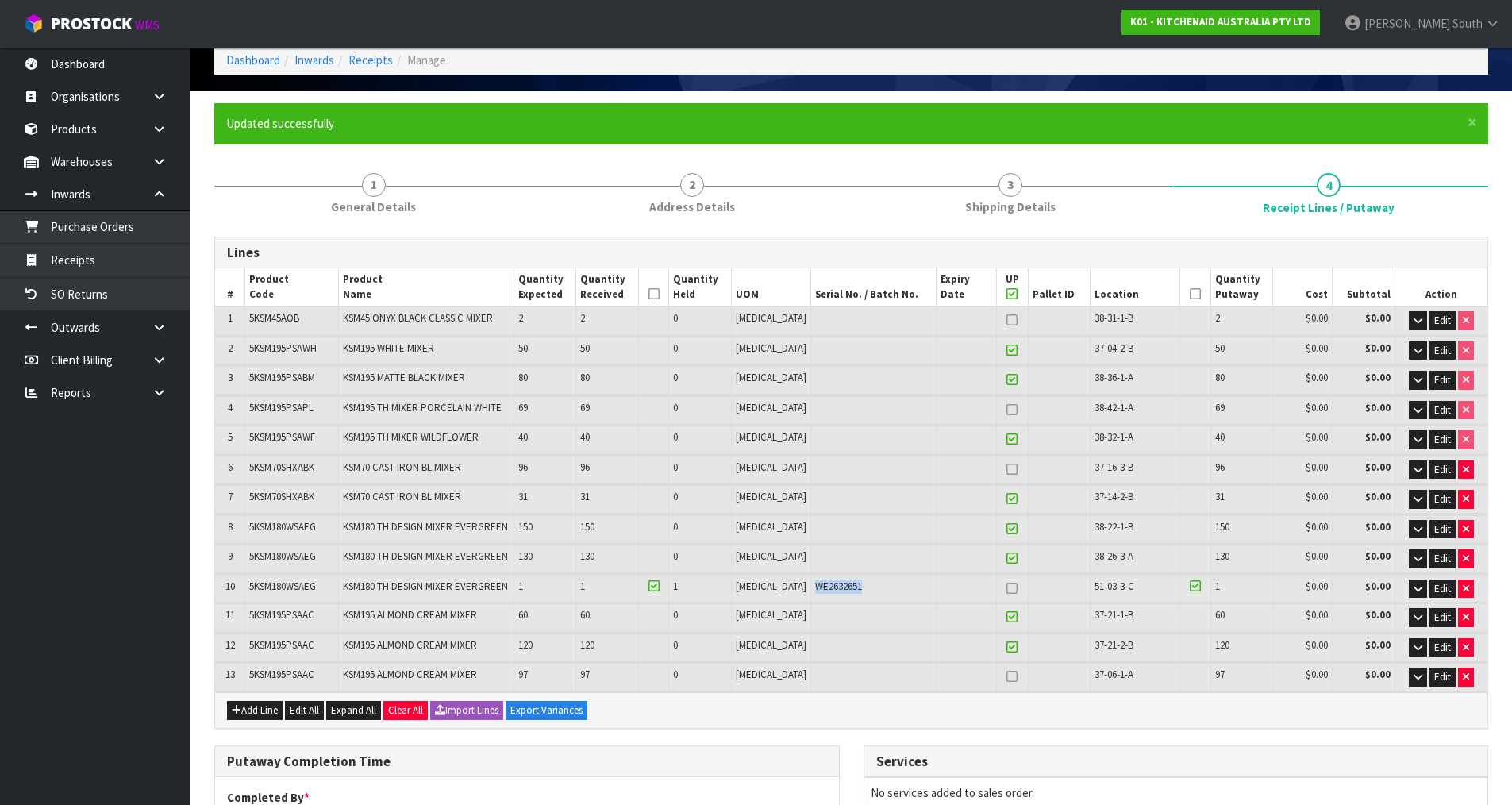
drag, startPoint x: 841, startPoint y: 585, endPoint x: 792, endPoint y: 585, distance: 49.0
click at [815, 585] on div "WE2632651" at bounding box center [873, 586] width 116 height 14
copy span "WE2632651"
click at [1417, 589] on icon "button" at bounding box center [1418, 588] width 8 height 10
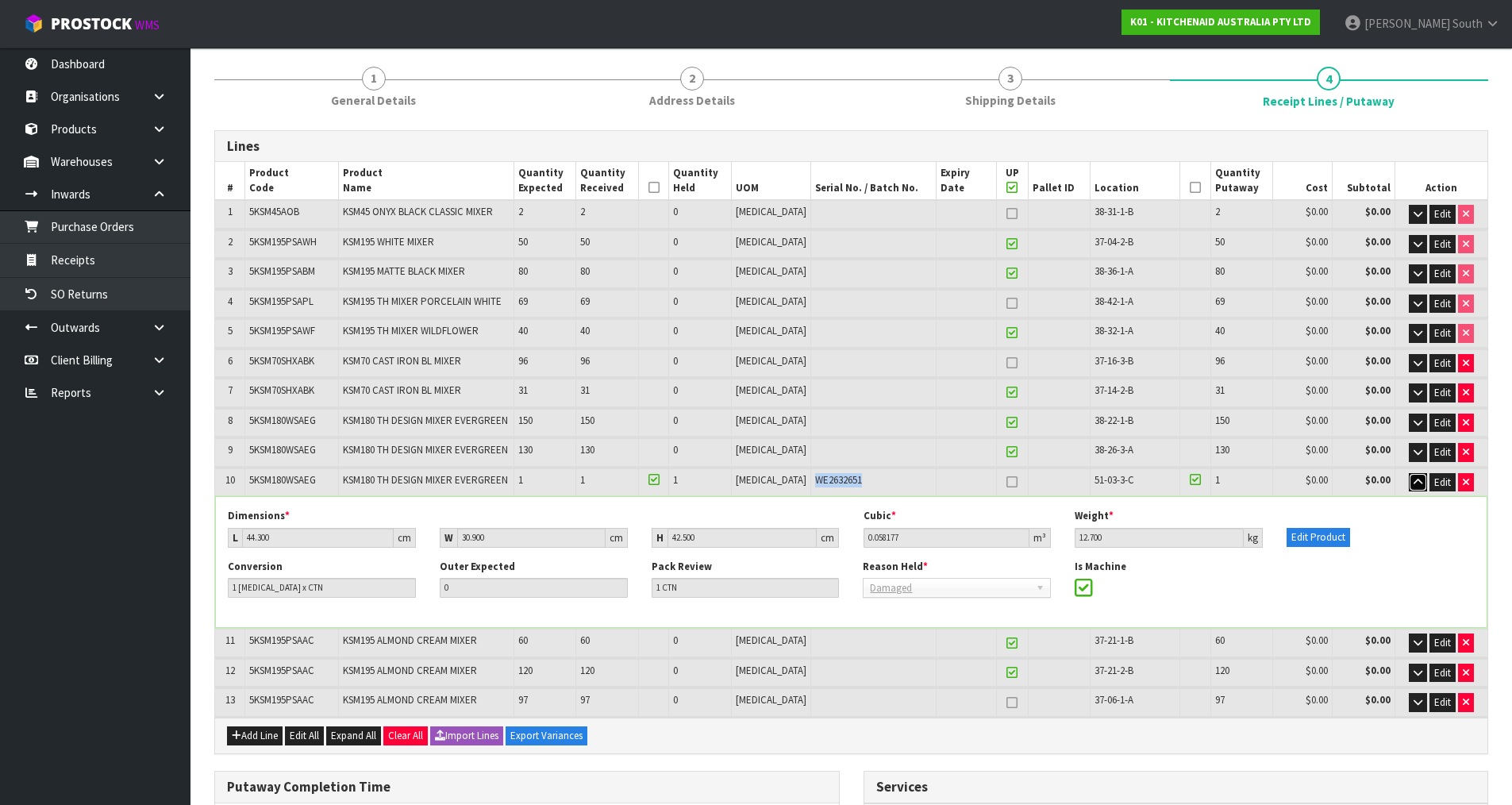
scroll to position [239, 0]
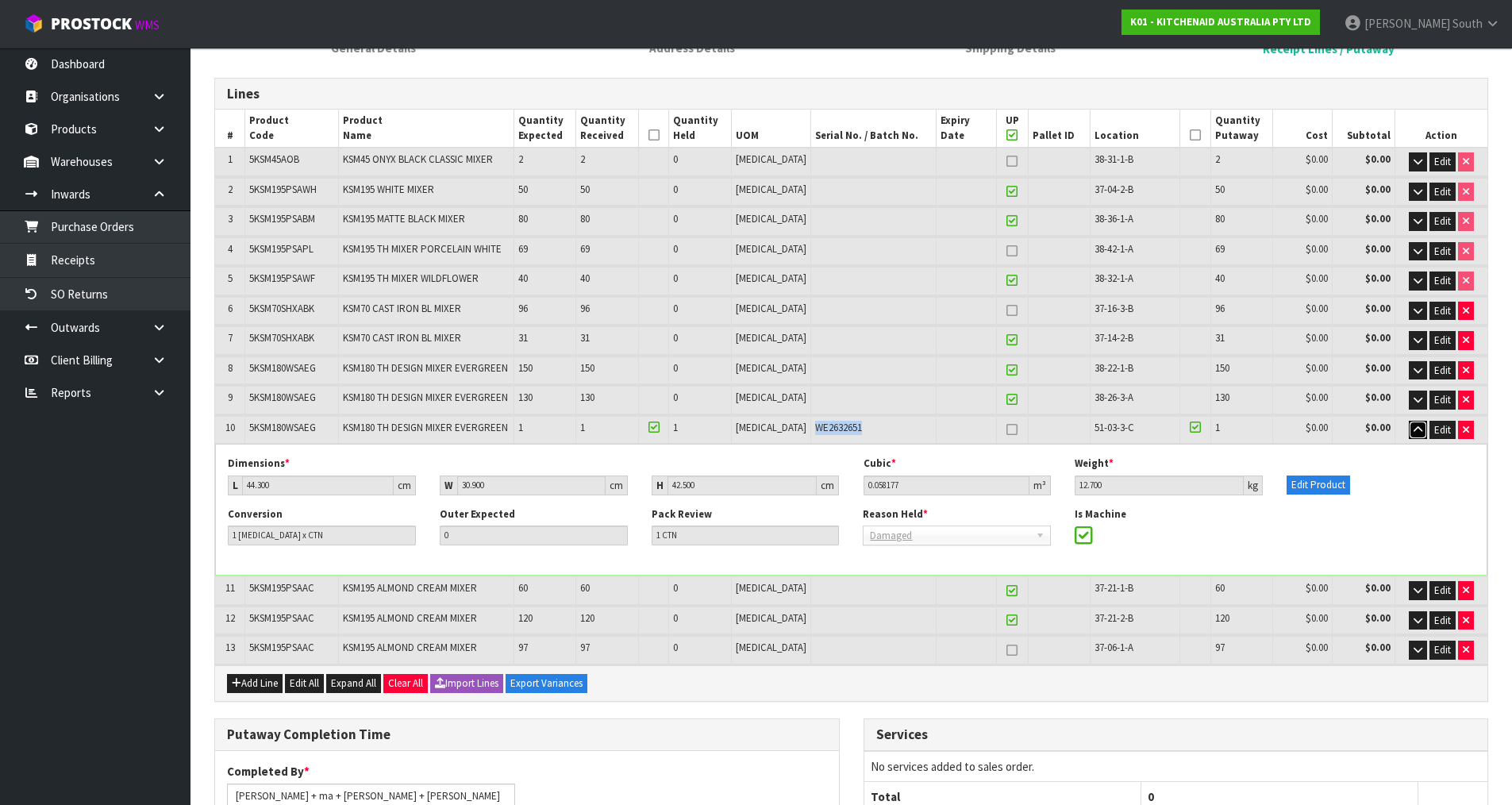
click at [1411, 436] on button "button" at bounding box center [1418, 430] width 19 height 19
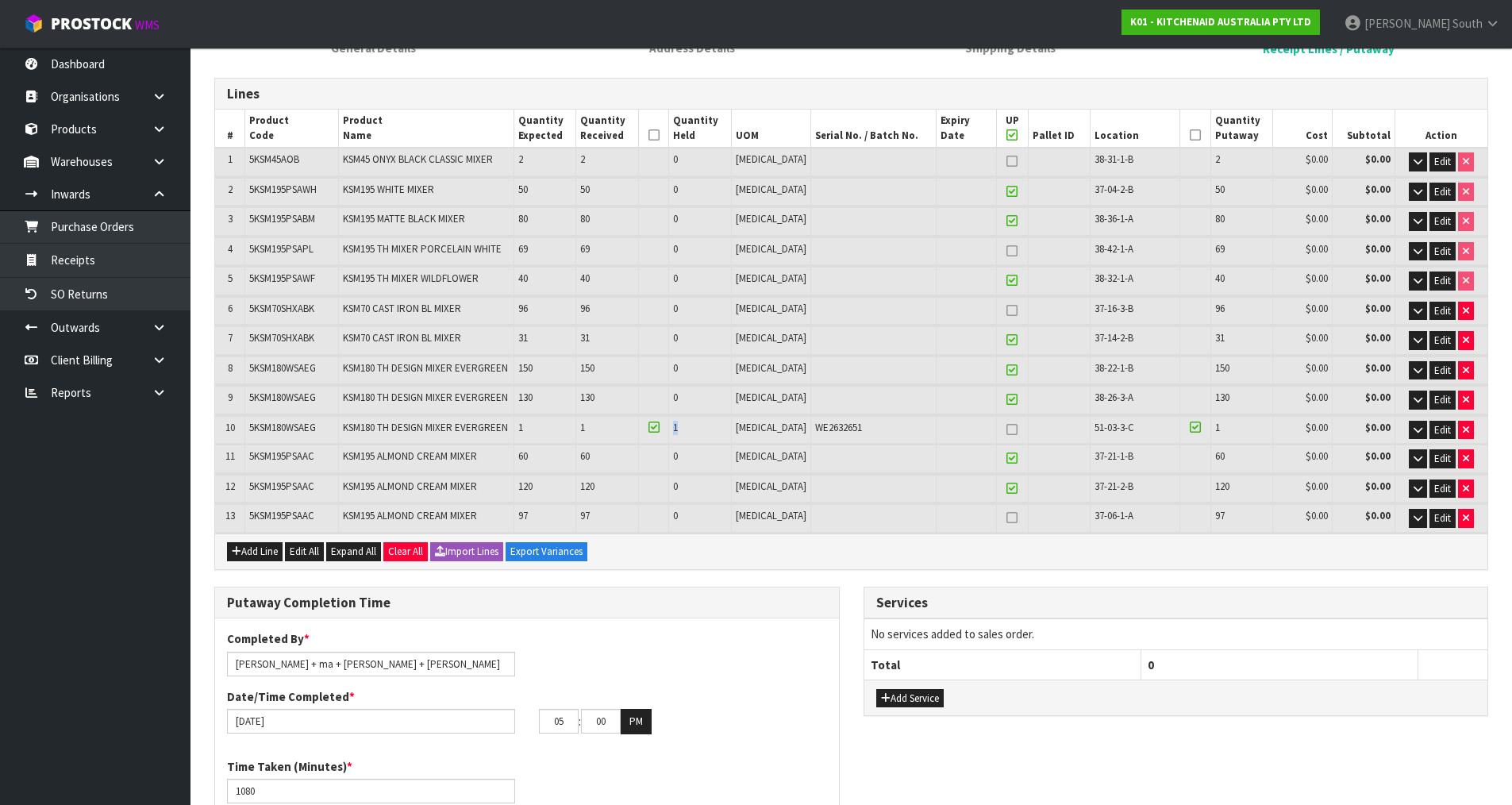
drag, startPoint x: 705, startPoint y: 430, endPoint x: 695, endPoint y: 427, distance: 10.4
click at [695, 427] on td "1" at bounding box center [700, 429] width 62 height 28
click at [732, 432] on td "1" at bounding box center [700, 429] width 62 height 28
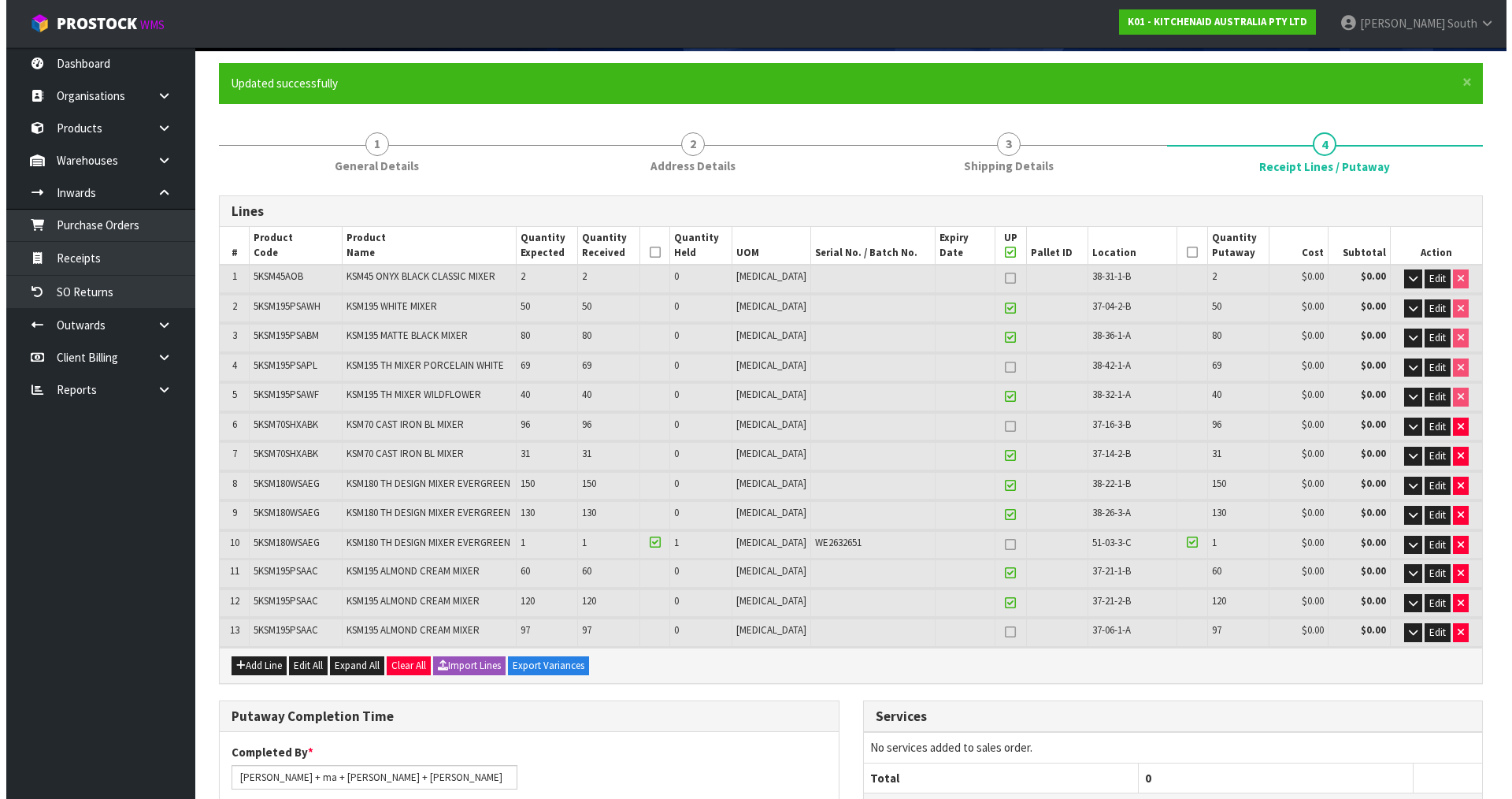
scroll to position [0, 0]
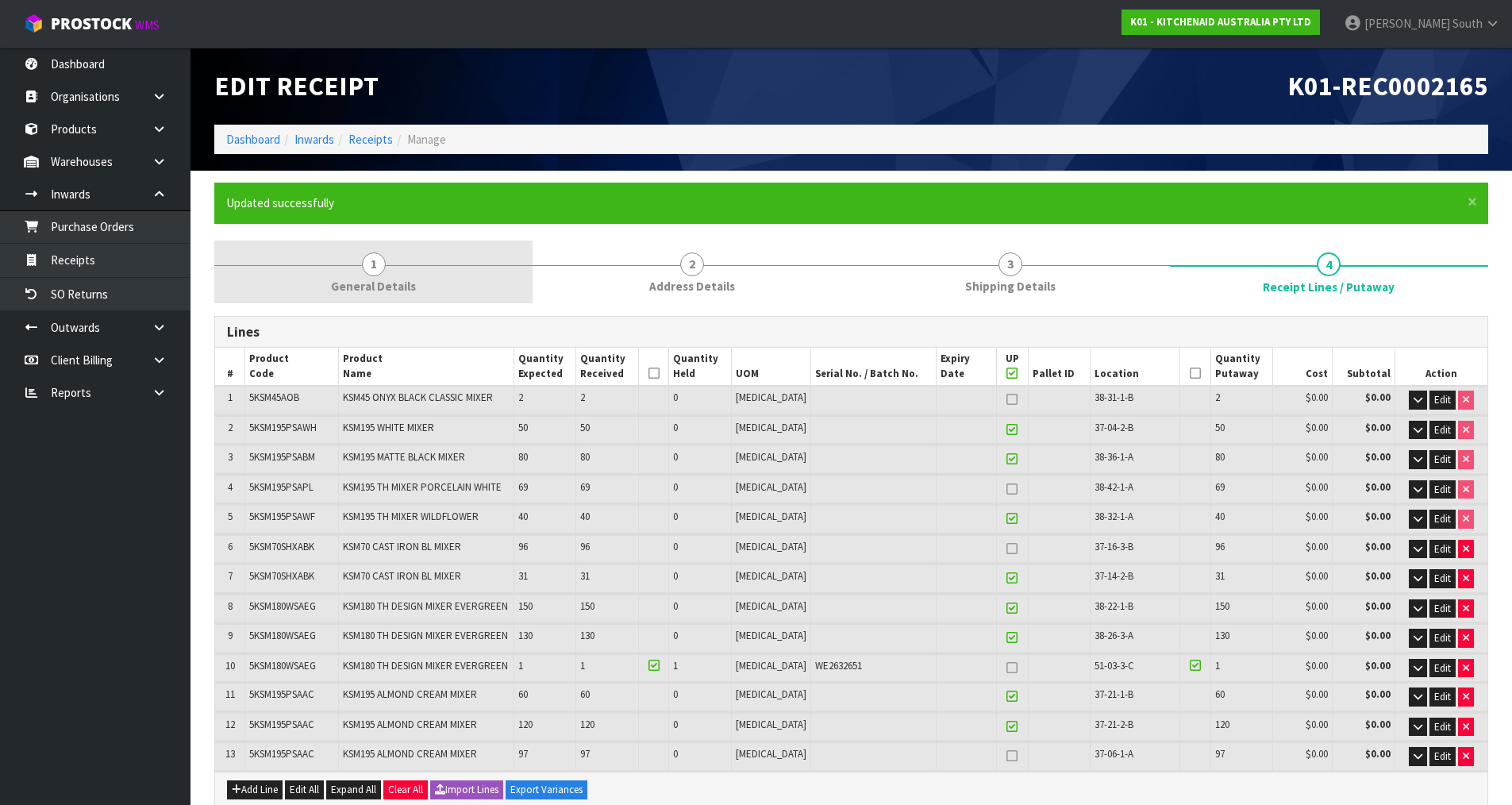
click at [398, 288] on span "General Details" at bounding box center [373, 287] width 85 height 17
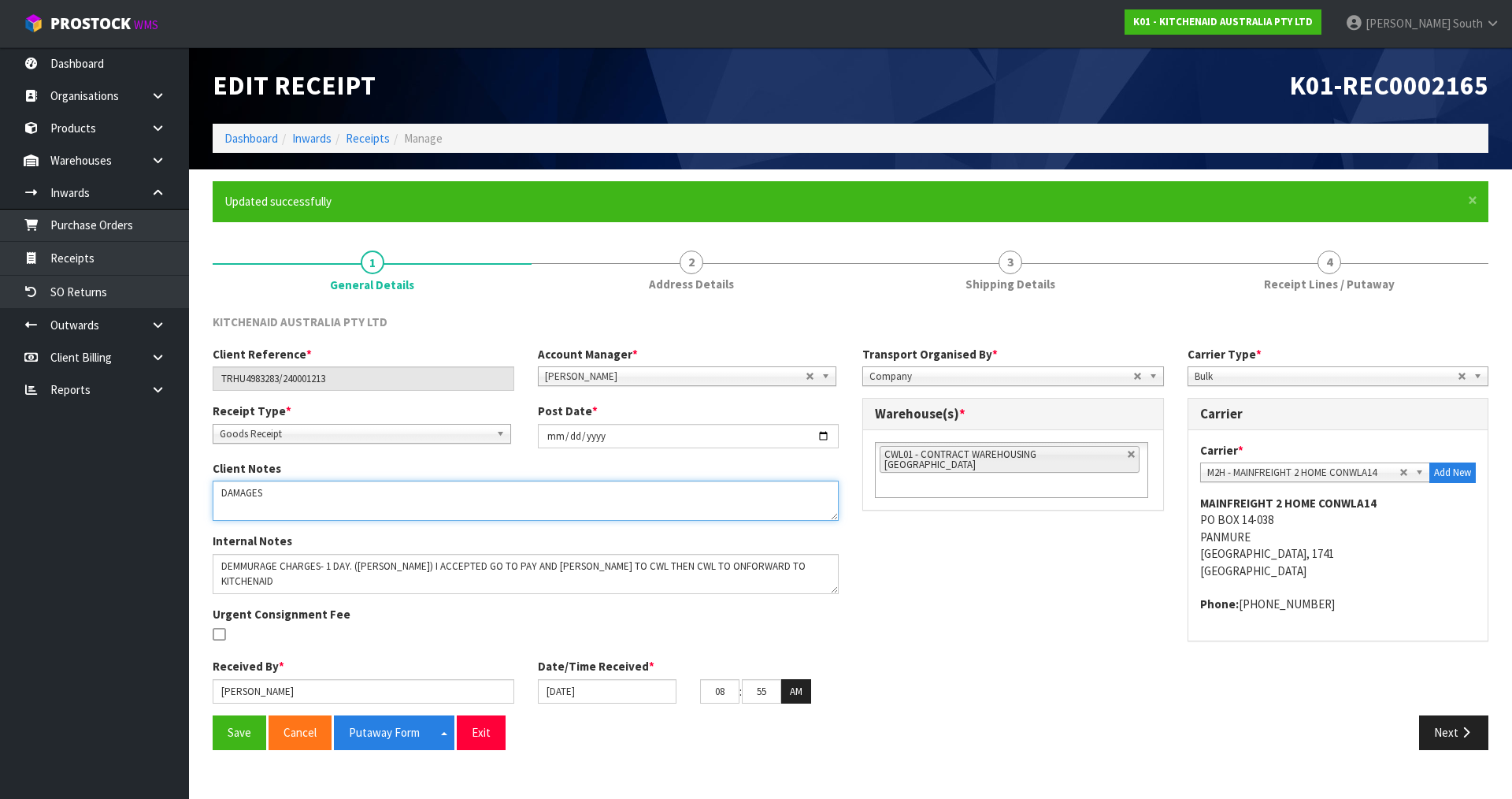
click at [350, 495] on textarea at bounding box center [525, 500] width 626 height 40
paste textarea "WE2632651"
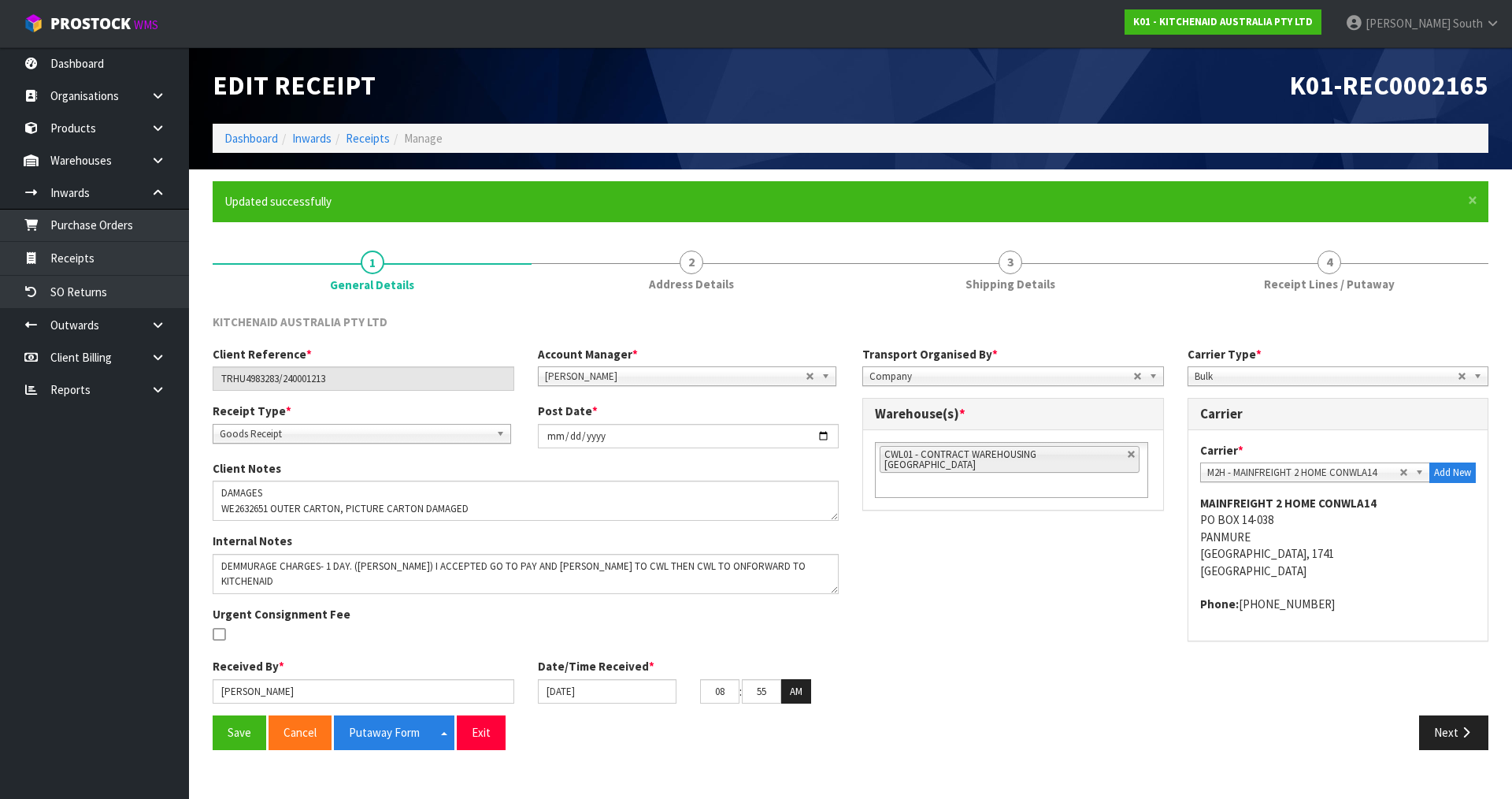
click at [958, 566] on div "Client Reference * TRHU4983283/240001213 Account Manager * [PERSON_NAME] [PERSO…" at bounding box center [850, 530] width 1300 height 370
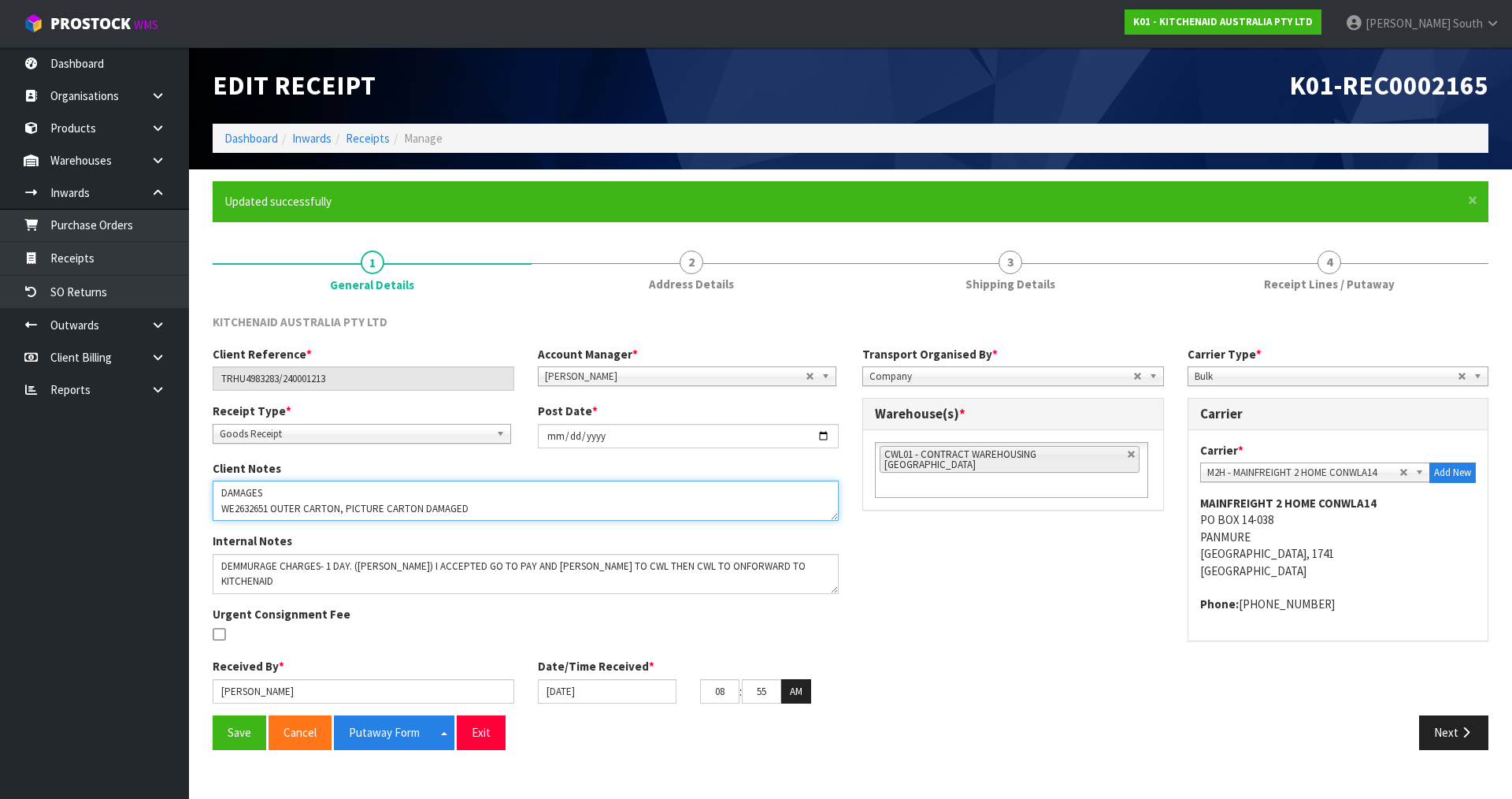
drag, startPoint x: 498, startPoint y: 507, endPoint x: 202, endPoint y: 484, distance: 296.9
click at [207, 482] on div "Client Notes" at bounding box center [525, 490] width 650 height 61
click at [474, 507] on textarea at bounding box center [525, 500] width 626 height 40
drag, startPoint x: 498, startPoint y: 511, endPoint x: 135, endPoint y: 427, distance: 372.6
click at [161, 423] on body "Toggle navigation ProStock WMS K01 - KITCHENAID AUSTRALIA PTY LTD [PERSON_NAME]…" at bounding box center [756, 399] width 1512 height 799
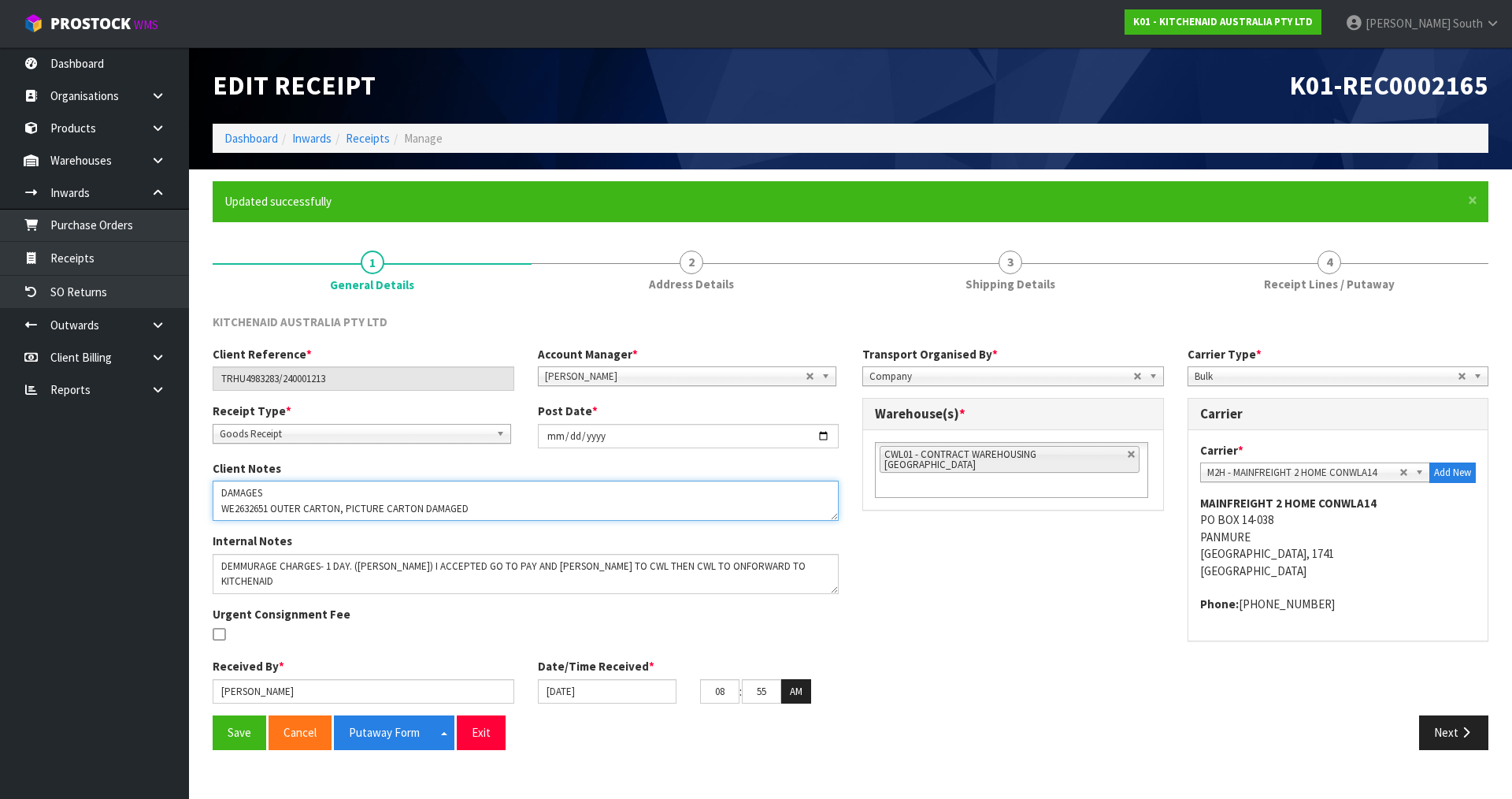
click at [473, 502] on textarea at bounding box center [525, 500] width 626 height 40
type textarea "DAMAGES WE2632651 OUTER CARTON, PICTURE CARTON DAMAGED FOAM AND MACHINE ARE OK"
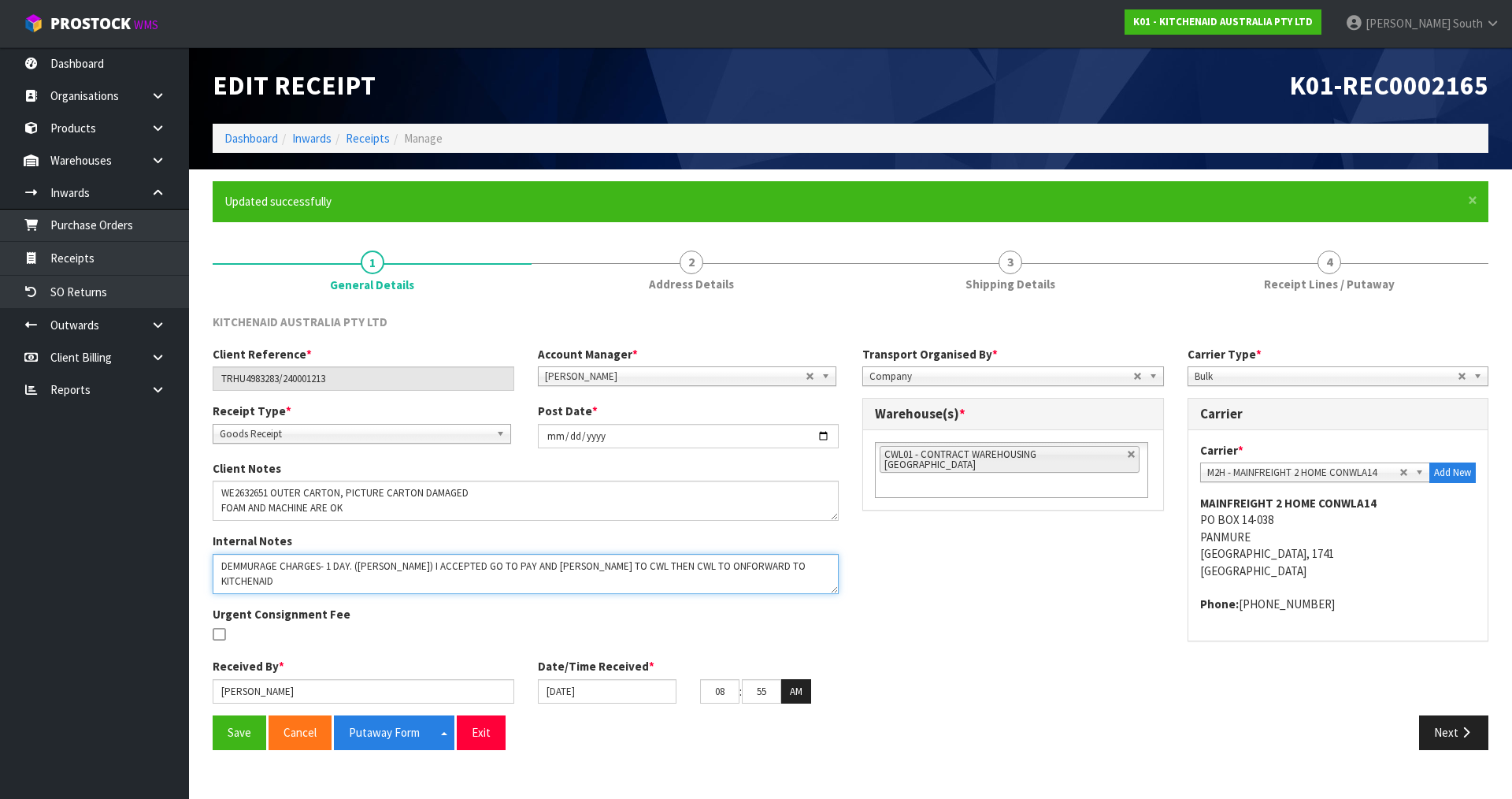
click at [355, 576] on textarea at bounding box center [525, 574] width 626 height 40
drag, startPoint x: 324, startPoint y: 581, endPoint x: 306, endPoint y: 588, distance: 19.3
click at [324, 581] on textarea at bounding box center [525, 574] width 626 height 40
click at [784, 576] on textarea at bounding box center [525, 574] width 626 height 40
paste textarea "DAMAGES WE2632651 OUTER CARTON, PICTURE CARTON DAMAGED FOAM AND MACHINE ARE OK"
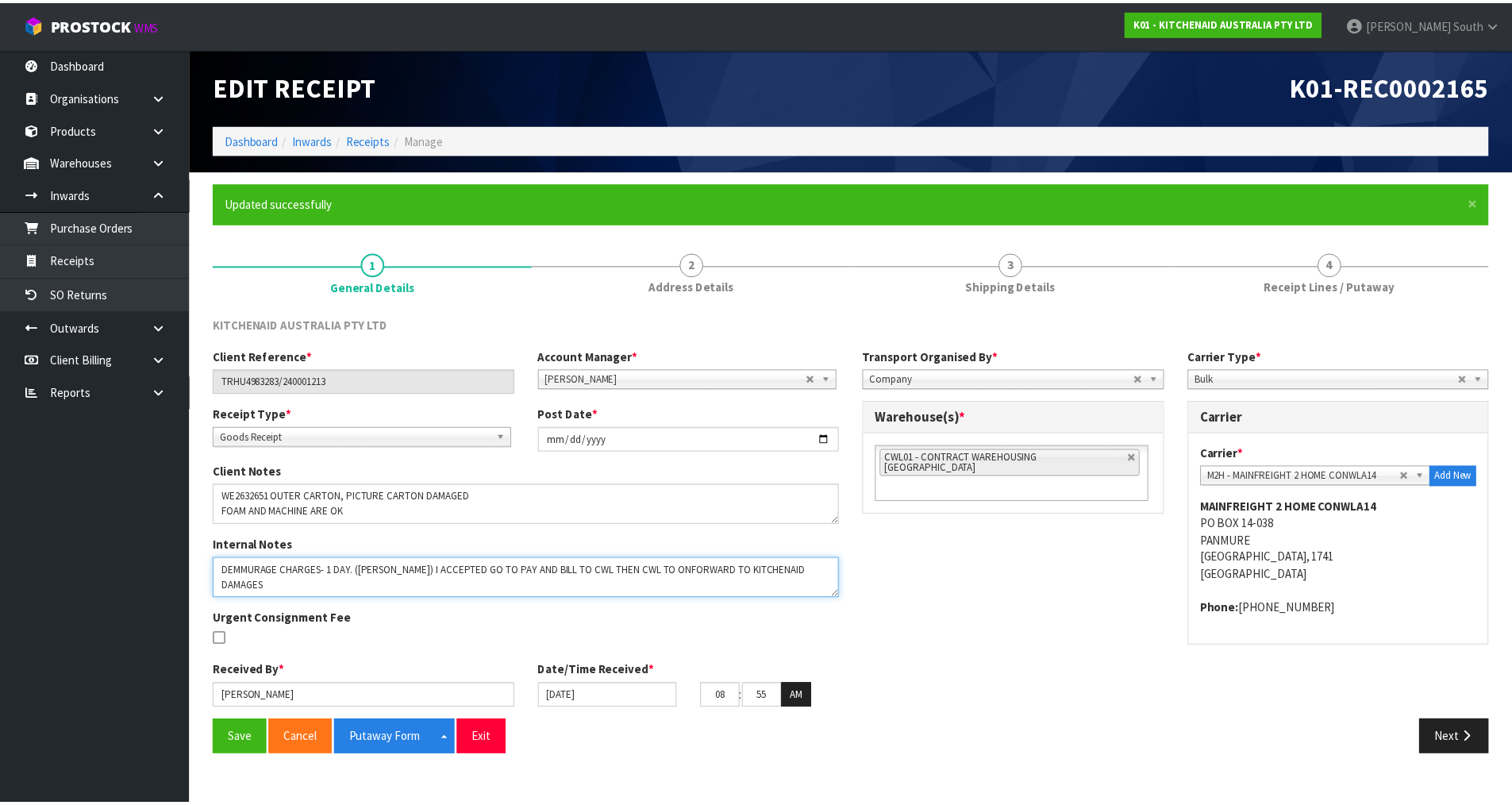
scroll to position [26, 0]
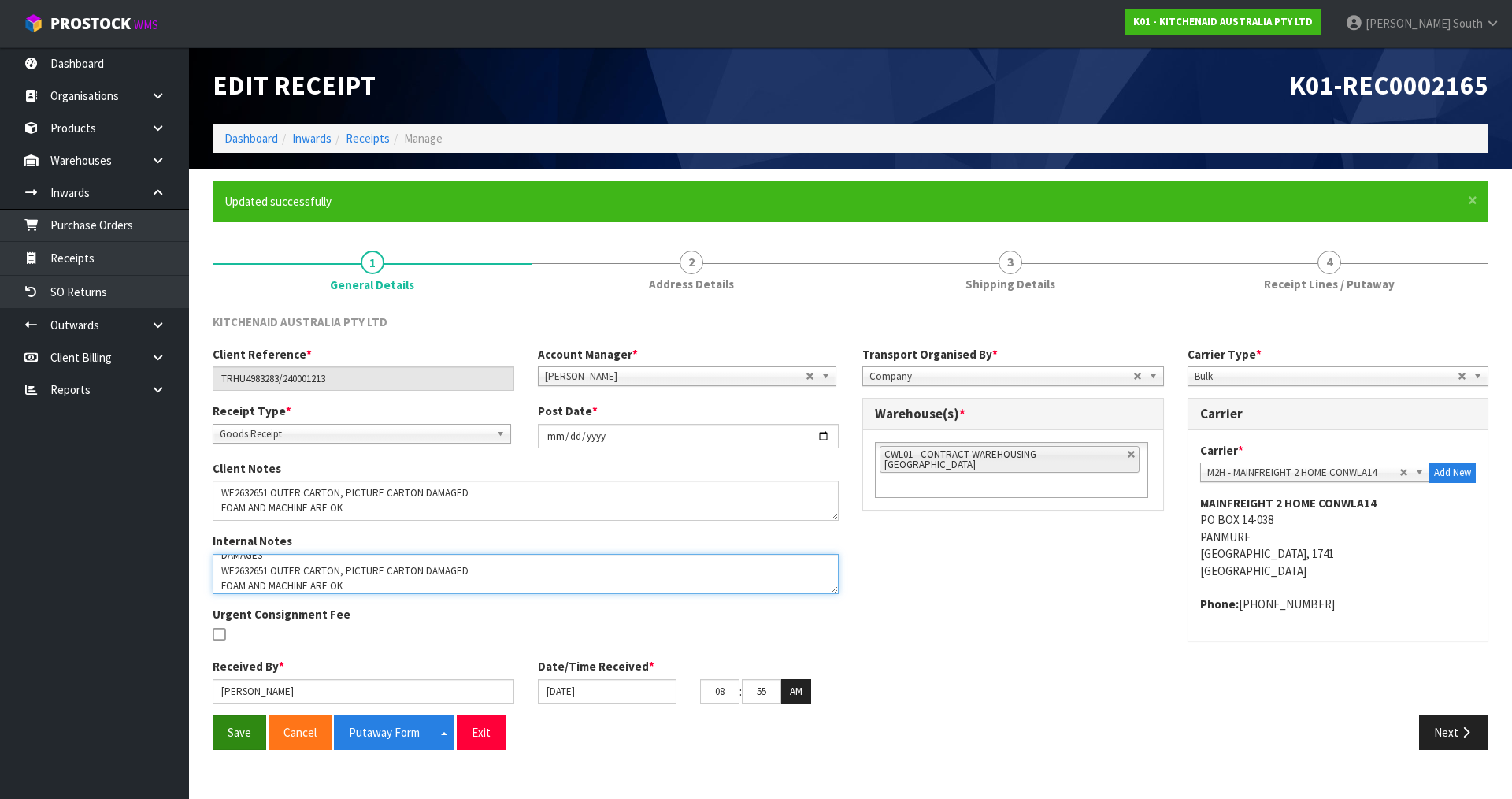
type textarea "DEMMURAGE CHARGES- 1 DAY. ([PERSON_NAME]) I ACCEPTED GO TO PAY AND BILL TO CWL …"
click at [243, 725] on button "Save" at bounding box center [239, 732] width 54 height 33
click at [1286, 277] on span "Receipt Lines / Putaway" at bounding box center [1329, 284] width 130 height 17
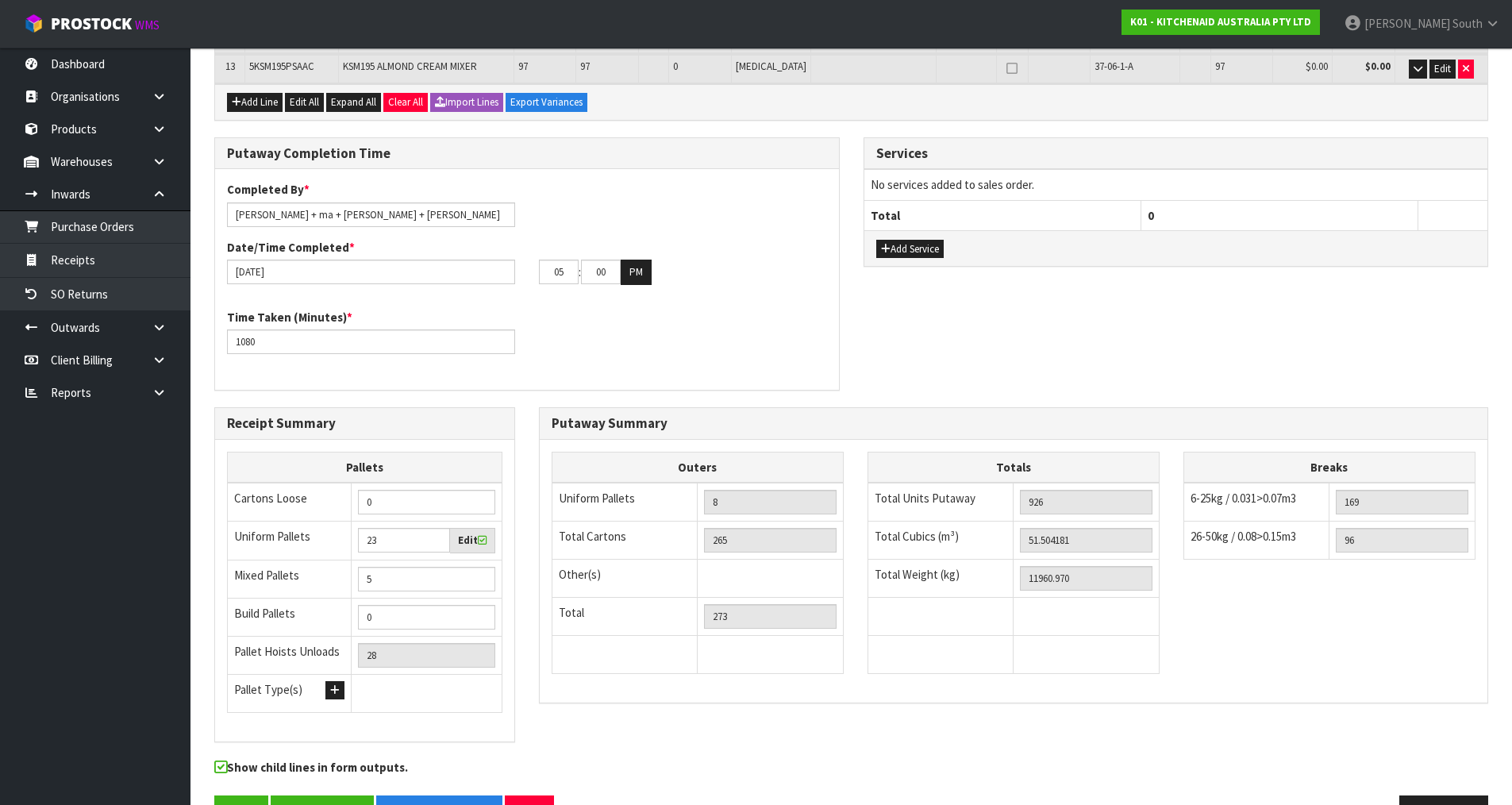
scroll to position [737, 0]
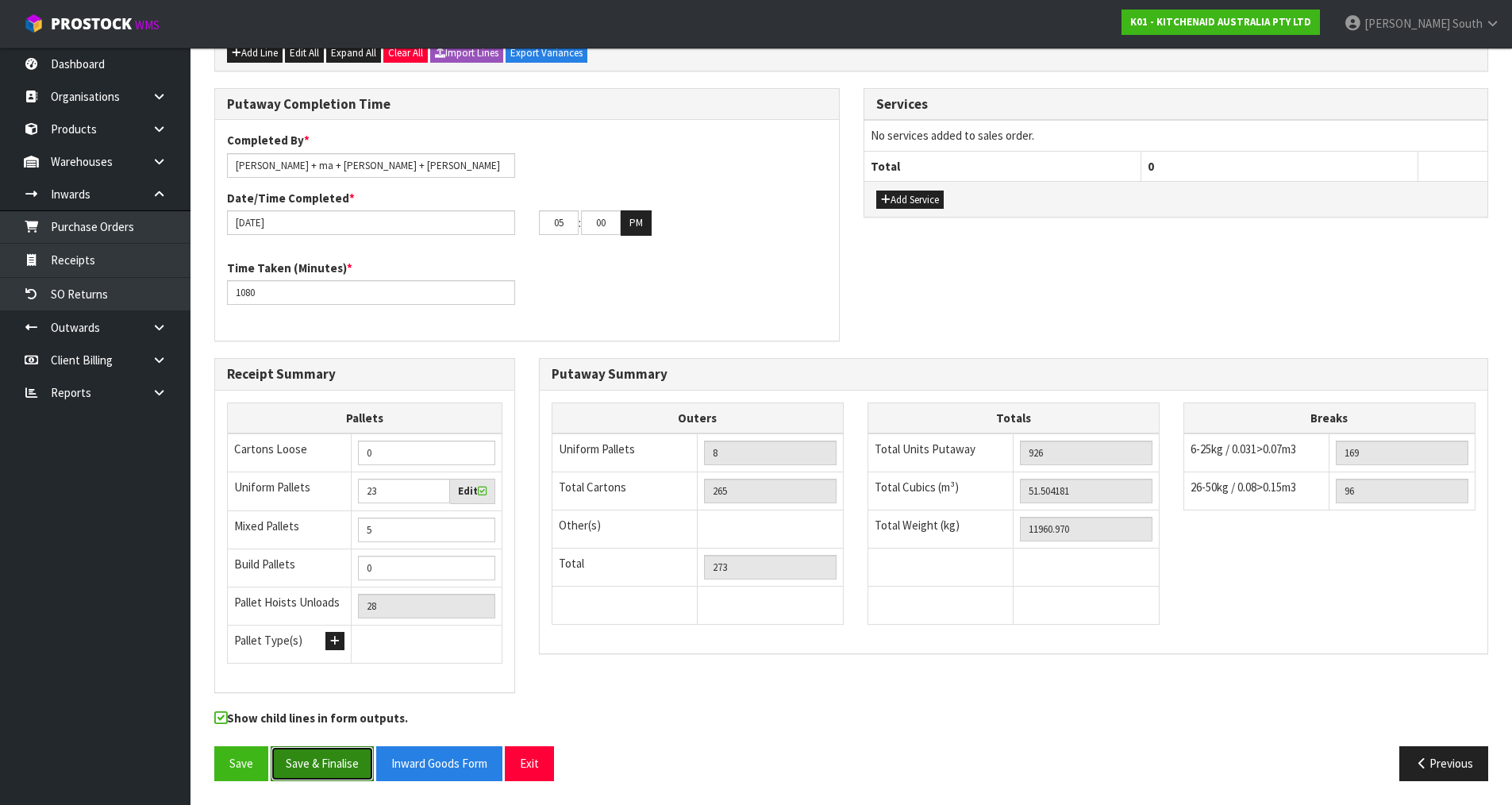
click at [339, 763] on button "Save & Finalise" at bounding box center [322, 763] width 103 height 34
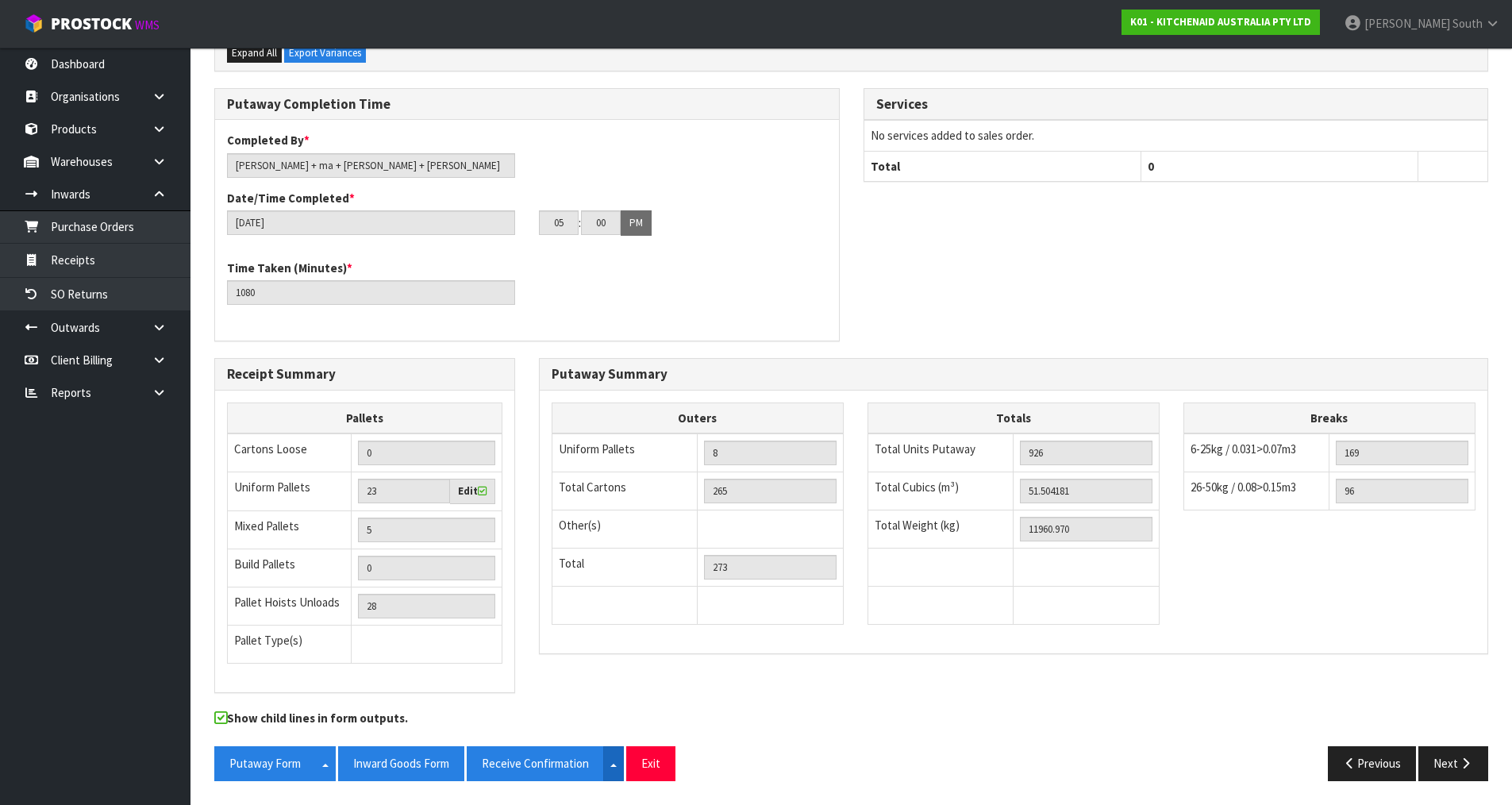
click at [612, 762] on button "Split button!" at bounding box center [614, 763] width 20 height 34
click at [571, 734] on link "CSV FORMAT" at bounding box center [530, 728] width 126 height 21
click at [412, 761] on button "Inward Goods Form" at bounding box center [401, 763] width 126 height 34
click at [653, 754] on button "Exit" at bounding box center [651, 763] width 49 height 34
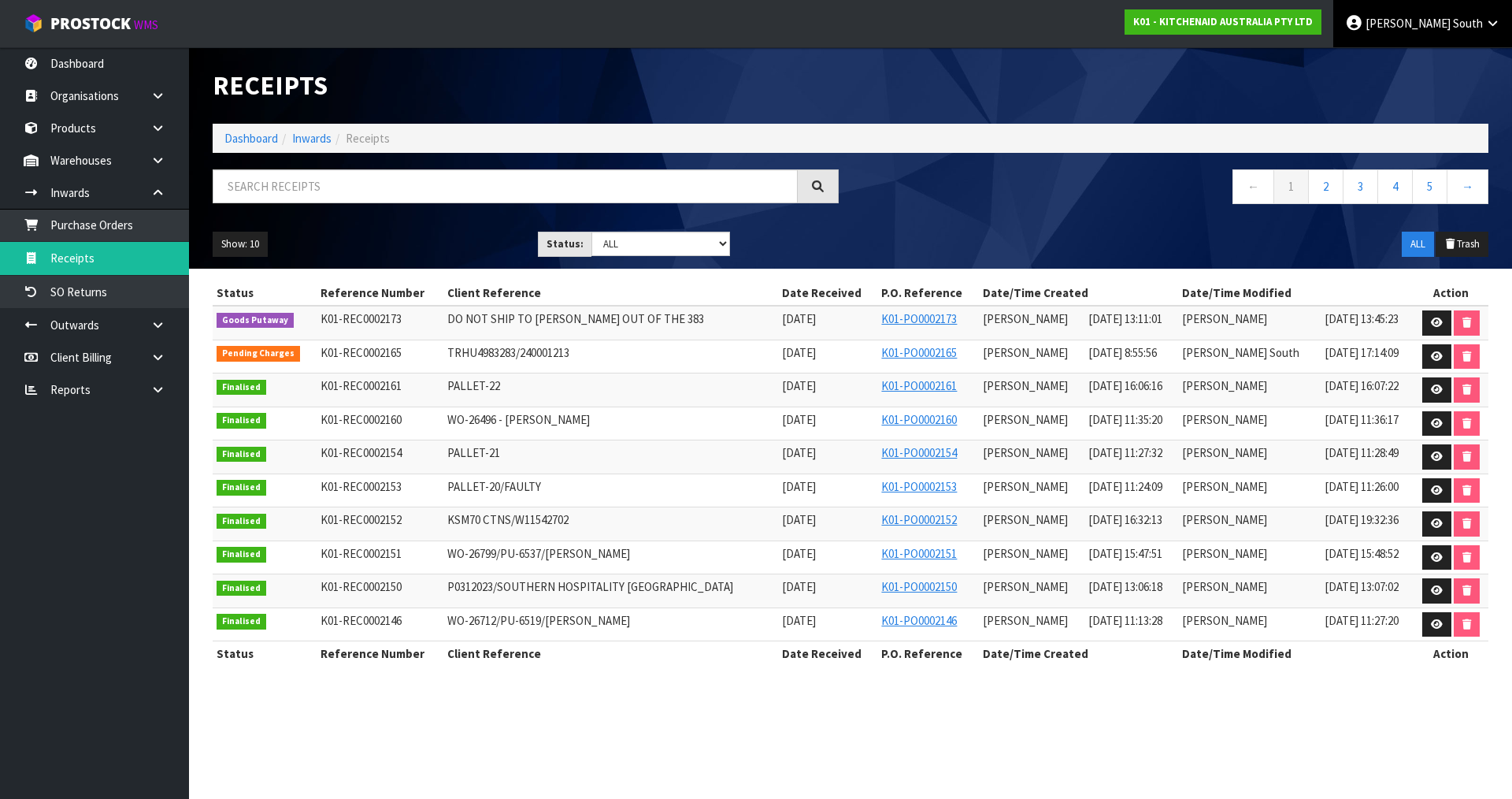
click at [1438, 39] on link "[PERSON_NAME] South" at bounding box center [1423, 23] width 179 height 48
click at [1432, 57] on link "Logout" at bounding box center [1448, 62] width 125 height 21
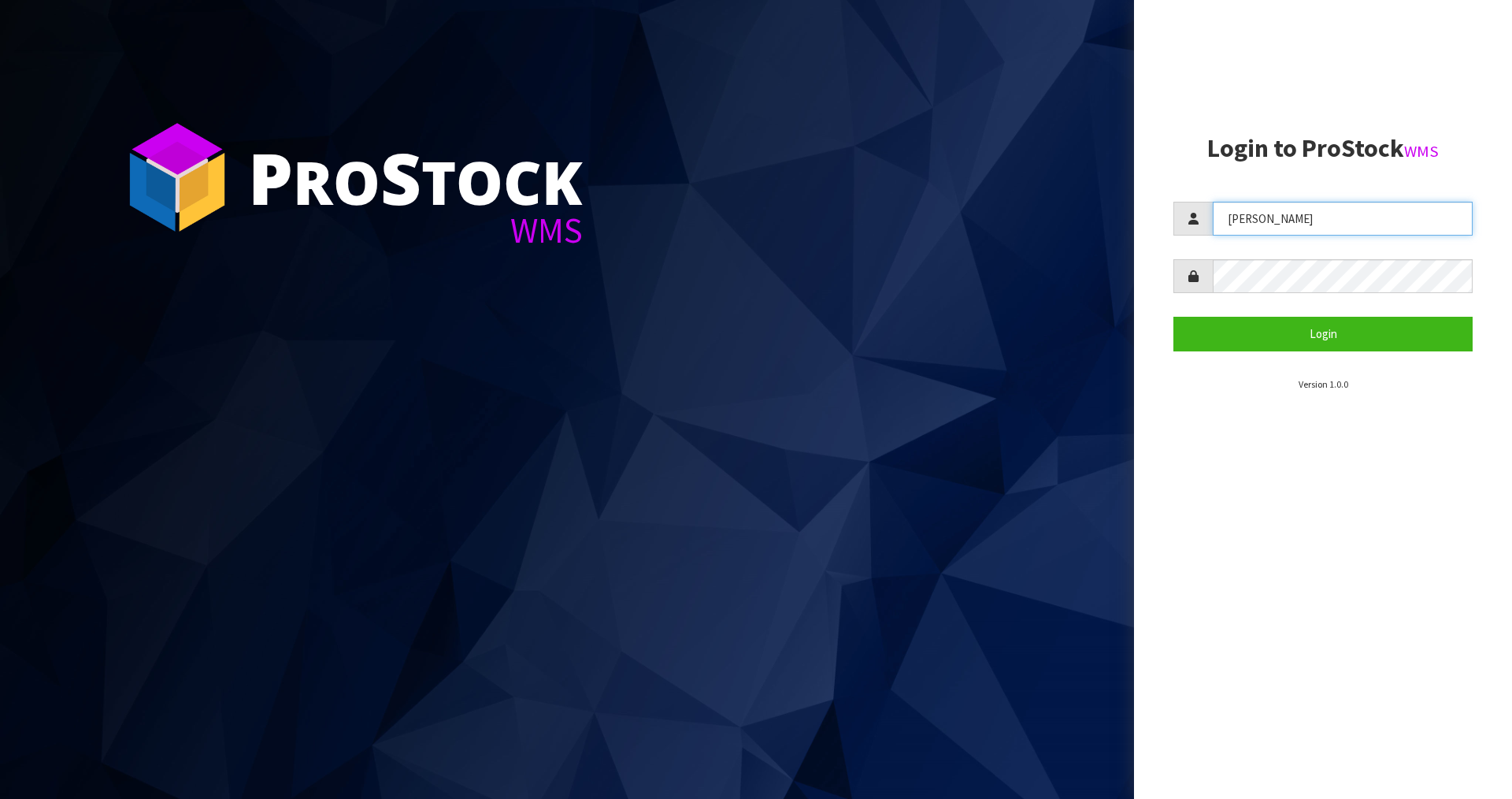
click at [1364, 226] on input "Zackary" at bounding box center [1342, 218] width 260 height 33
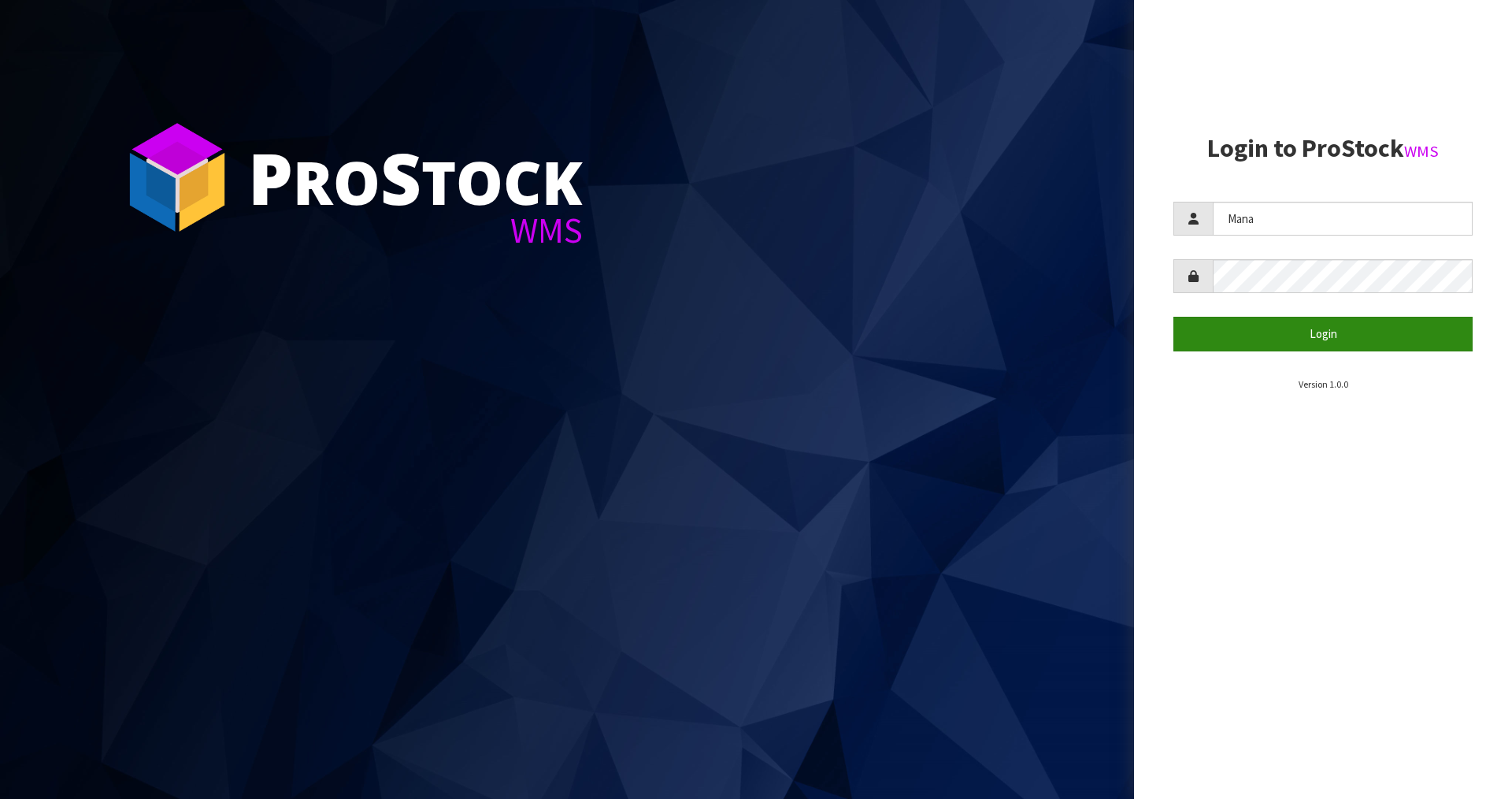
type input "Mana"
click at [1301, 339] on button "Login" at bounding box center [1323, 334] width 299 height 33
